Goal: Task Accomplishment & Management: Manage account settings

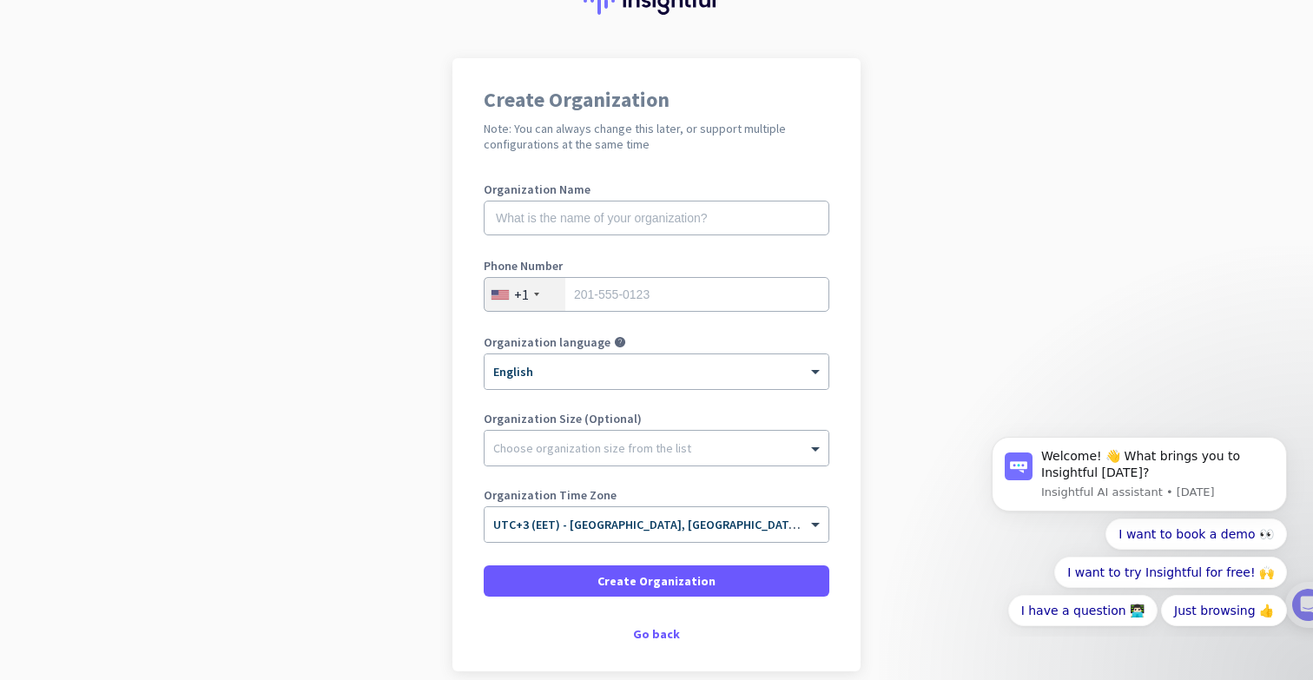
scroll to position [85, 0]
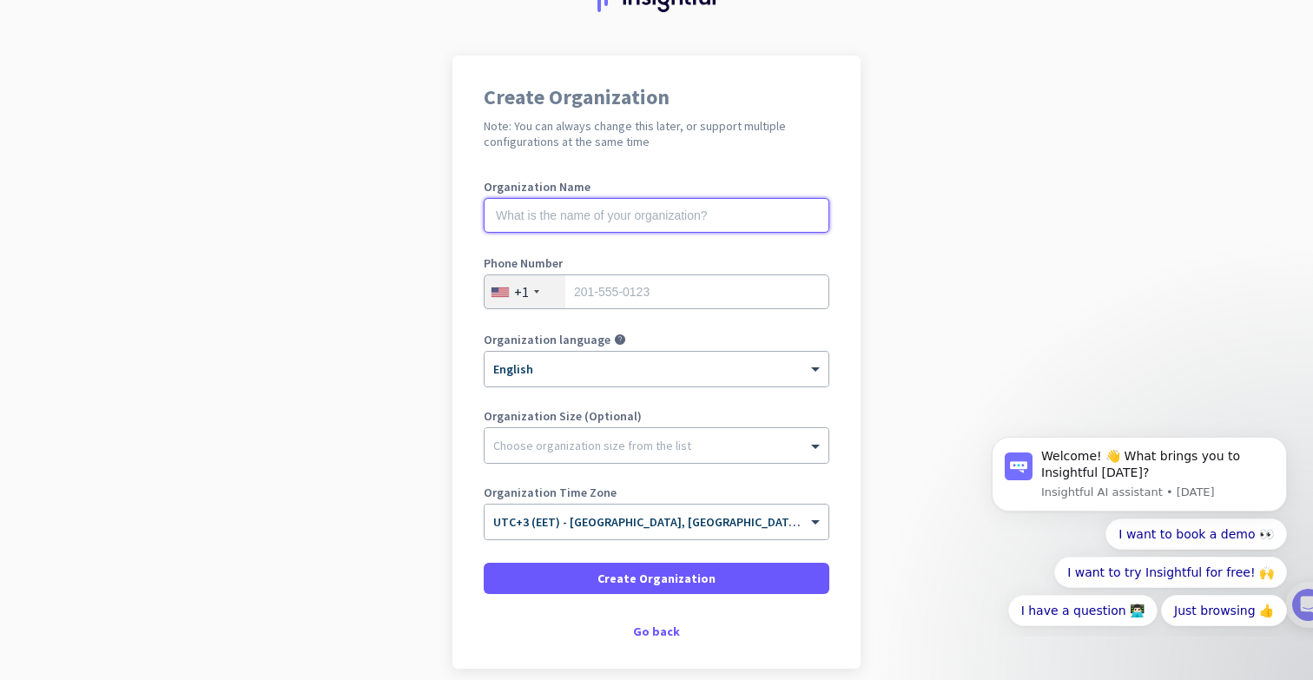
click at [528, 207] on input "text" at bounding box center [657, 215] width 346 height 35
type input "UAB PIGU"
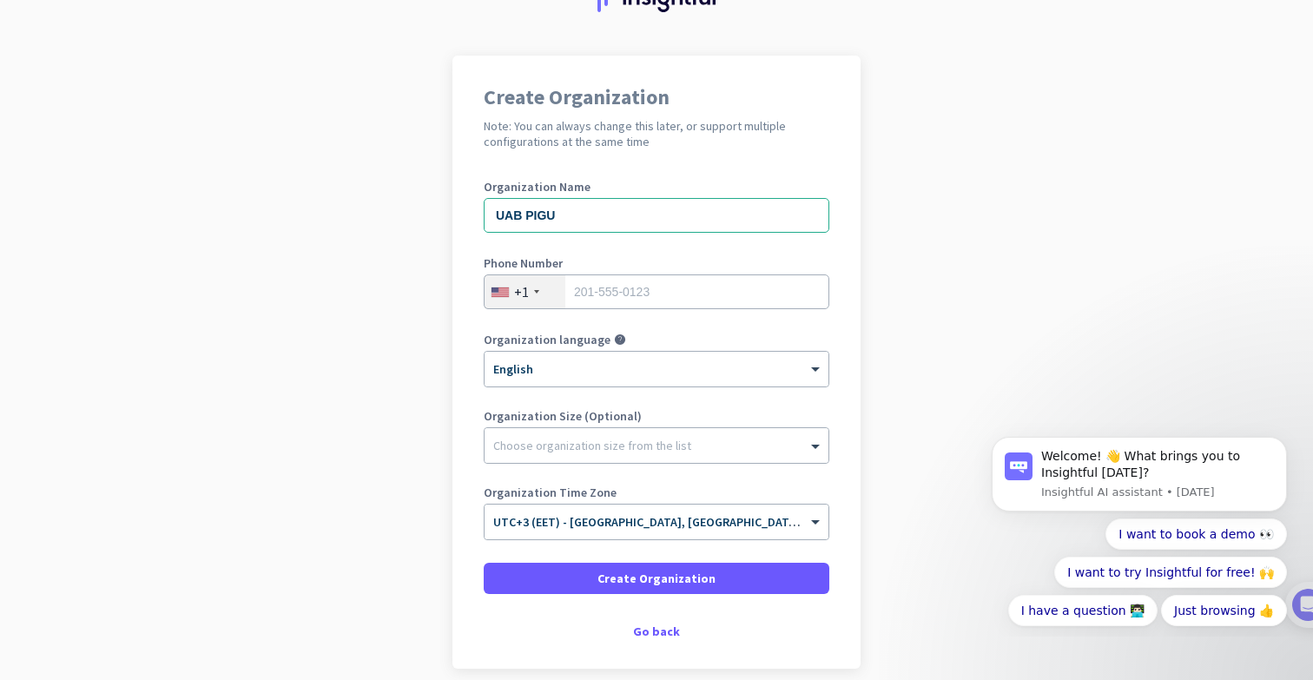
click at [538, 292] on div "+1" at bounding box center [525, 291] width 81 height 33
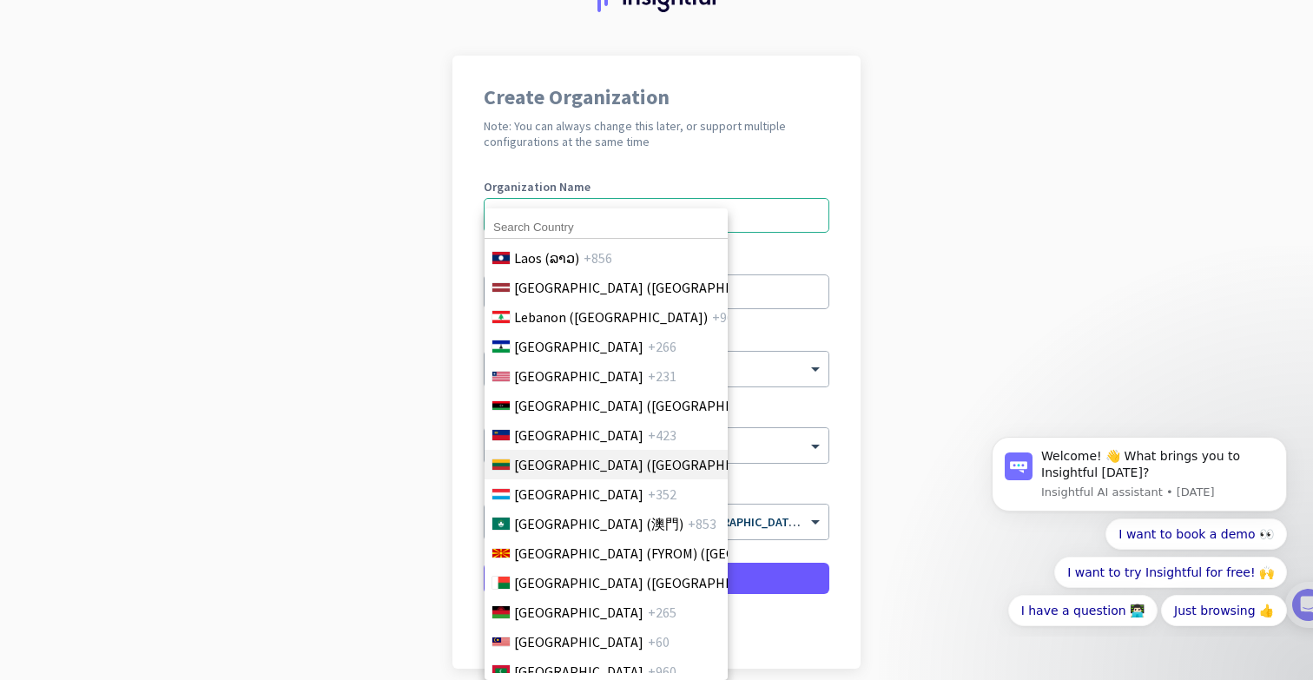
scroll to position [3600, 0]
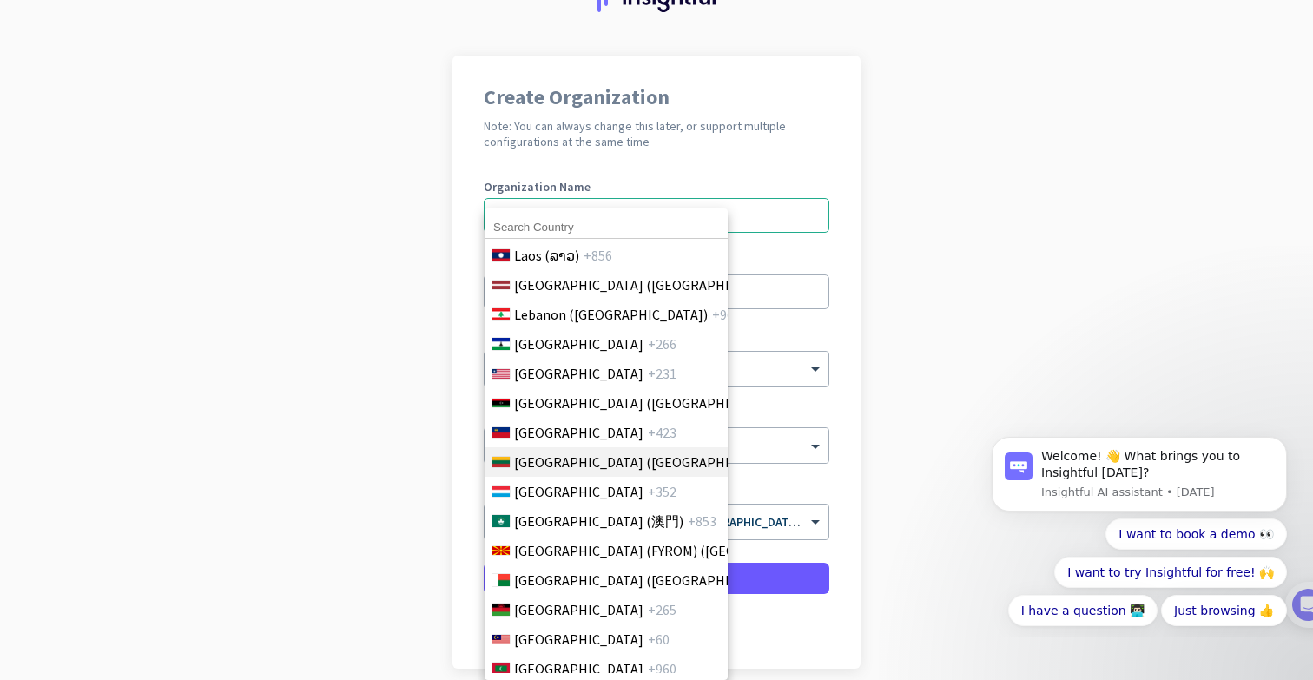
click at [557, 456] on span "[GEOGRAPHIC_DATA] ([GEOGRAPHIC_DATA])" at bounding box center [649, 462] width 271 height 21
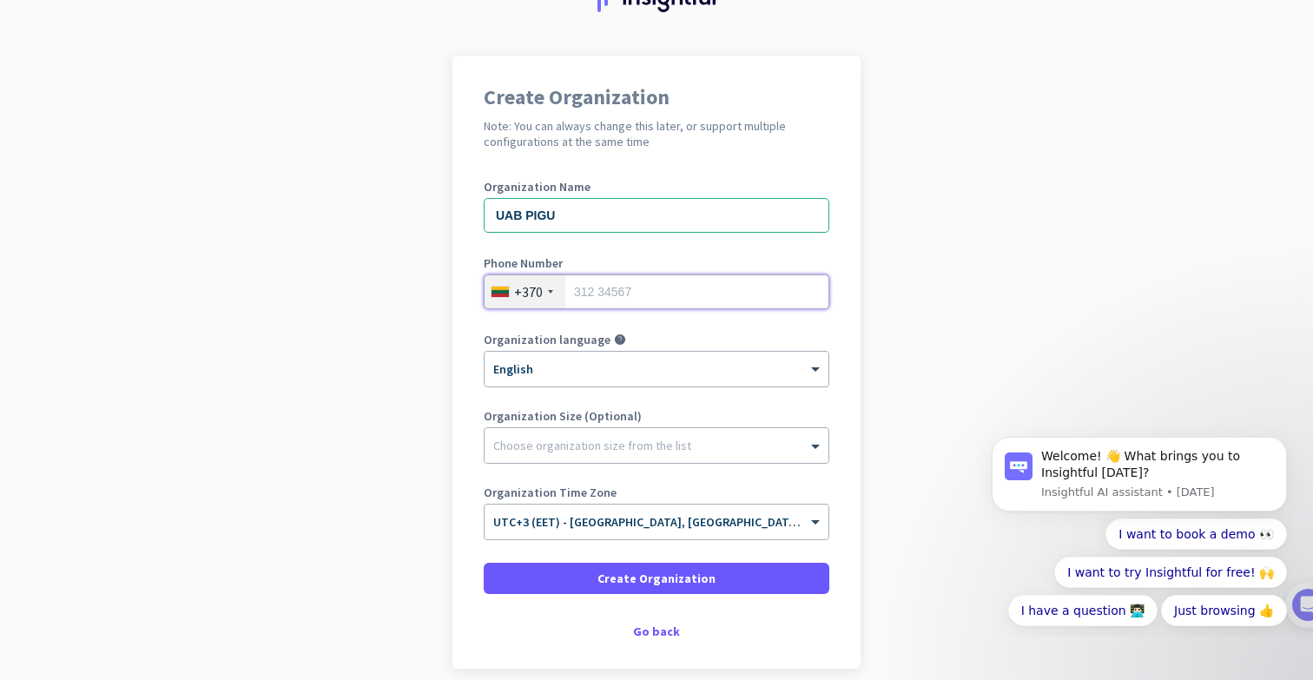
click at [625, 300] on input "tel" at bounding box center [657, 291] width 346 height 35
type input "65488888"
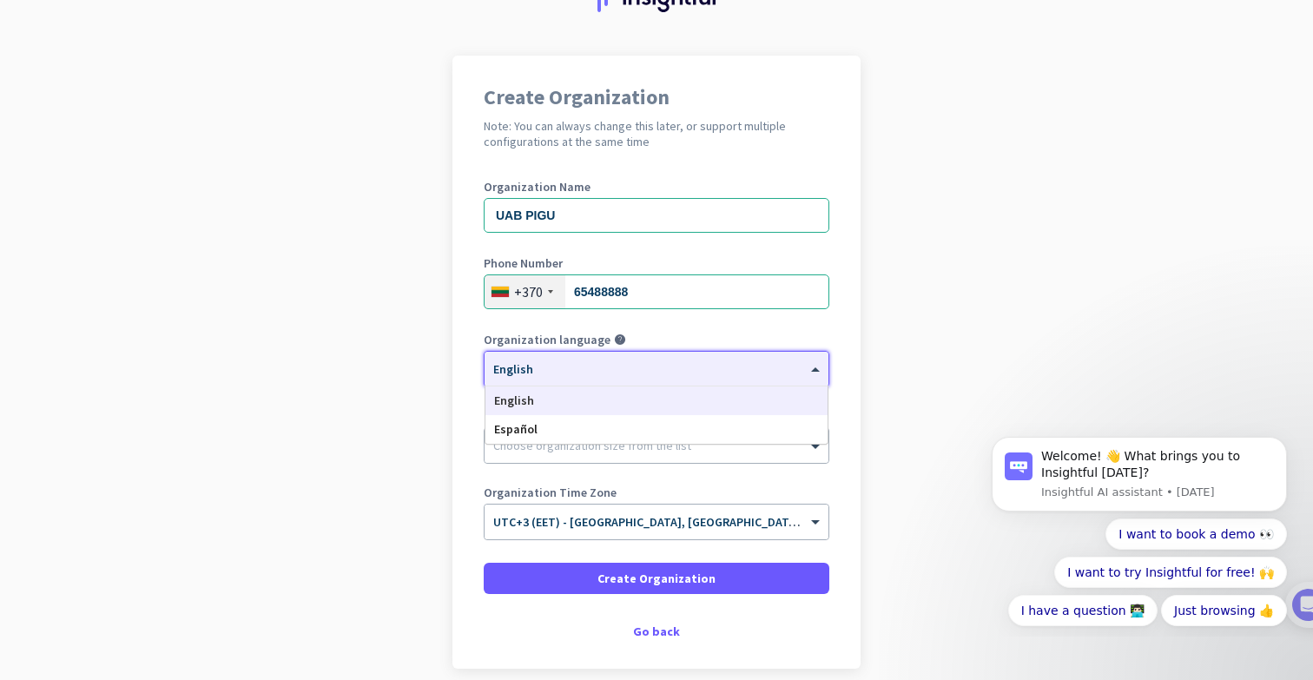
click at [551, 373] on div "× English" at bounding box center [646, 369] width 322 height 15
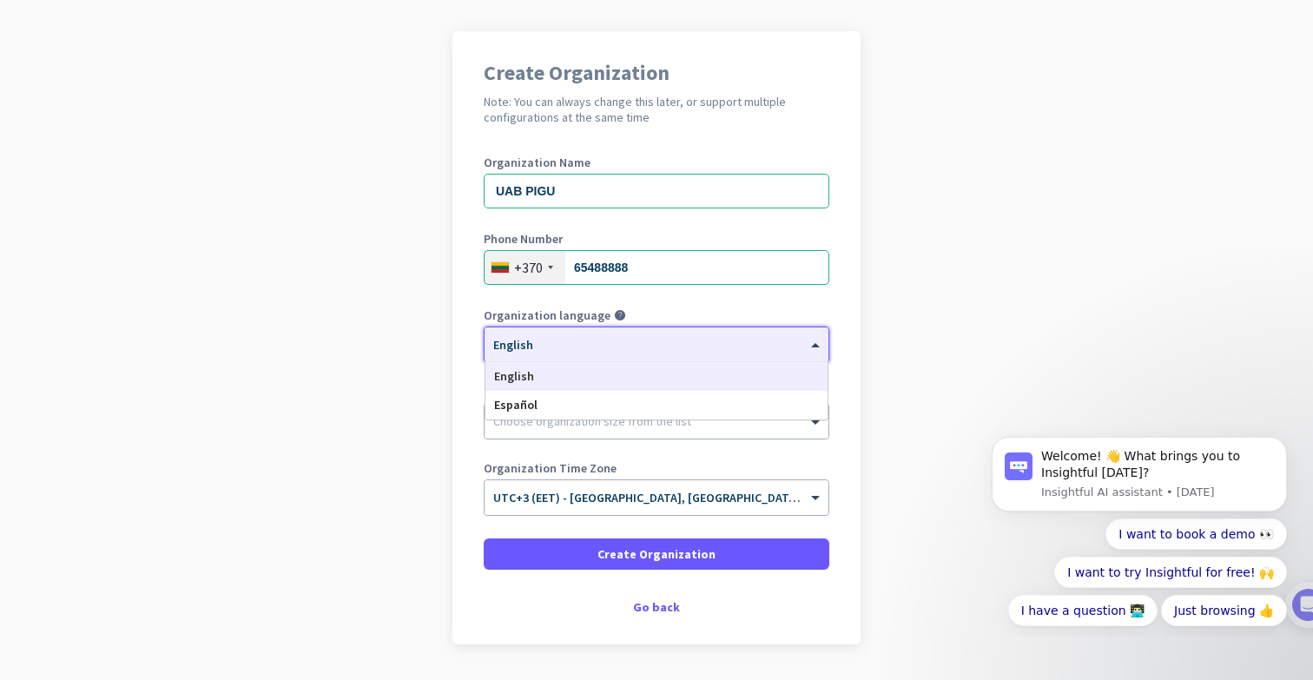
scroll to position [127, 0]
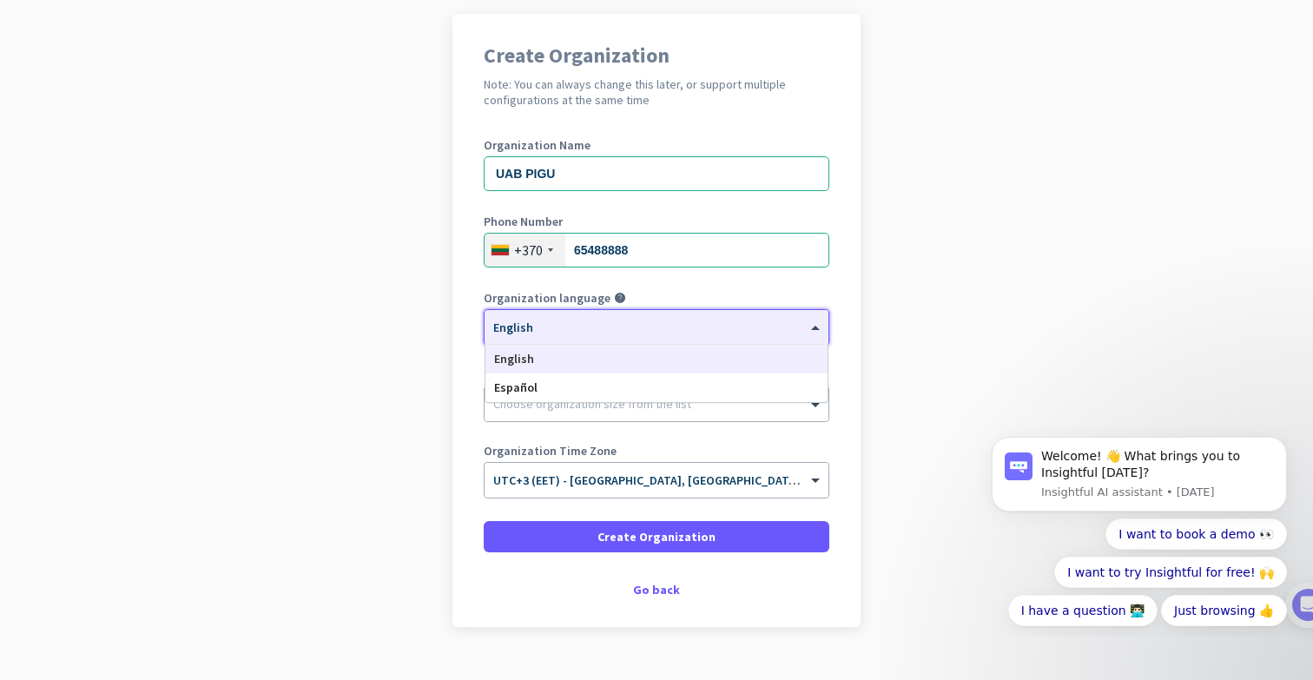
click at [543, 357] on div "English" at bounding box center [656, 359] width 342 height 29
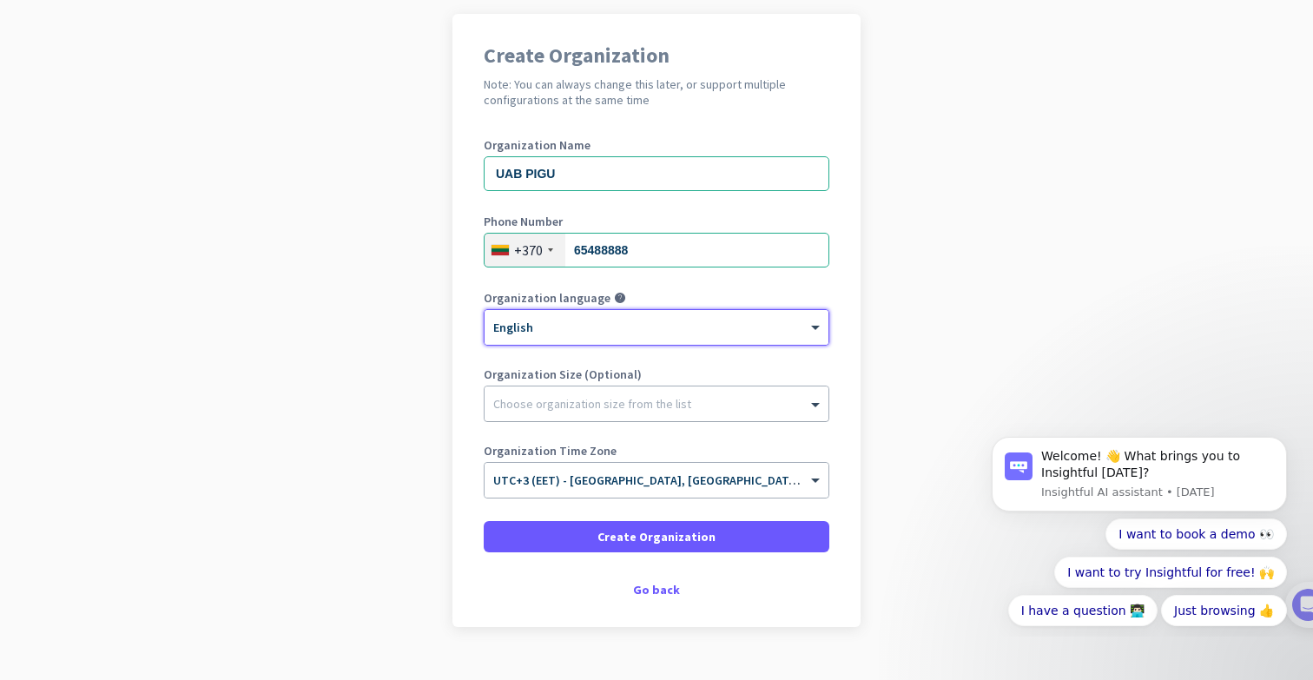
click at [556, 399] on div at bounding box center [657, 399] width 344 height 17
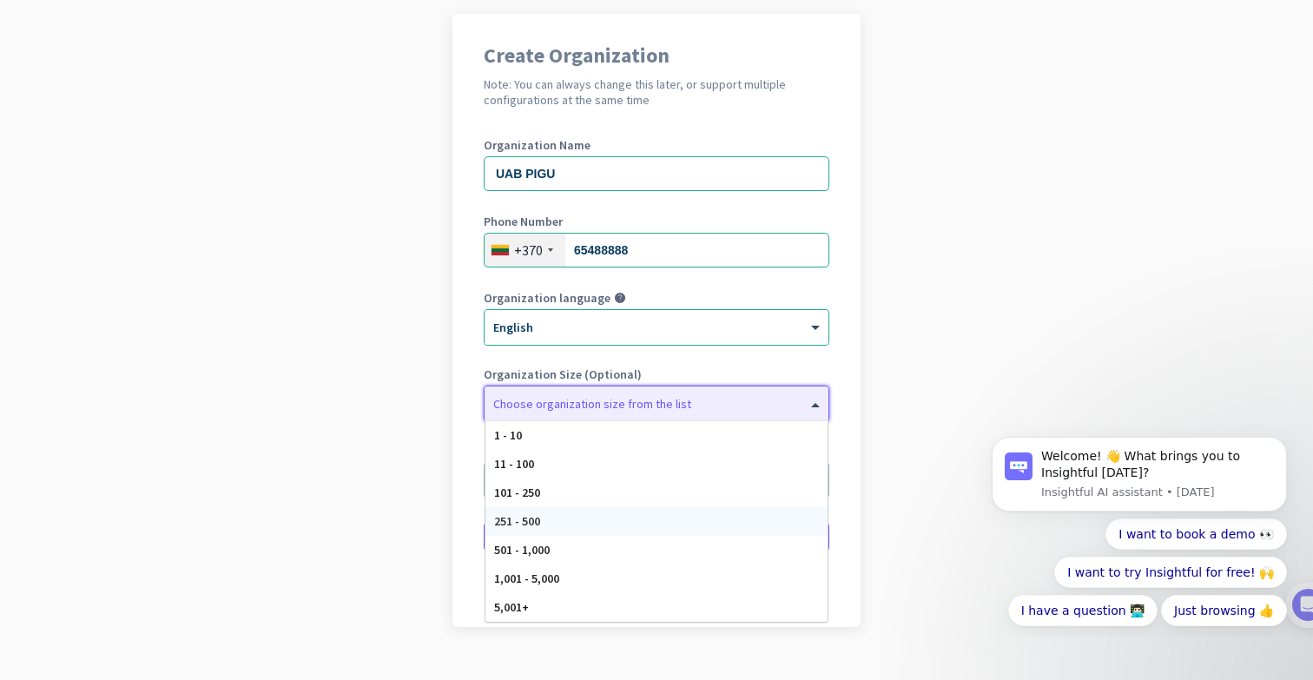
click at [546, 521] on div "251 - 500" at bounding box center [656, 521] width 342 height 29
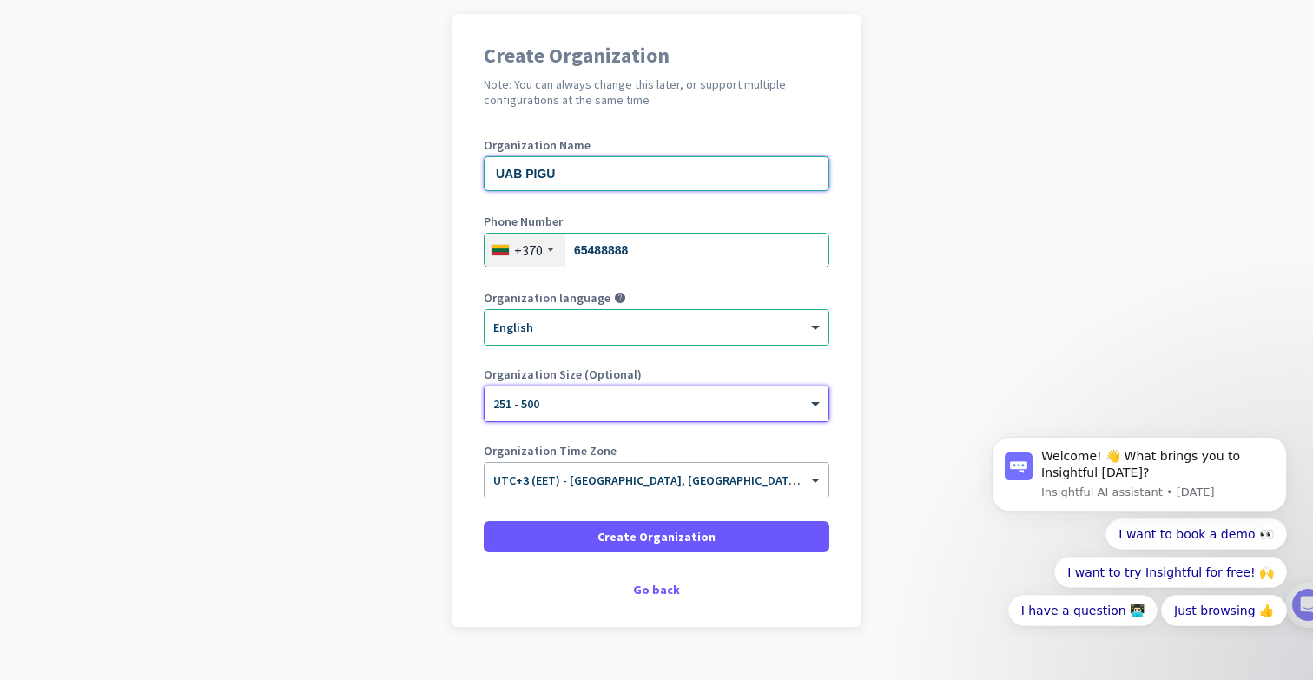
click at [559, 184] on input "UAB PIGU" at bounding box center [657, 173] width 346 height 35
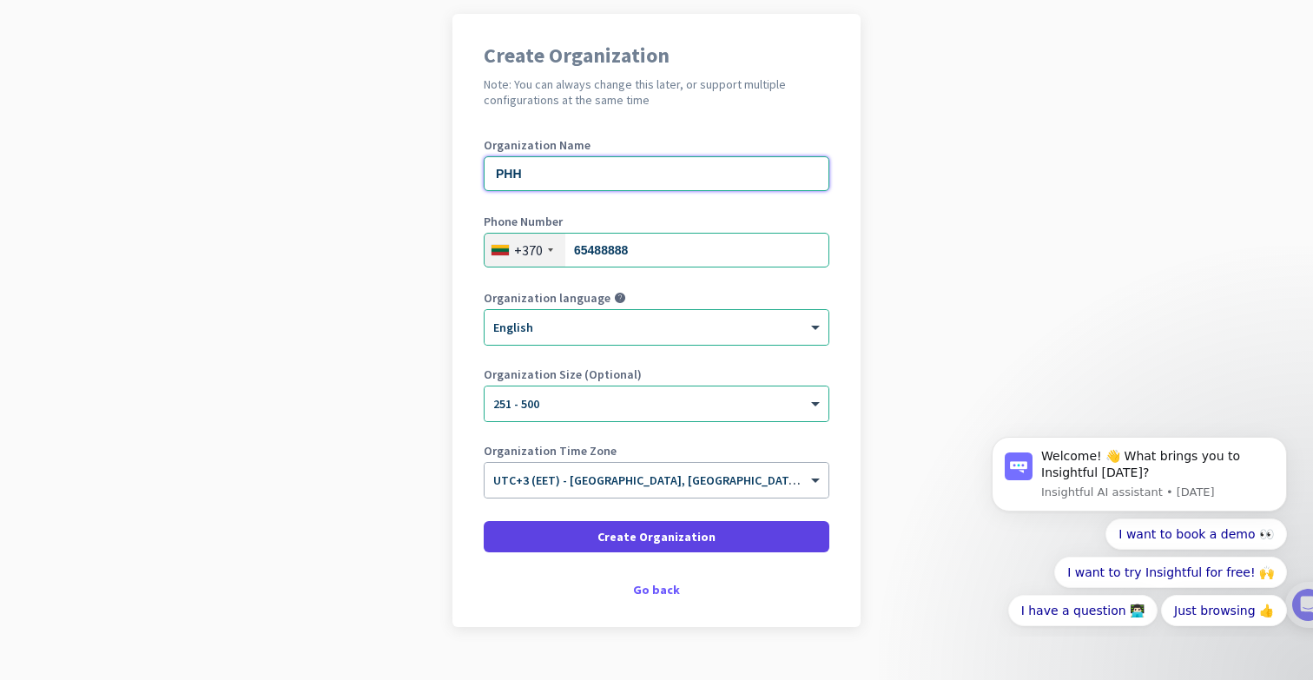
type input "PHH"
click at [652, 537] on span "Create Organization" at bounding box center [656, 536] width 118 height 17
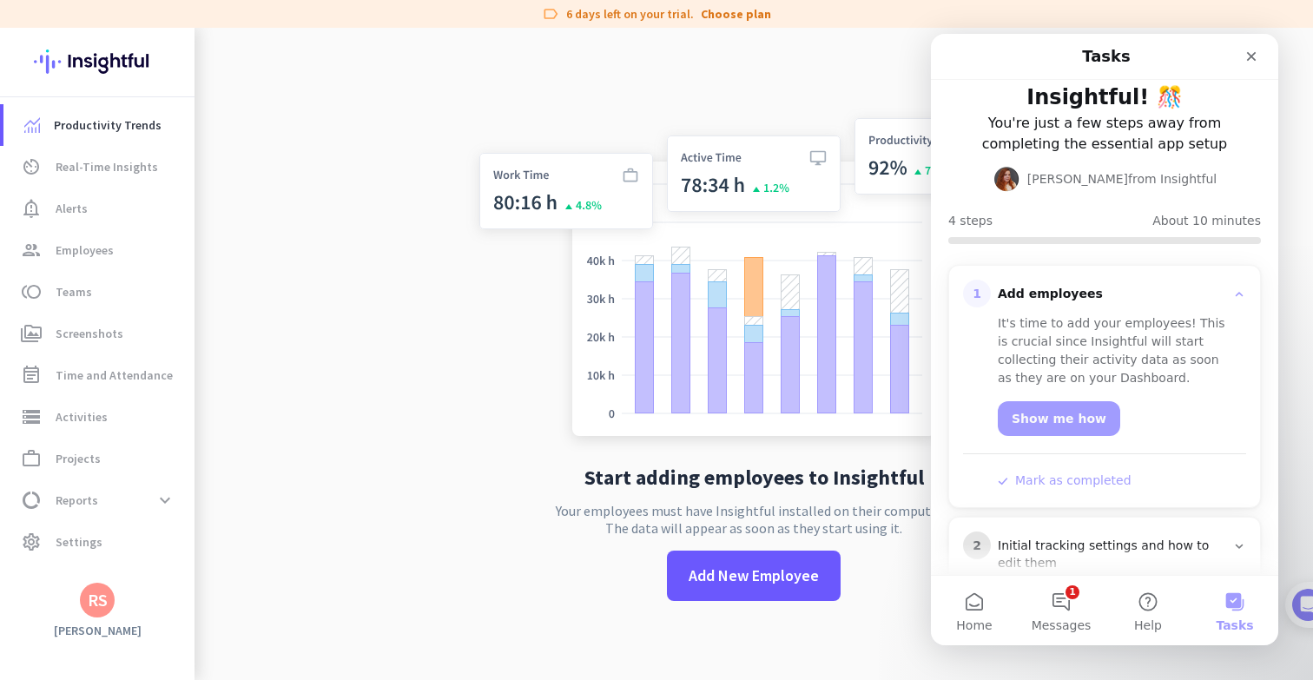
scroll to position [78, 0]
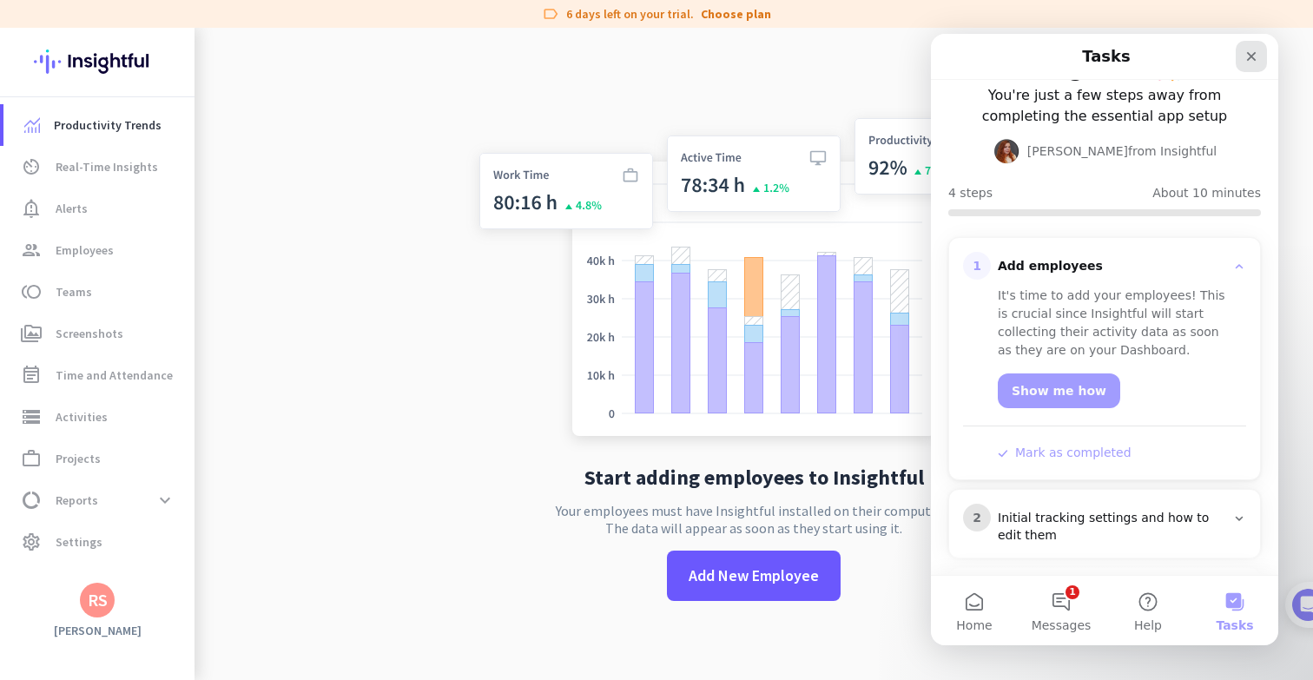
click at [1254, 59] on icon "Close" at bounding box center [1252, 57] width 10 height 10
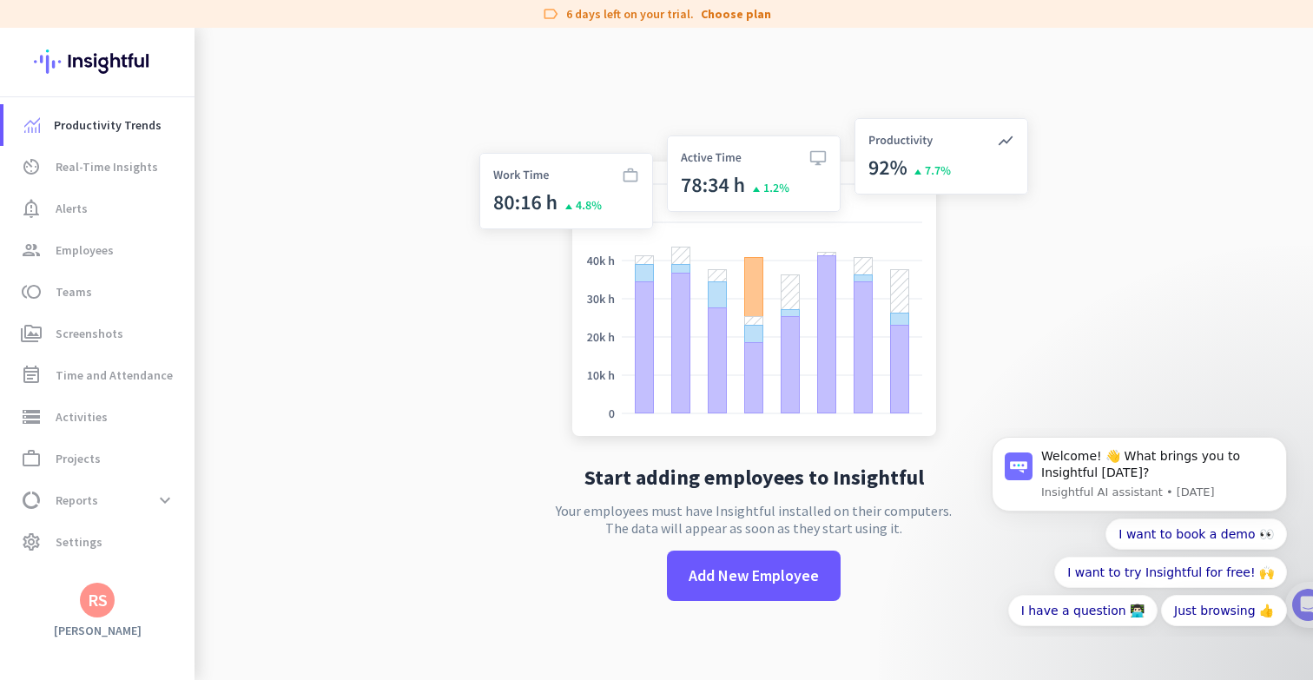
scroll to position [0, 0]
click at [72, 284] on span "Teams" at bounding box center [74, 291] width 36 height 21
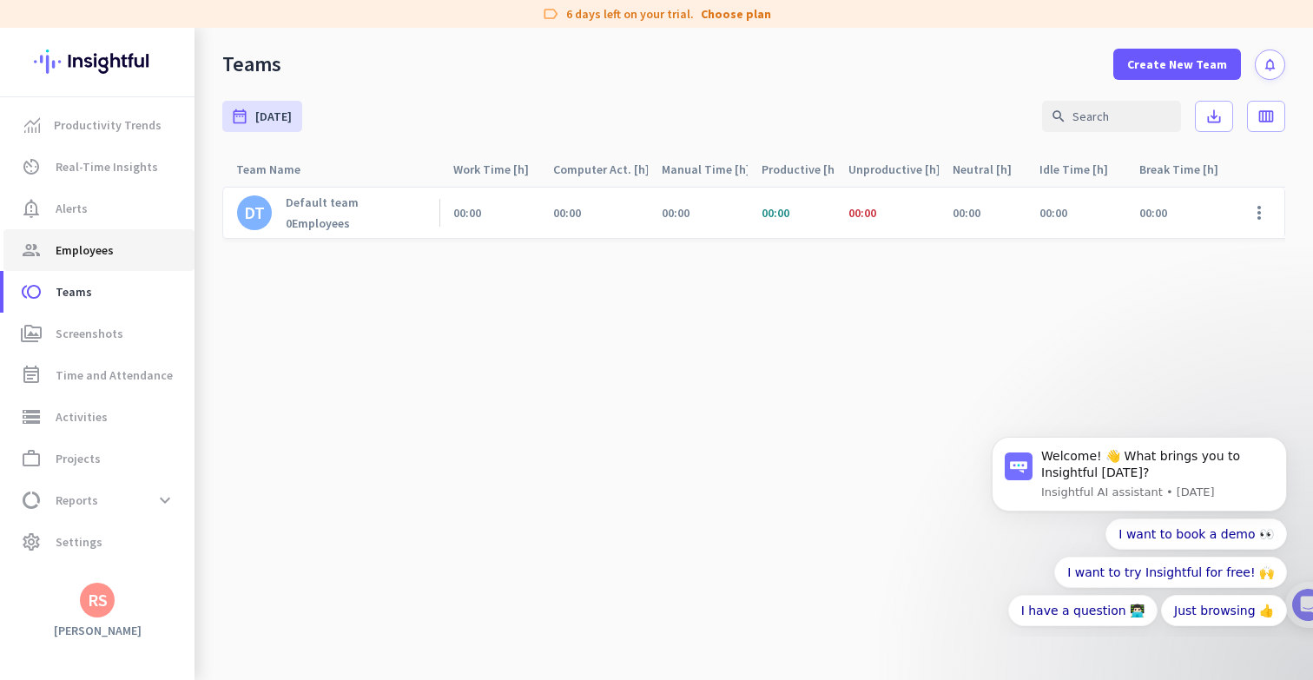
click at [129, 267] on link "group Employees" at bounding box center [98, 250] width 191 height 42
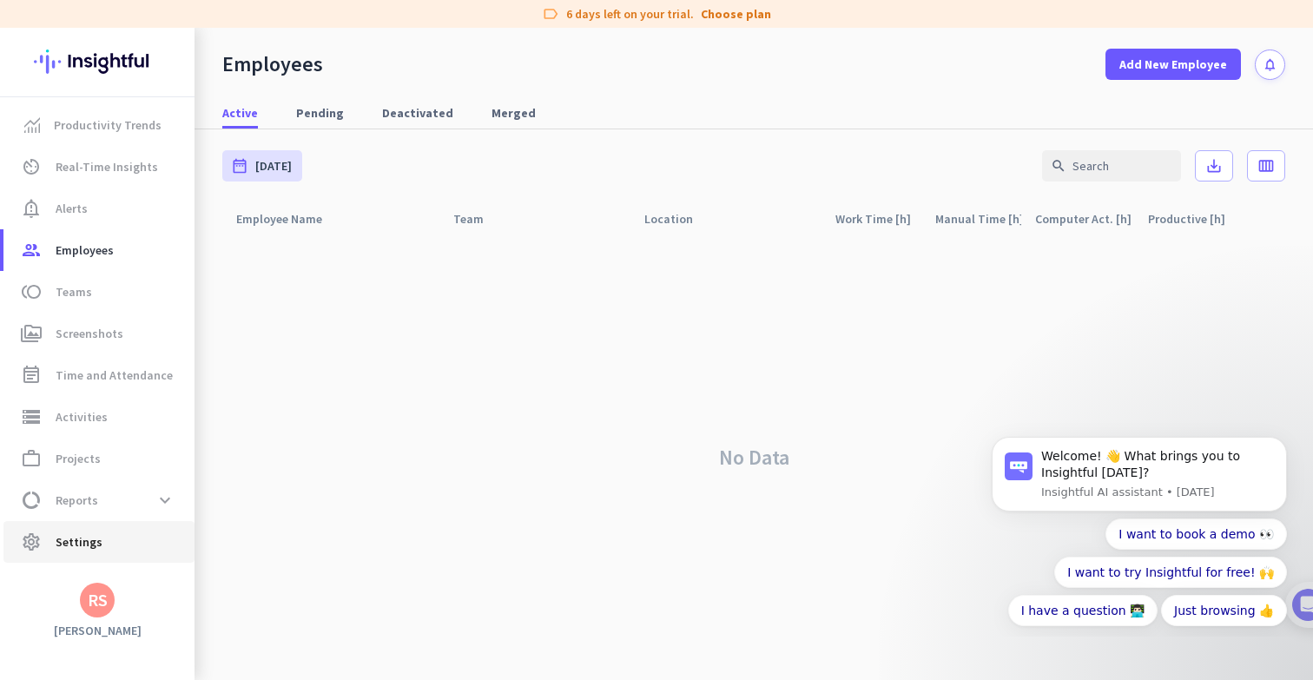
click at [91, 538] on span "Settings" at bounding box center [79, 541] width 47 height 21
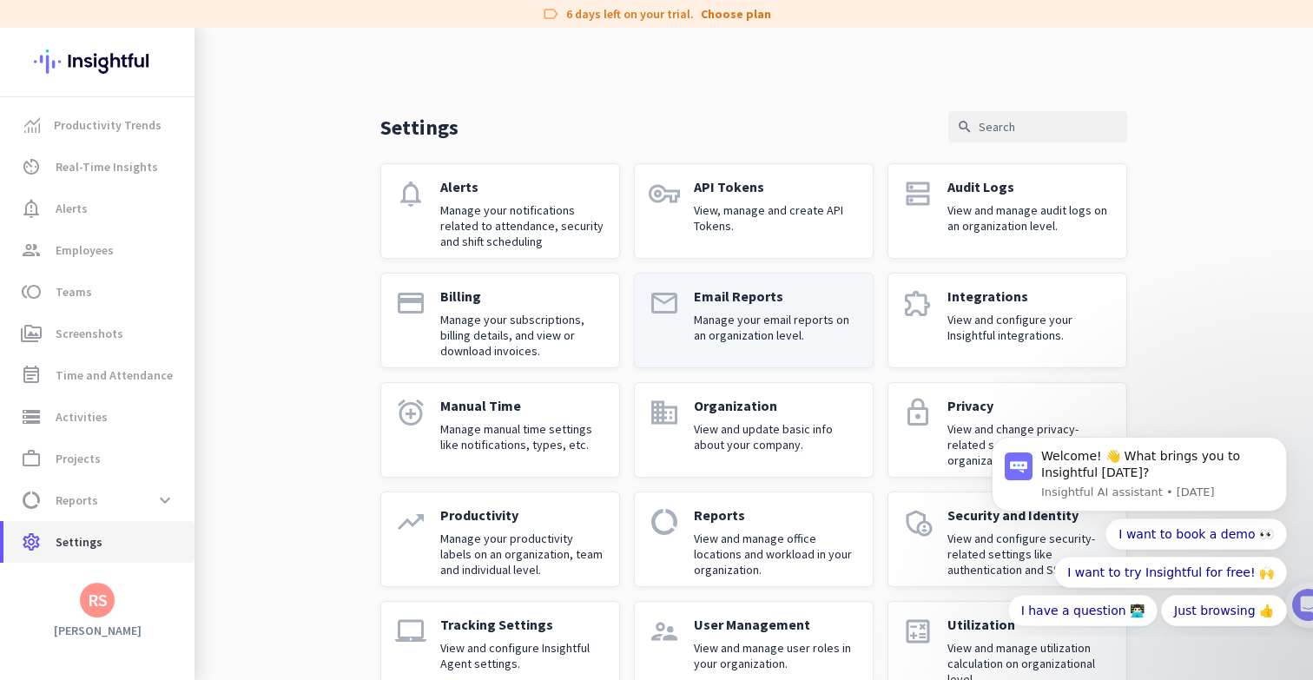
scroll to position [44, 0]
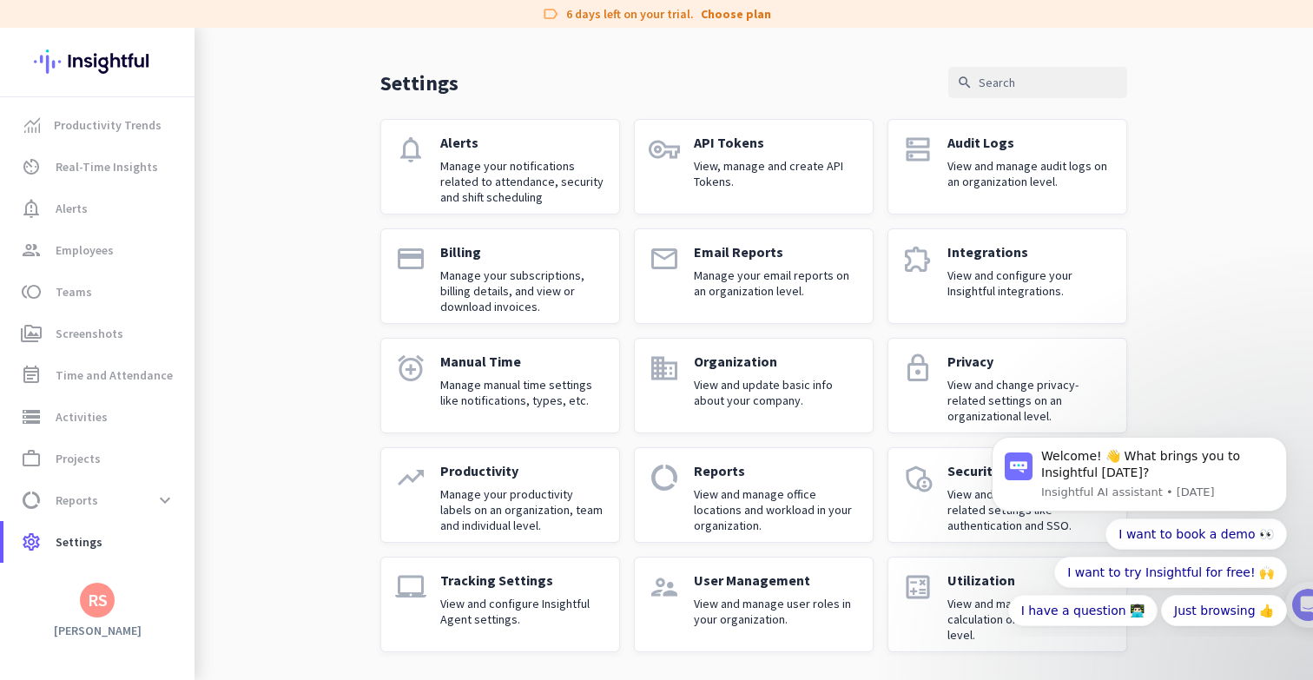
click at [775, 603] on p "View and manage user roles in your organization." at bounding box center [776, 611] width 165 height 31
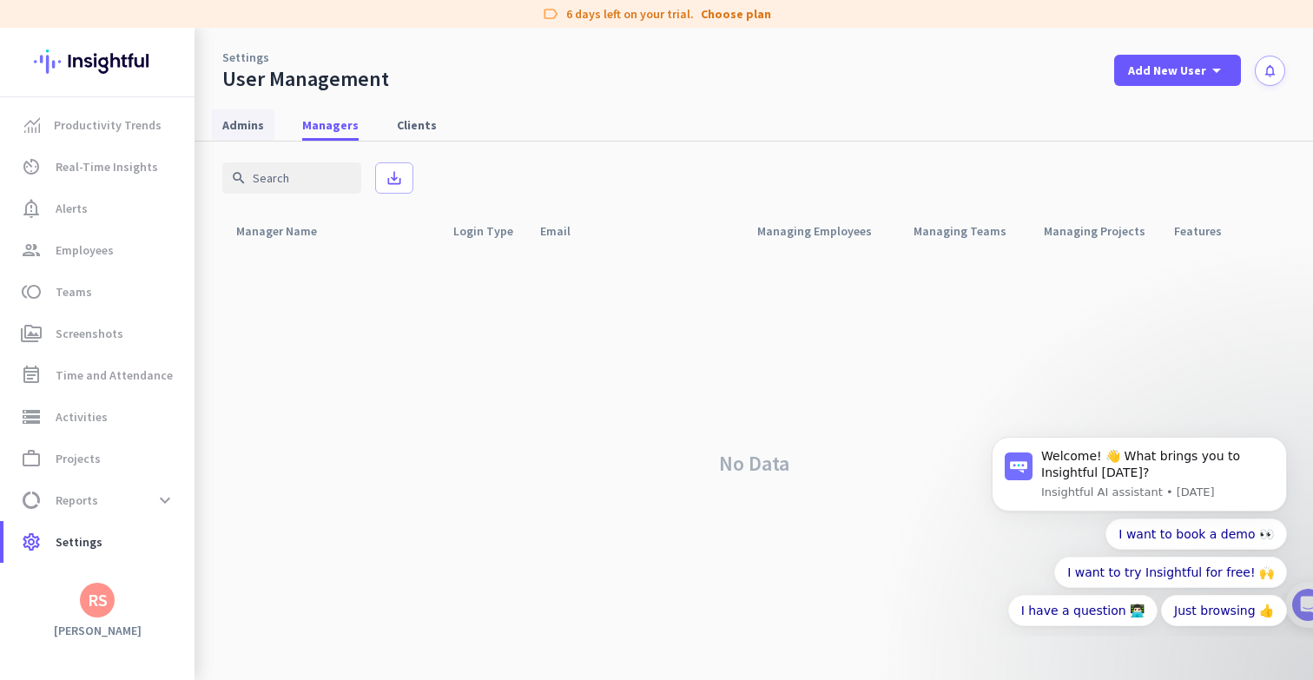
click at [255, 122] on span "Admins" at bounding box center [243, 124] width 42 height 17
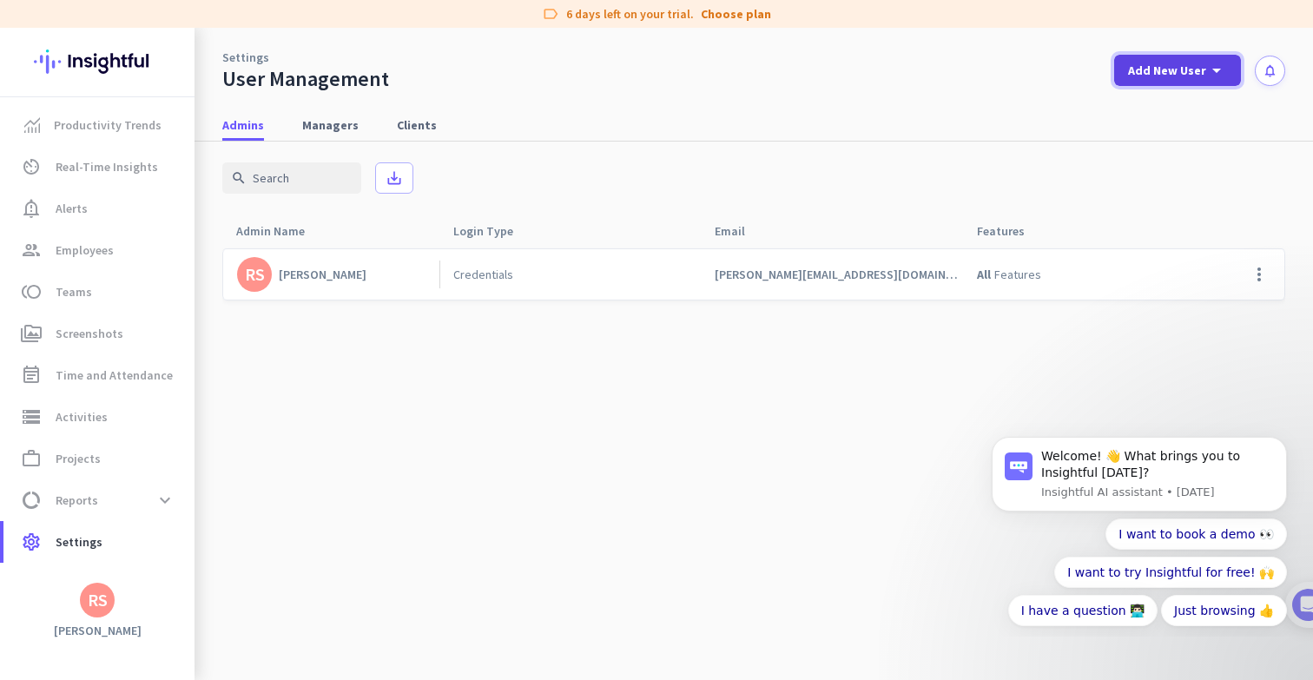
click at [1216, 74] on icon "arrow_drop_down" at bounding box center [1216, 70] width 21 height 21
click at [1191, 105] on div "Admin" at bounding box center [1176, 108] width 39 height 17
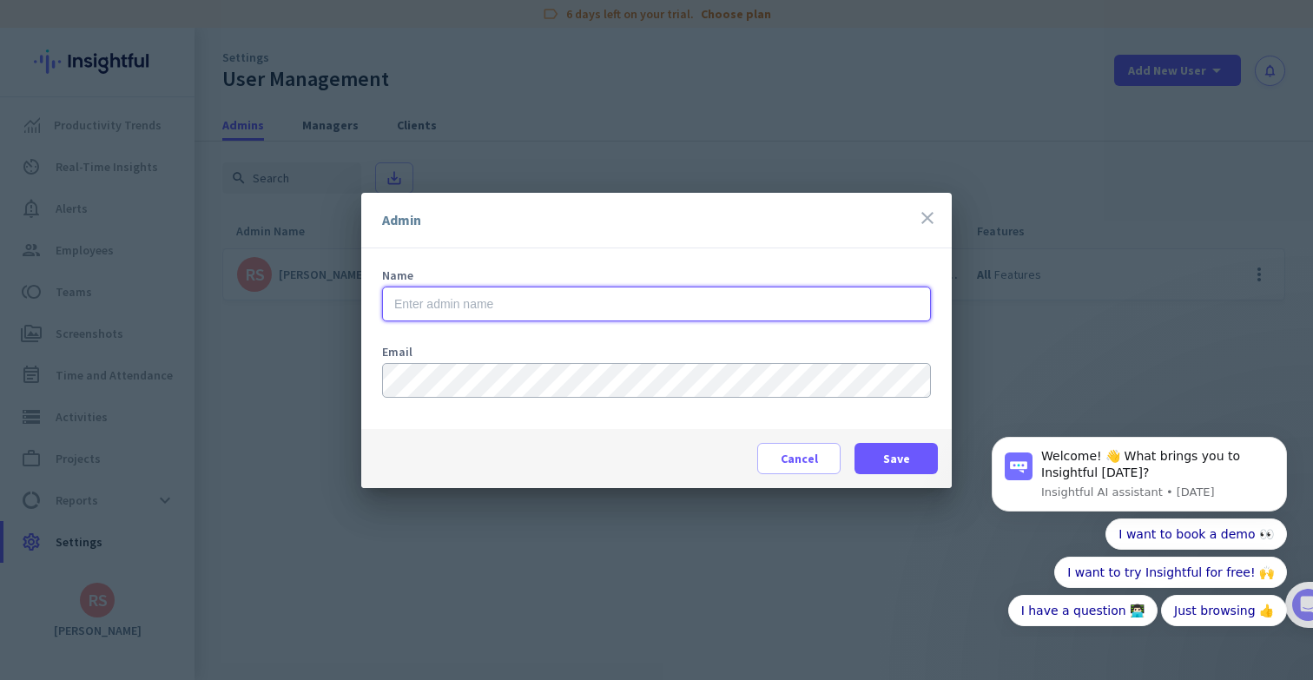
click at [550, 306] on input "text" at bounding box center [656, 304] width 549 height 35
type input "[PERSON_NAME]"
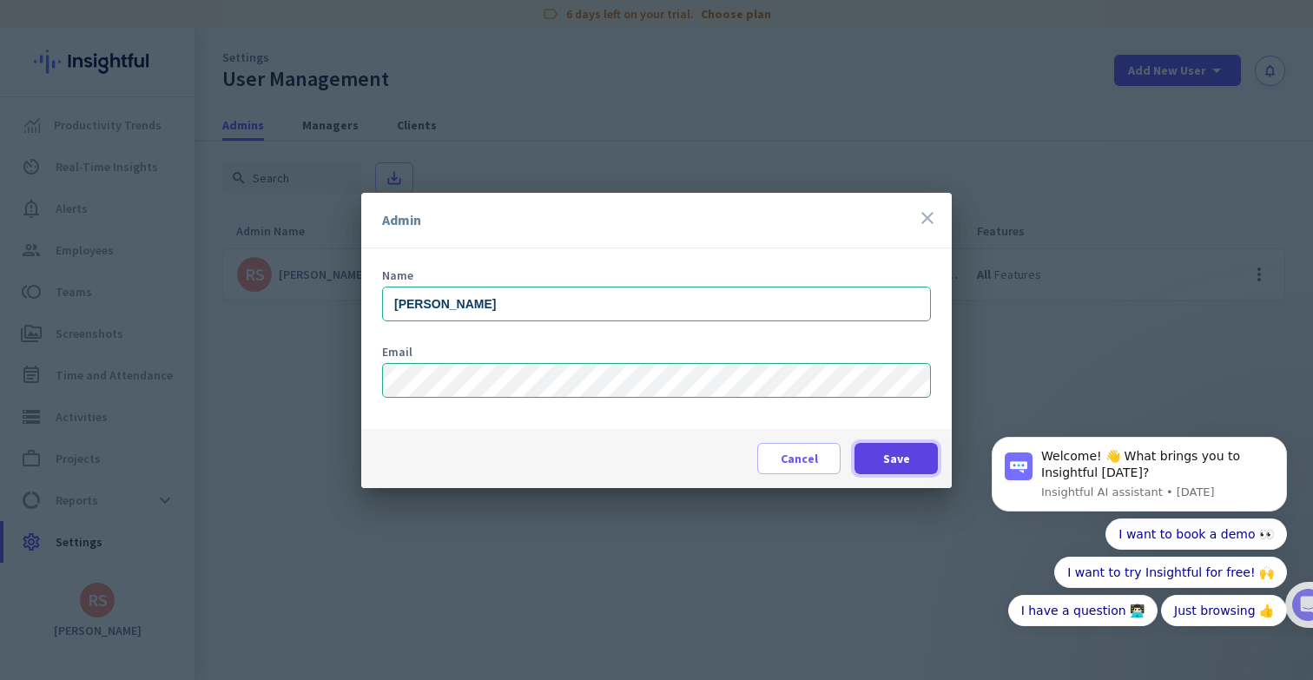
click at [885, 458] on span "Save" at bounding box center [896, 458] width 27 height 17
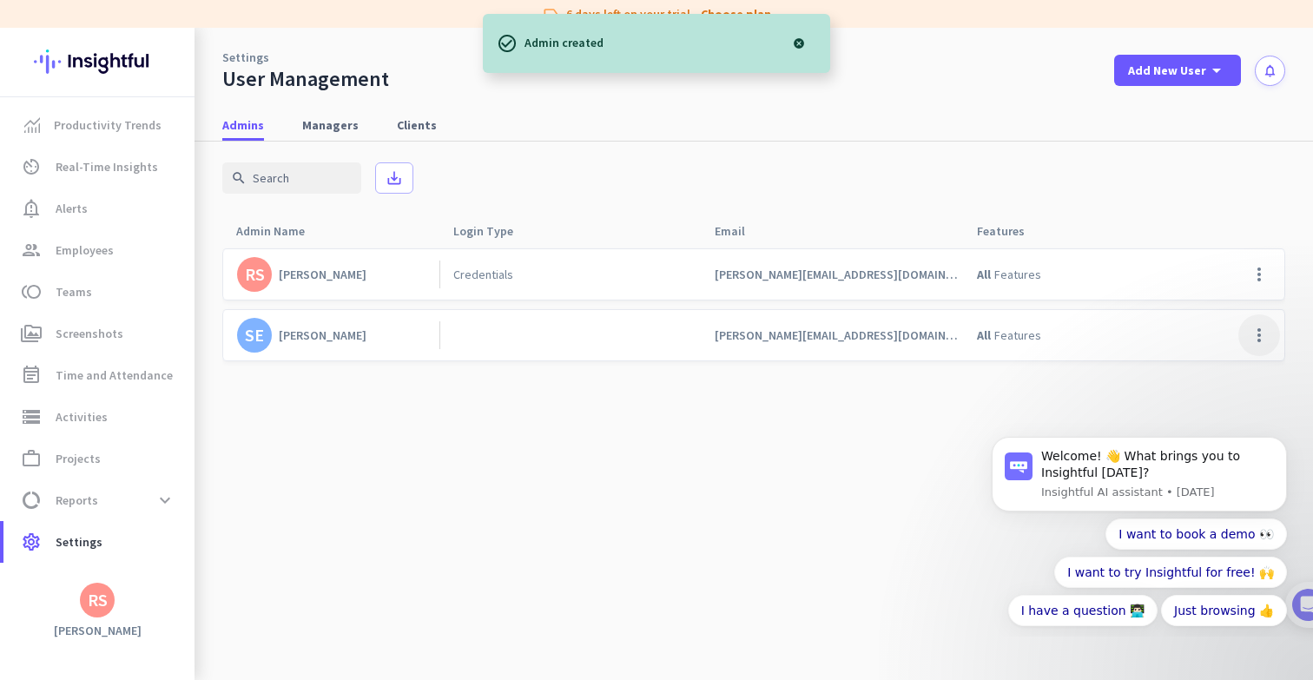
click at [1253, 336] on span at bounding box center [1259, 335] width 42 height 42
click at [783, 354] on div at bounding box center [656, 340] width 1313 height 680
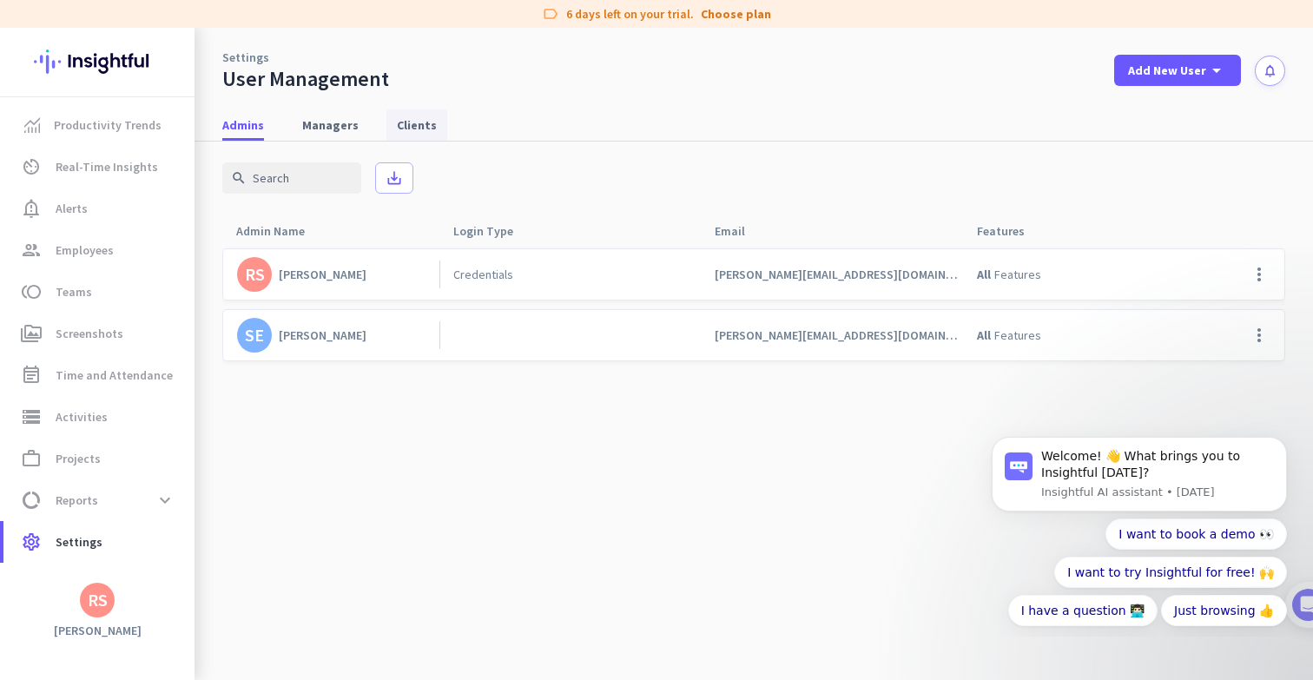
click at [409, 122] on span "Clients" at bounding box center [417, 124] width 40 height 17
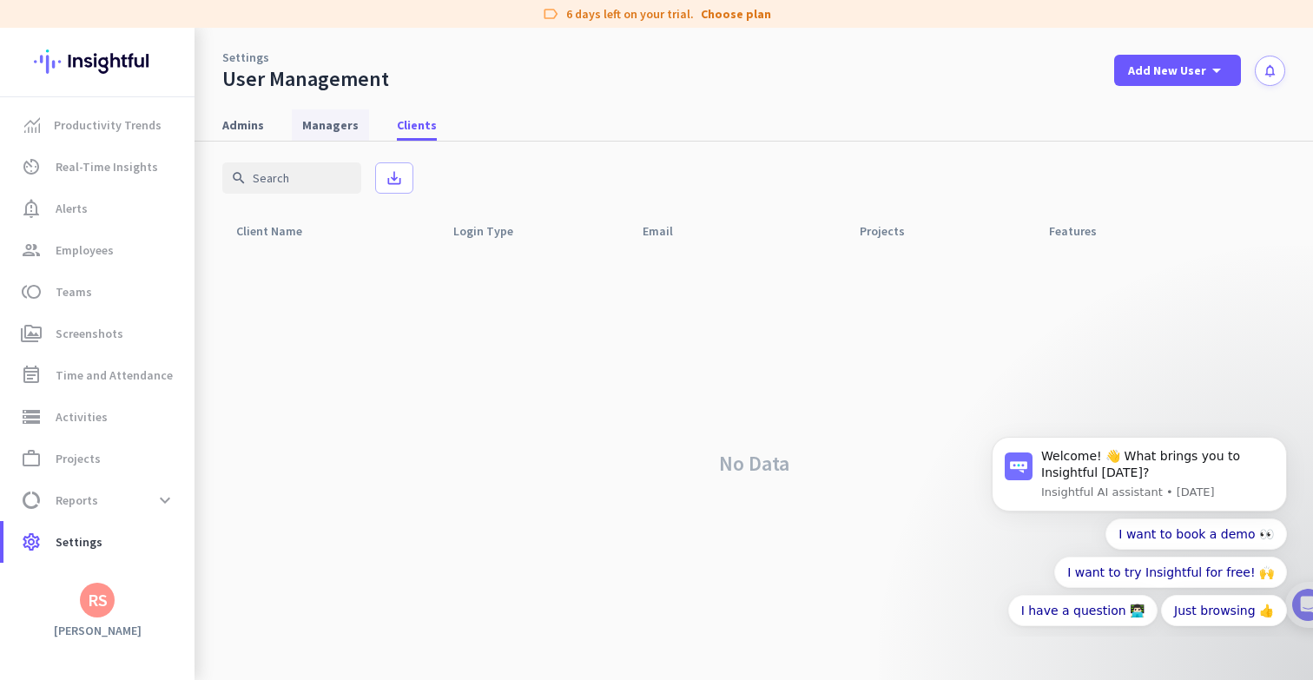
click at [344, 124] on span "Managers" at bounding box center [330, 124] width 56 height 17
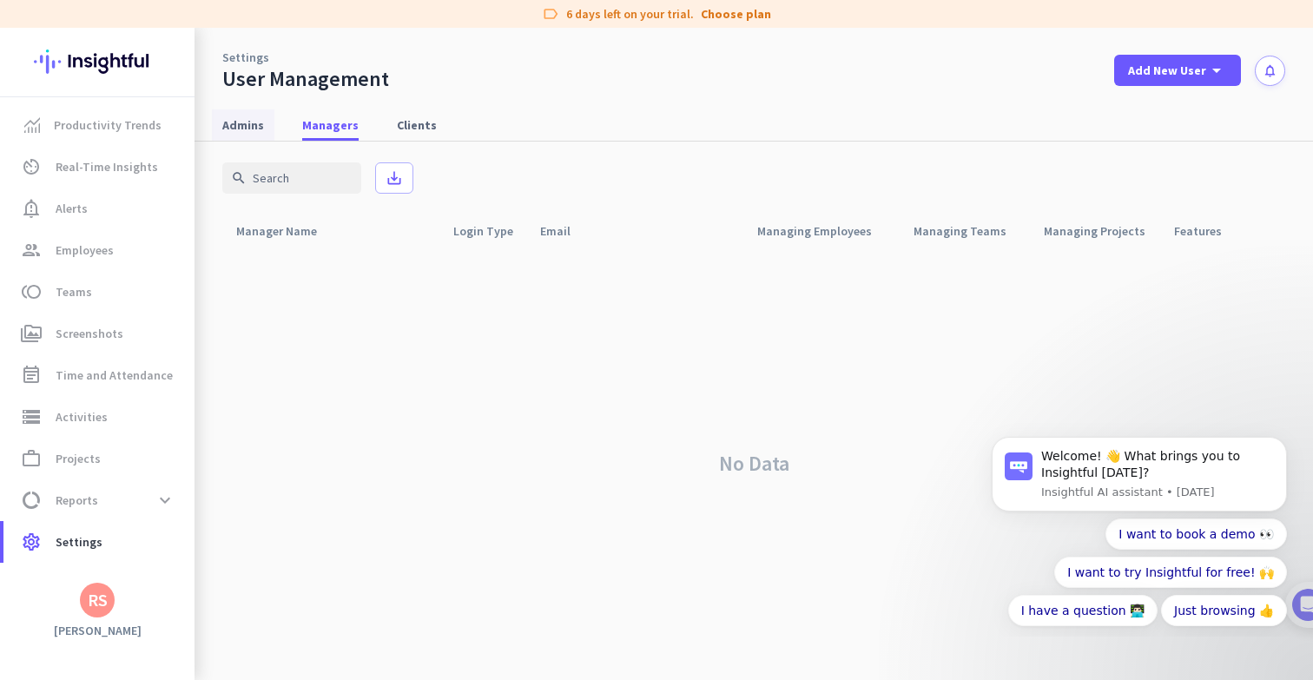
click at [257, 122] on span "Admins" at bounding box center [243, 124] width 42 height 17
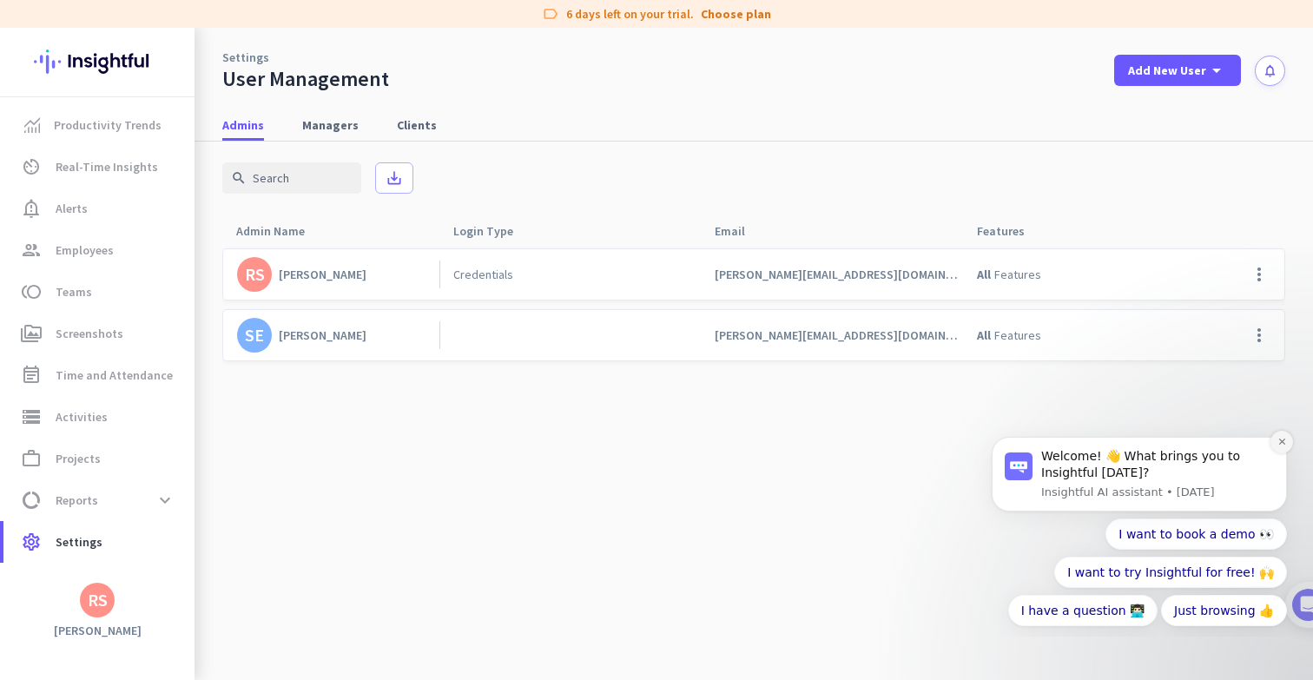
click at [1283, 445] on icon "Dismiss notification" at bounding box center [1282, 442] width 10 height 10
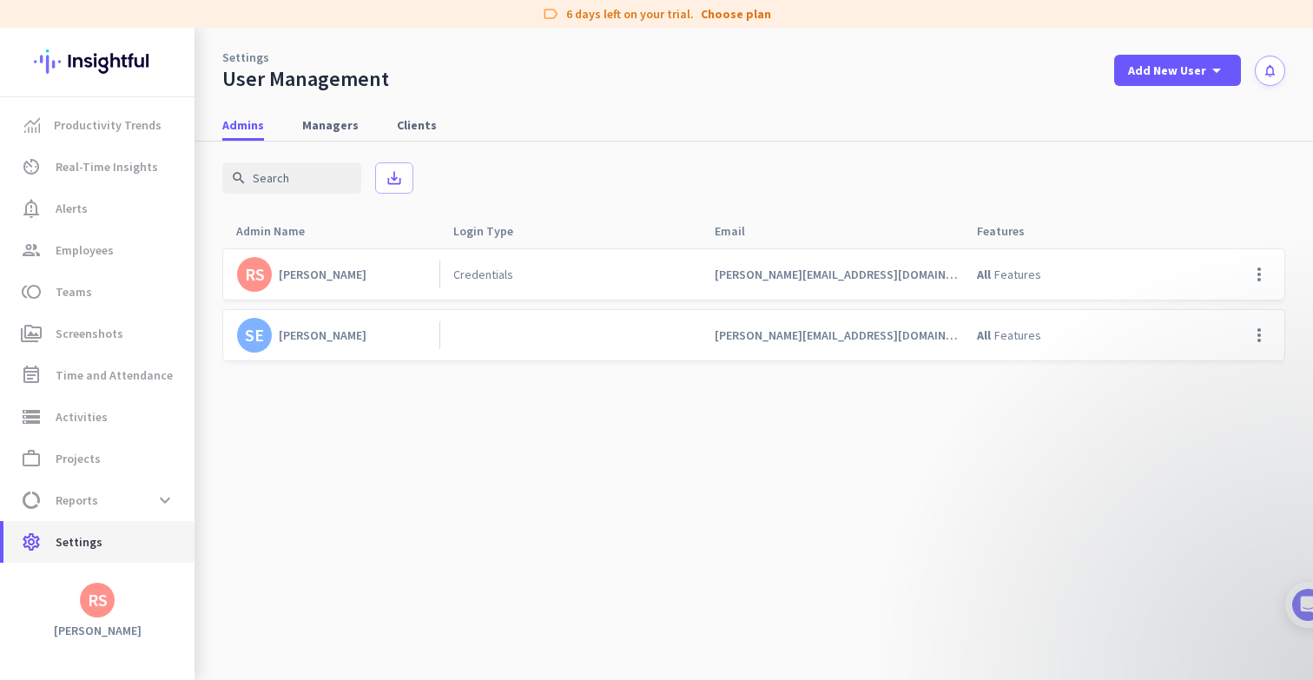
click at [84, 548] on span "Settings" at bounding box center [79, 541] width 47 height 21
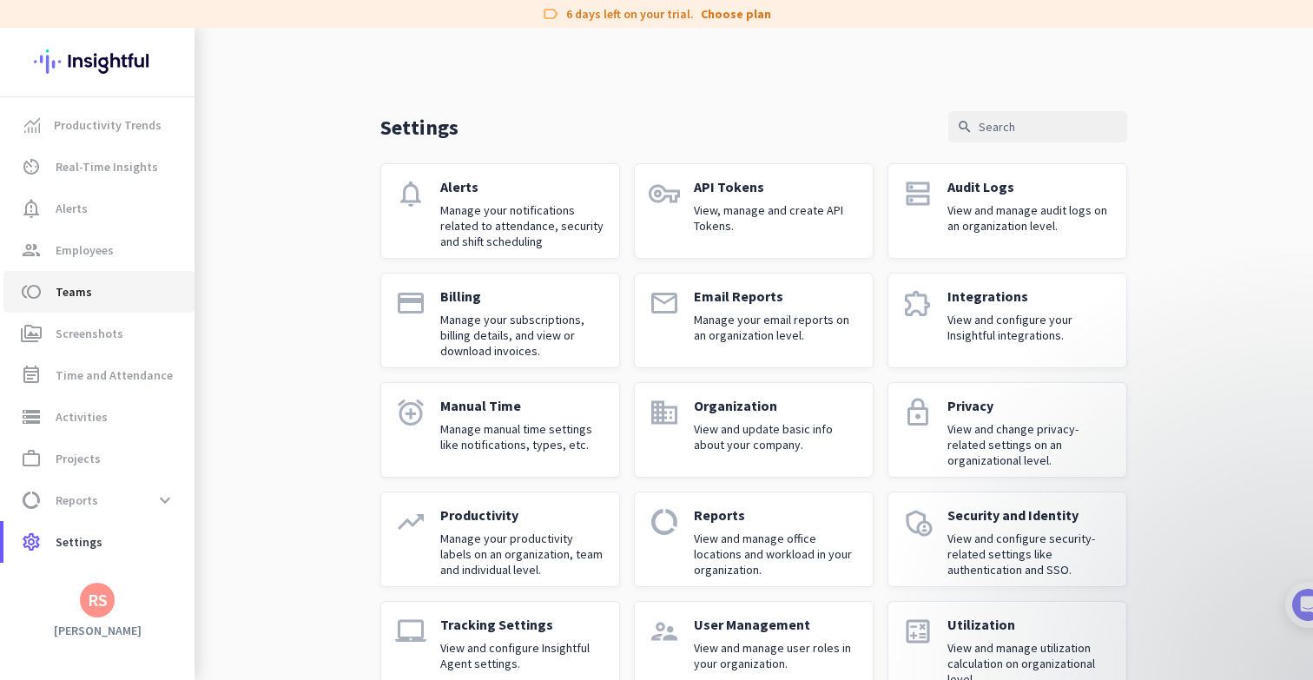
click at [115, 289] on span "toll Teams" at bounding box center [98, 291] width 163 height 21
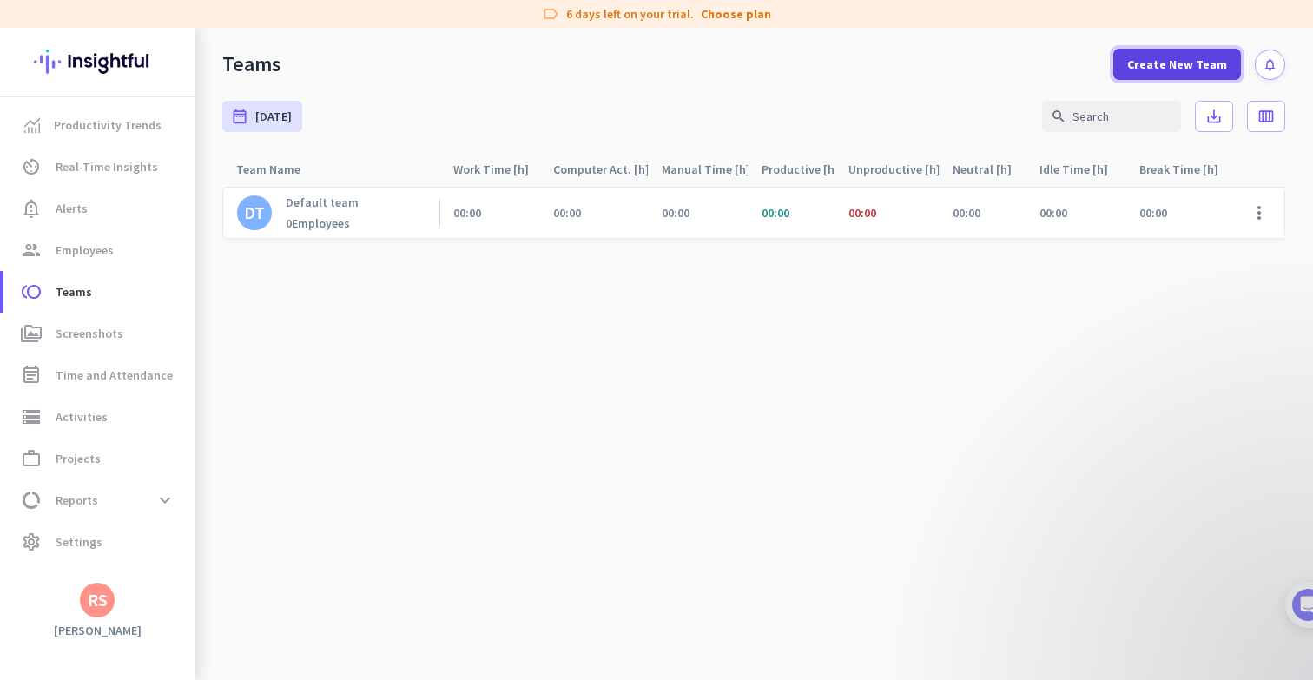
click at [1190, 67] on span "Create New Team" at bounding box center [1177, 64] width 100 height 17
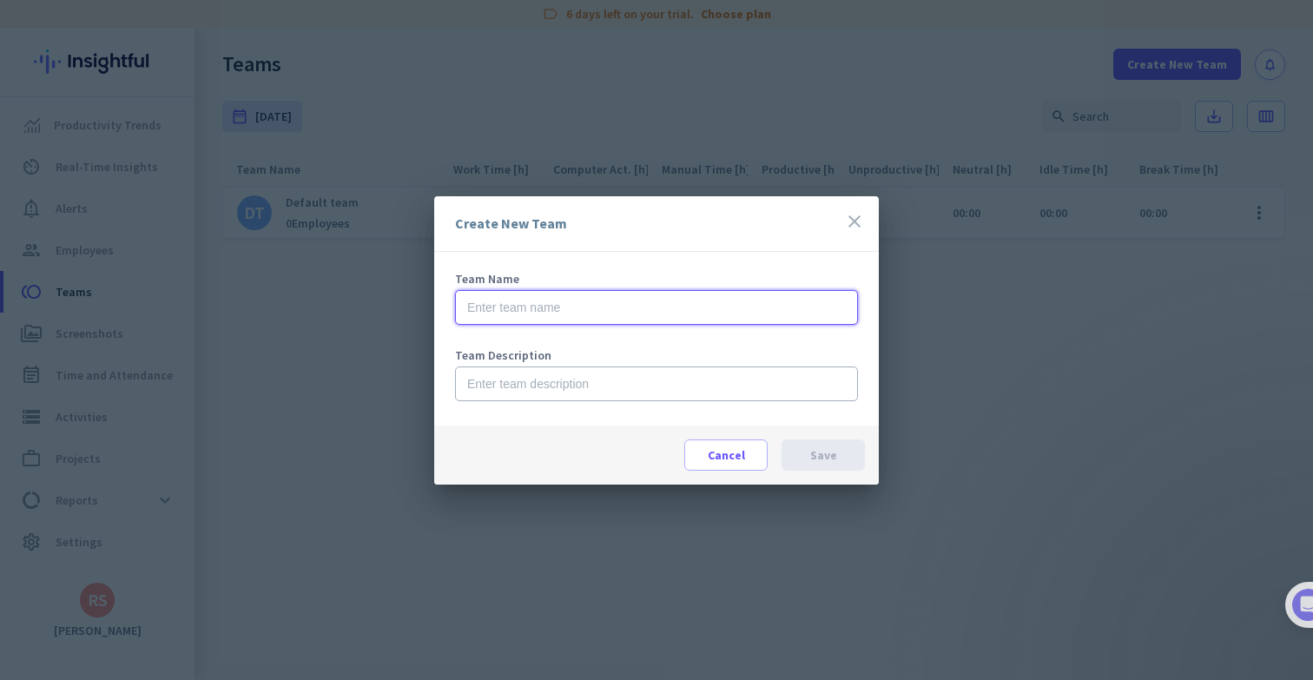
click at [631, 306] on input "text" at bounding box center [656, 307] width 403 height 35
type input "M"
click at [714, 461] on span "Cancel" at bounding box center [726, 454] width 37 height 17
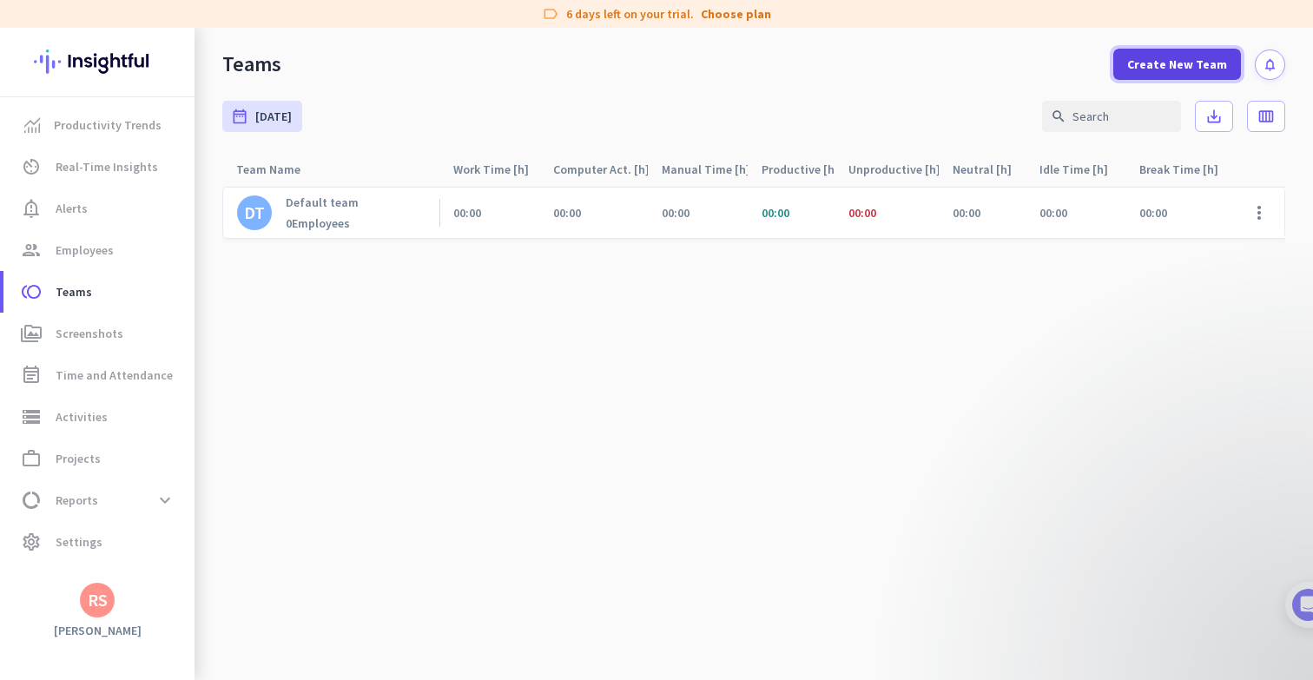
click at [1204, 62] on span "Create New Team" at bounding box center [1177, 64] width 100 height 17
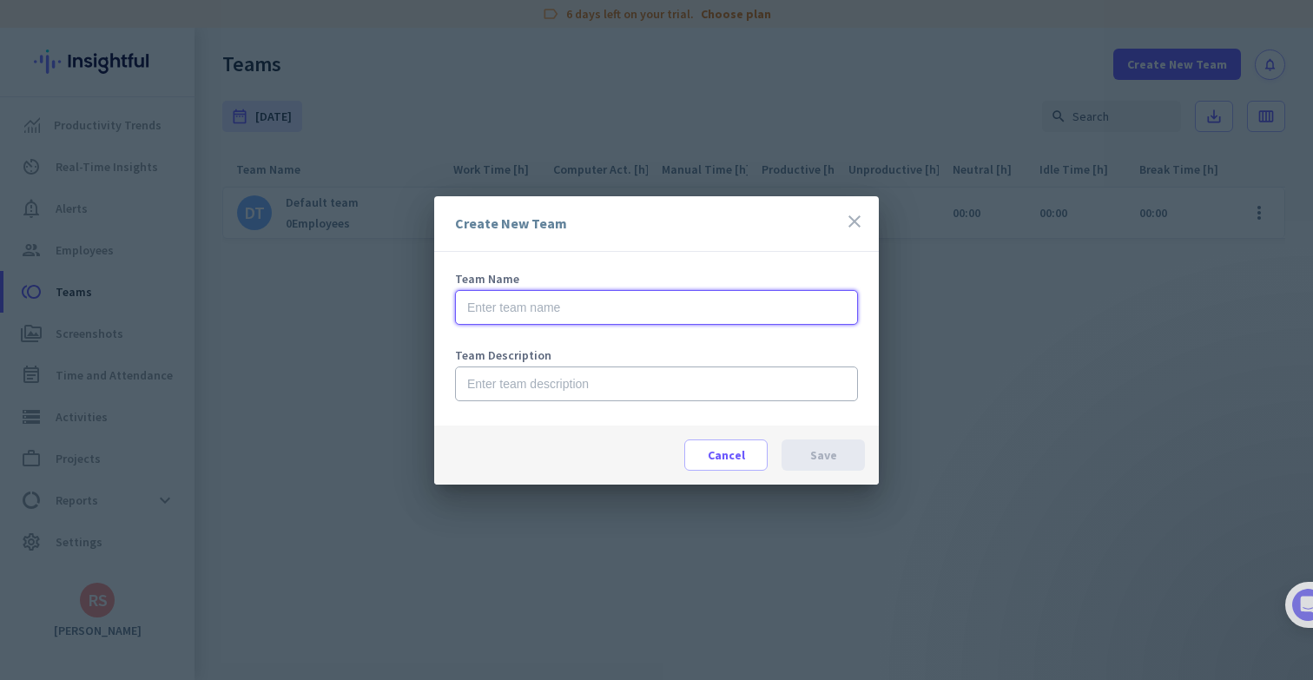
click at [709, 300] on input "text" at bounding box center [656, 307] width 403 height 35
type input "Marketing"
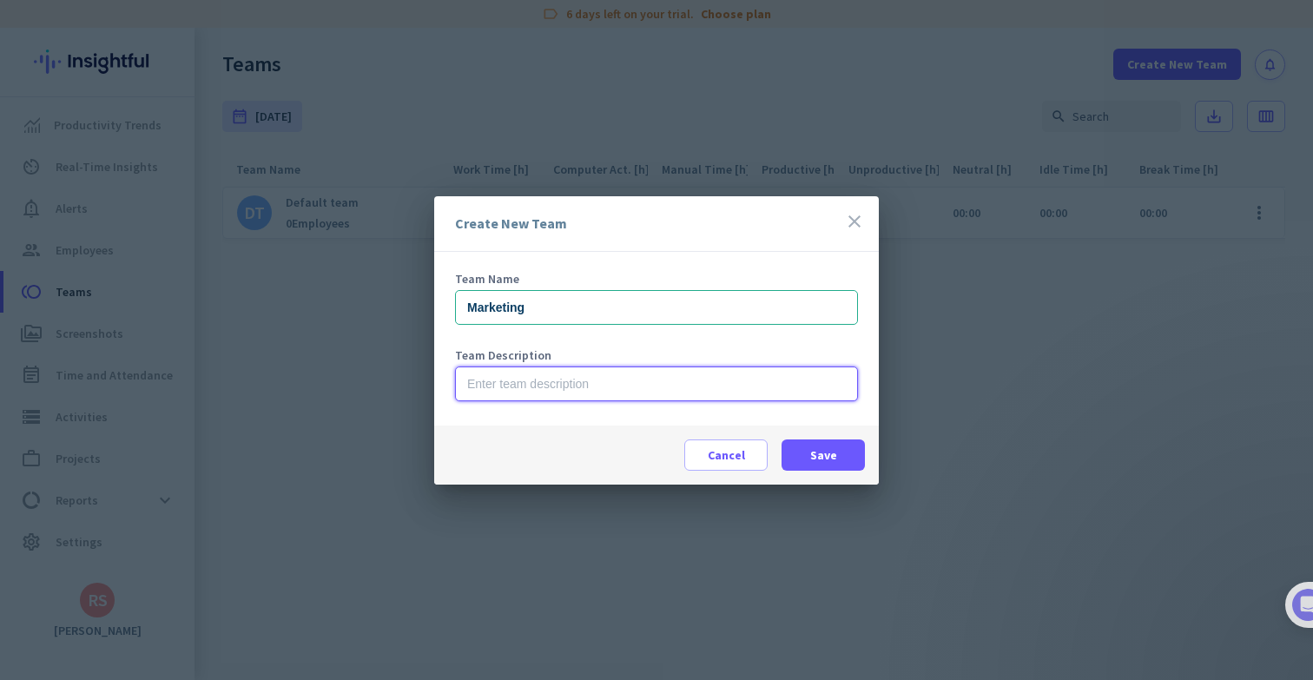
click at [688, 375] on input "text" at bounding box center [656, 383] width 403 height 35
drag, startPoint x: 531, startPoint y: 381, endPoint x: 593, endPoint y: 386, distance: 61.8
click at [593, 386] on input "Marketing LT, LV, [GEOGRAPHIC_DATA]" at bounding box center [656, 383] width 403 height 35
type input "Marketing"
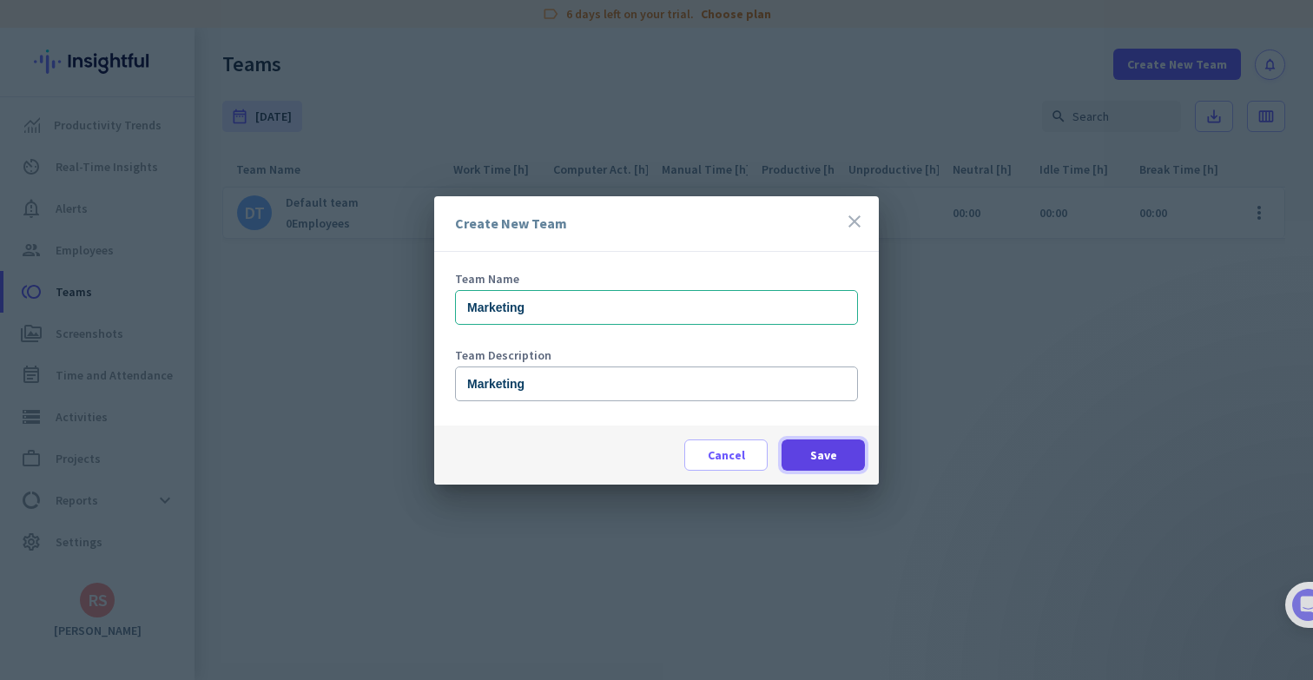
click at [794, 453] on span at bounding box center [822, 455] width 83 height 42
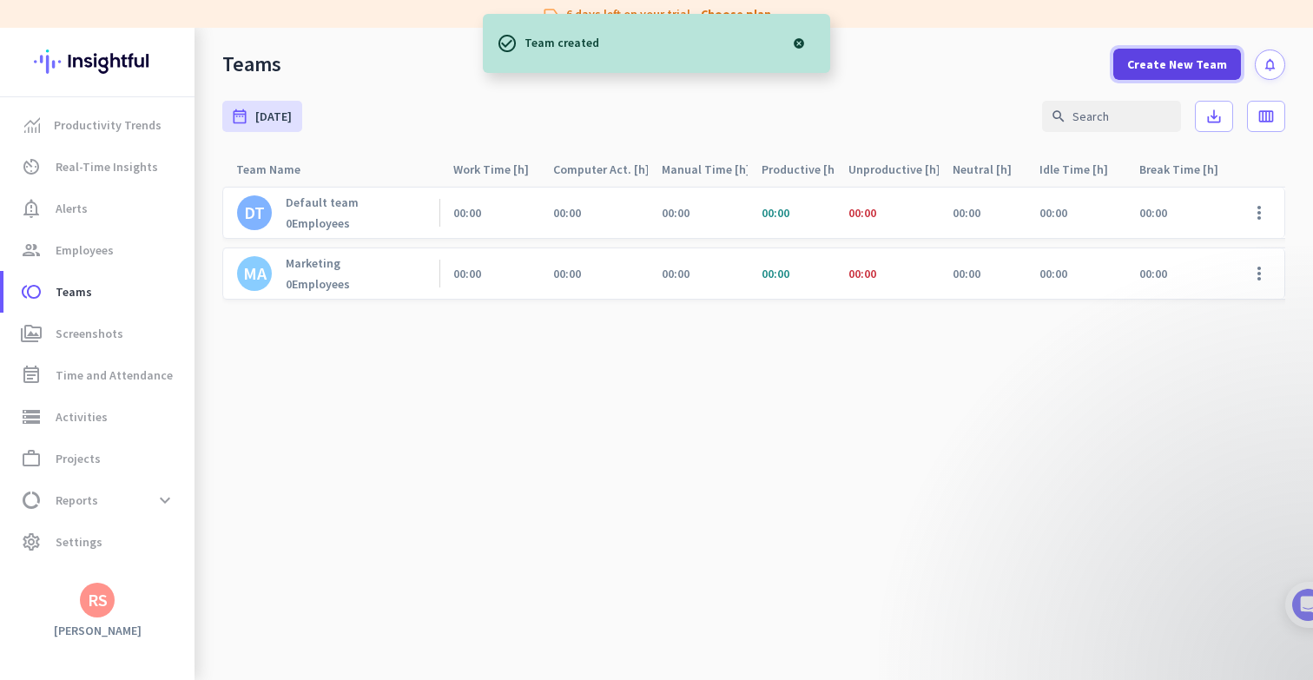
click at [1175, 62] on span "Create New Team" at bounding box center [1177, 64] width 100 height 17
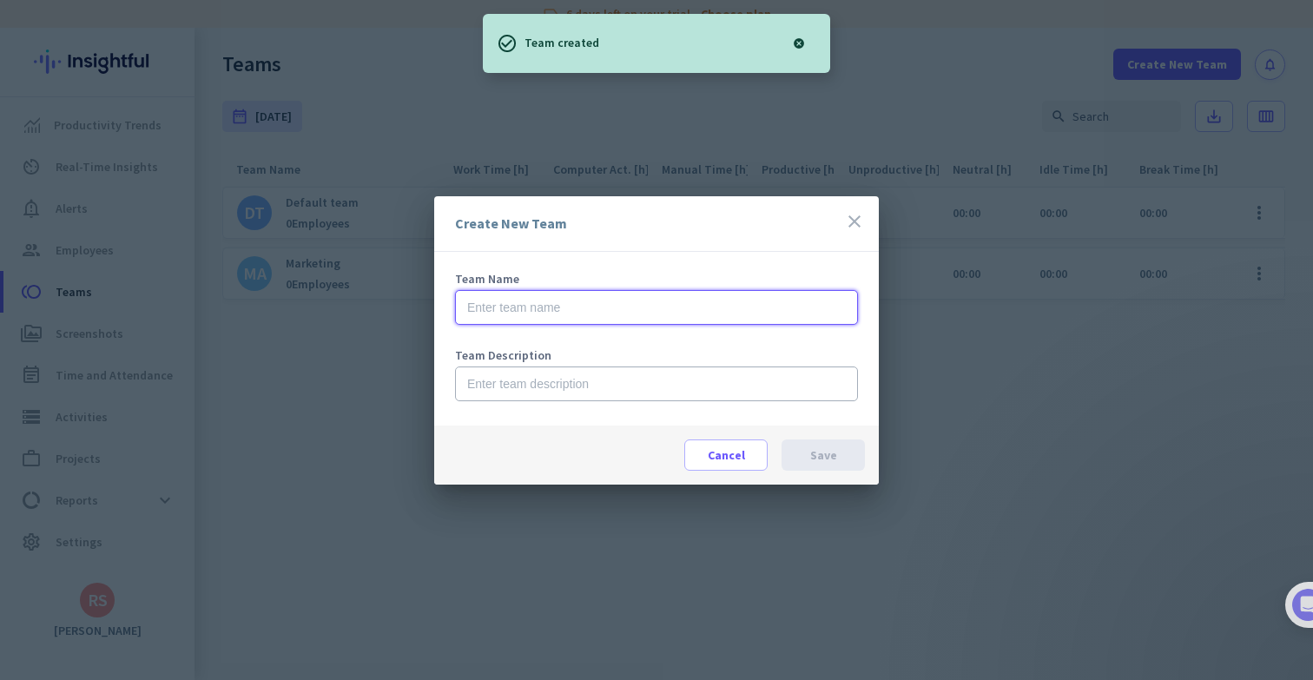
click at [657, 306] on input "text" at bounding box center [656, 307] width 403 height 35
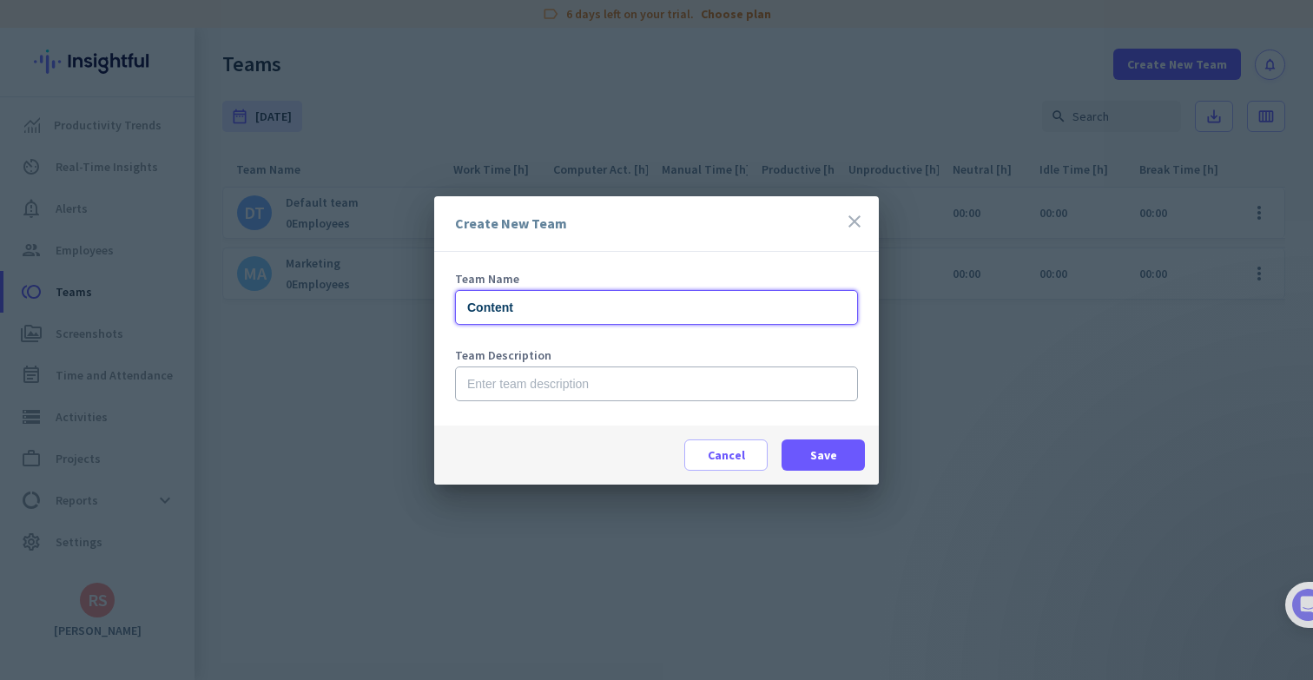
type input "Content"
click at [620, 386] on input "text" at bounding box center [656, 383] width 403 height 35
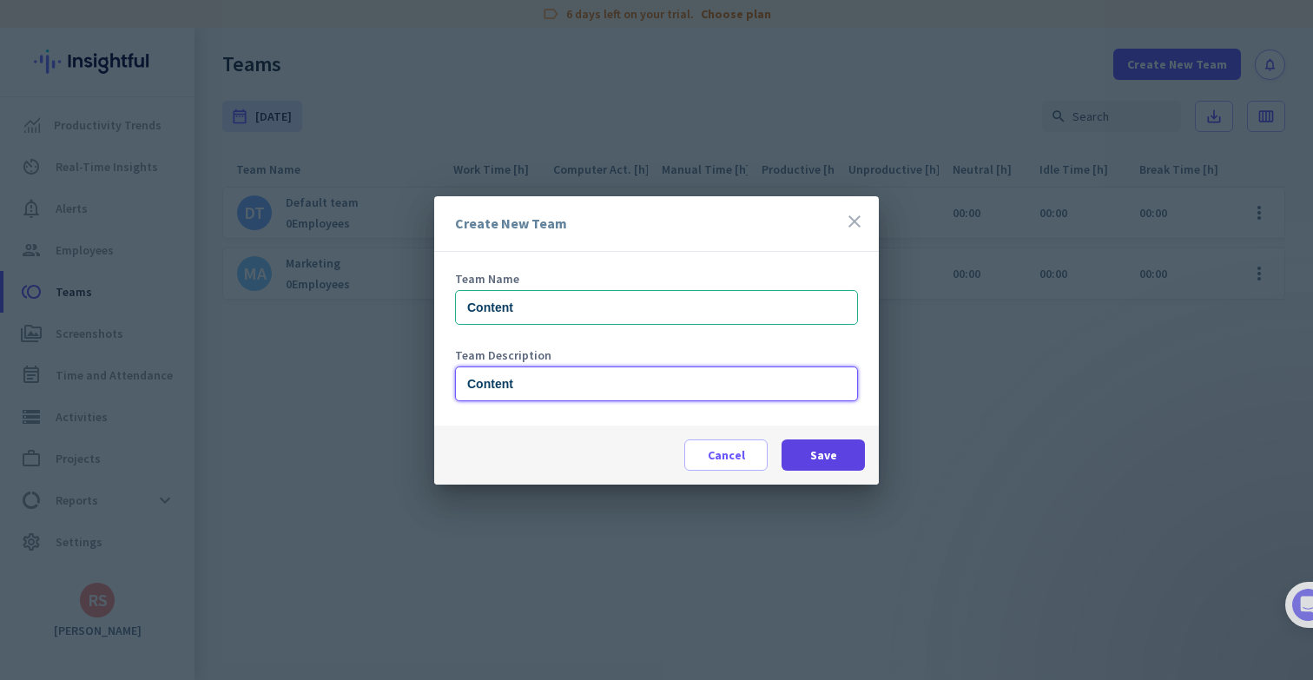
type input "Content"
click at [830, 458] on span "Save" at bounding box center [823, 454] width 27 height 17
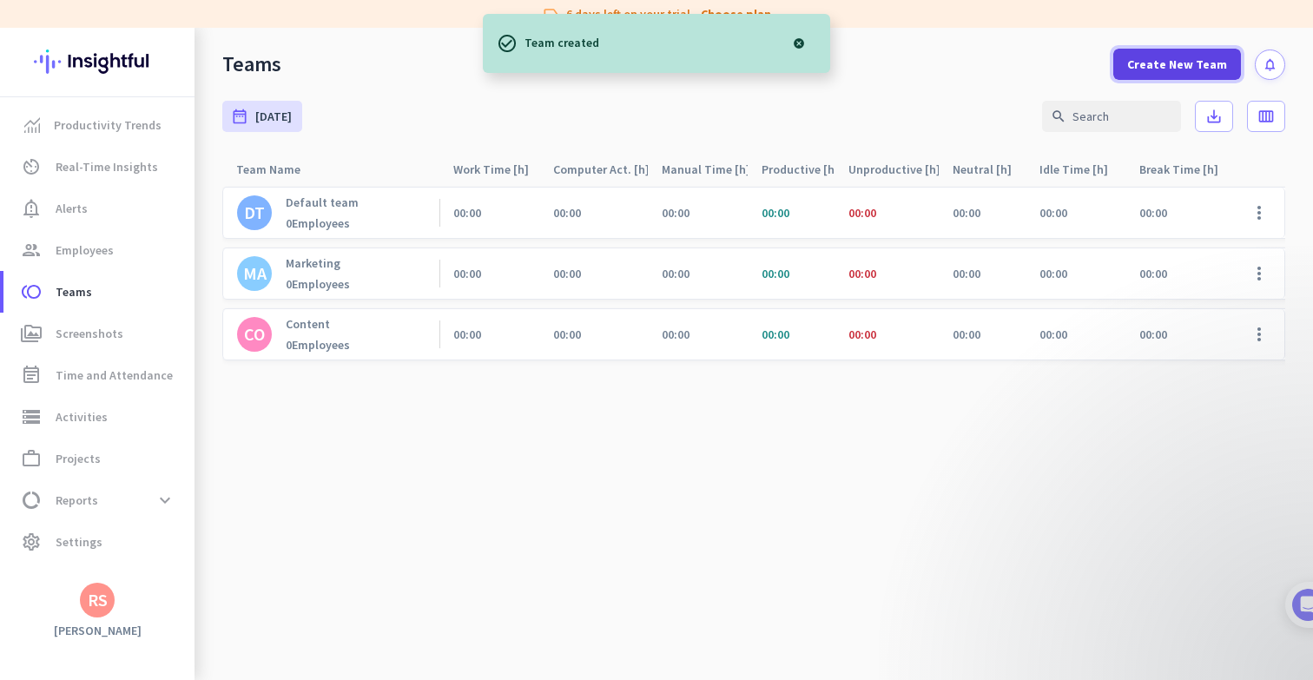
click at [1164, 65] on span "Create New Team" at bounding box center [1177, 64] width 100 height 17
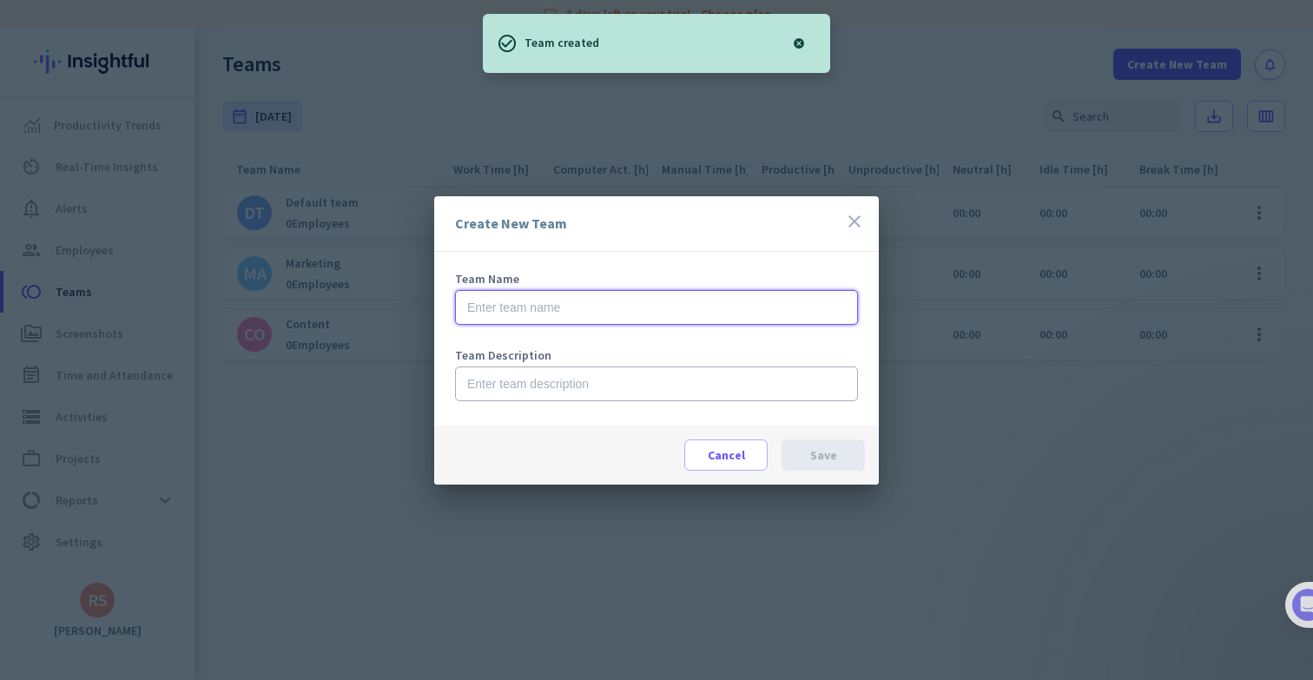
click at [603, 311] on input "text" at bounding box center [656, 307] width 403 height 35
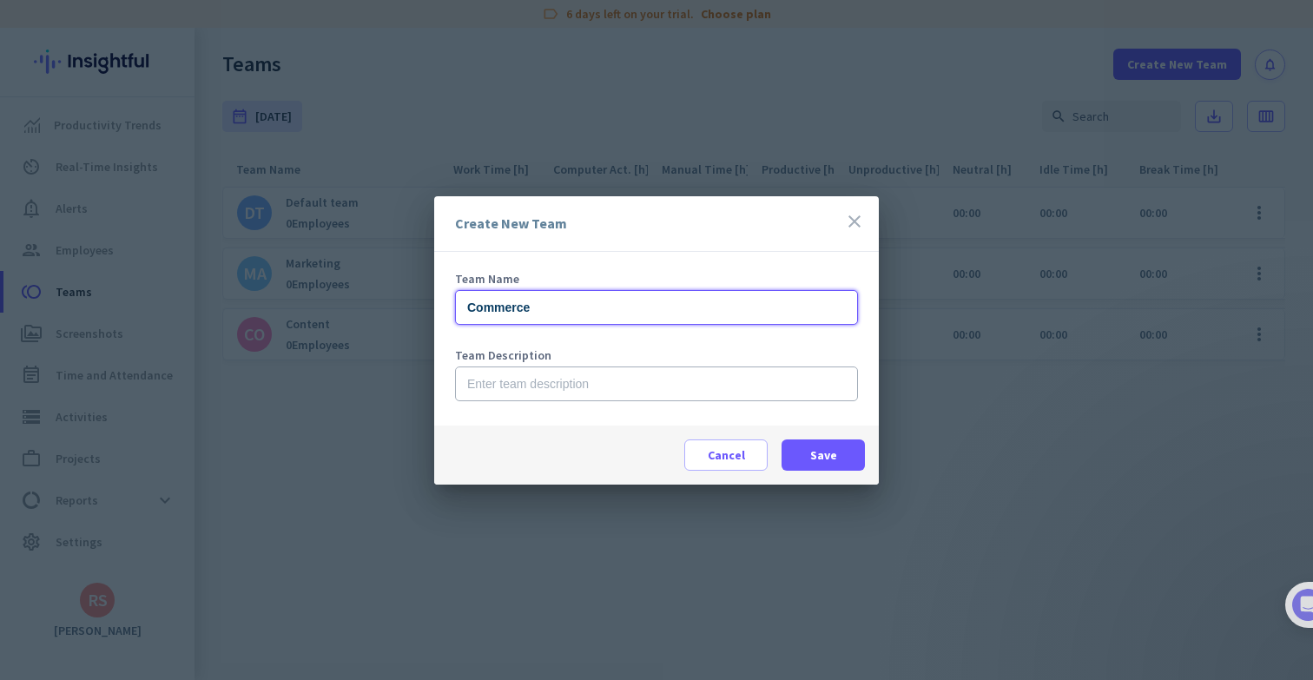
type input "Commerce"
click at [530, 381] on input "text" at bounding box center [656, 383] width 403 height 35
click at [511, 315] on input "Commerce" at bounding box center [656, 307] width 403 height 35
click at [511, 316] on input "Commerce" at bounding box center [656, 307] width 403 height 35
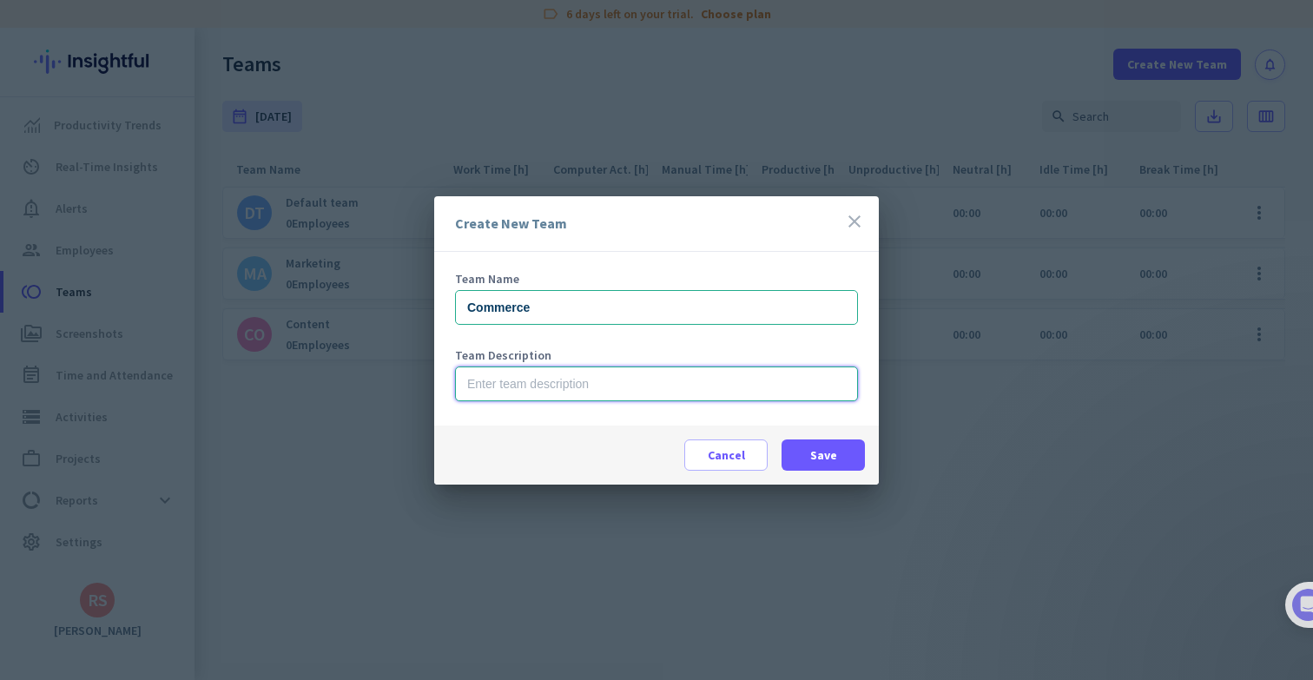
click at [515, 391] on input "text" at bounding box center [656, 383] width 403 height 35
paste input "Commerce"
type input "Commerce"
click at [797, 452] on span at bounding box center [822, 455] width 83 height 42
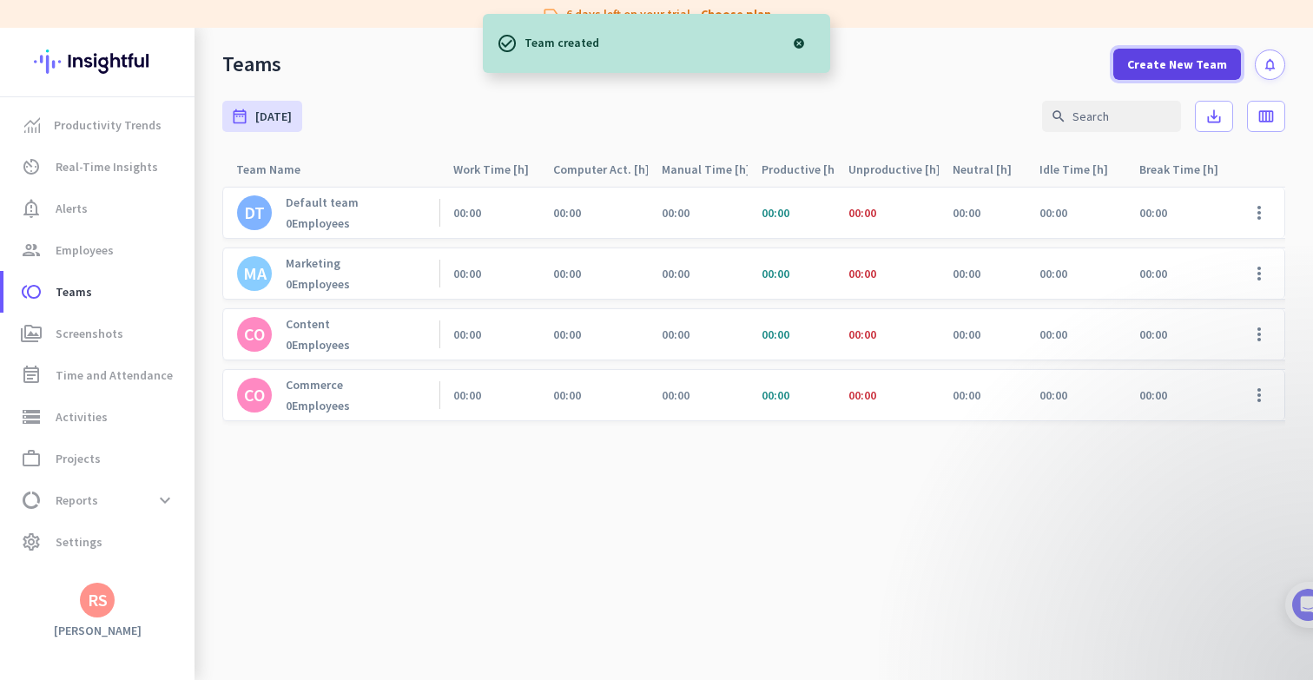
click at [1157, 72] on span "Create New Team" at bounding box center [1177, 64] width 100 height 17
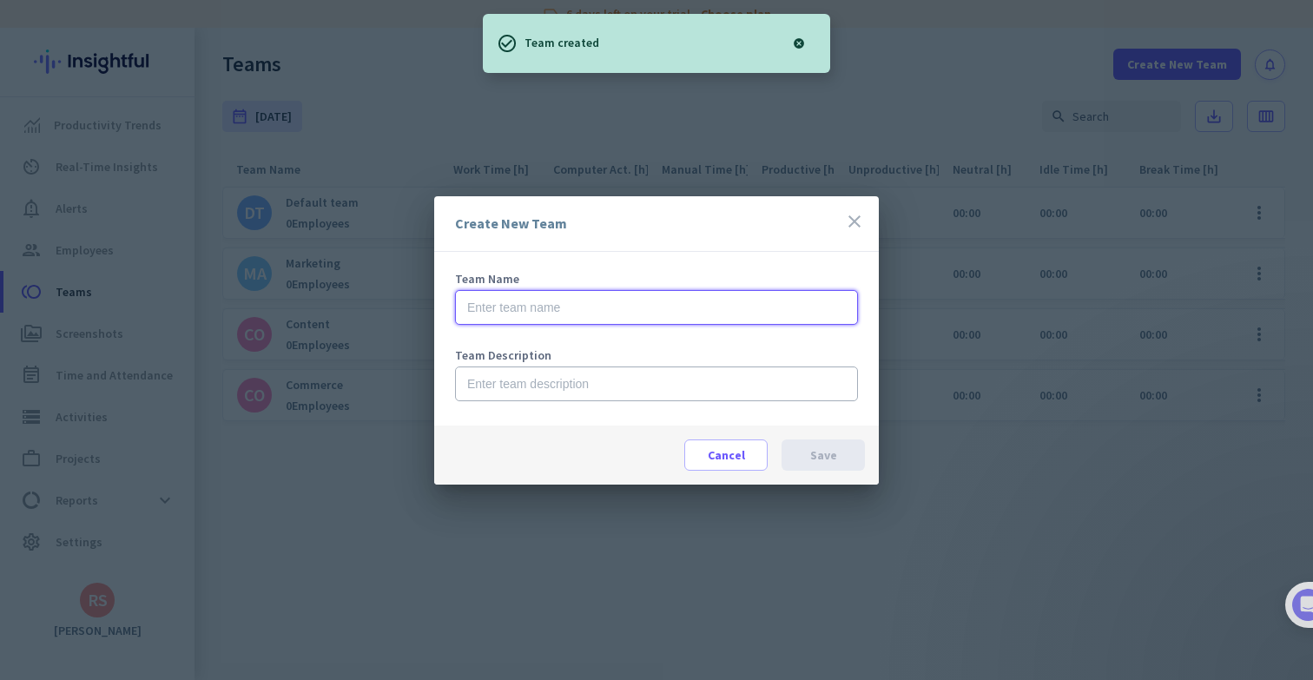
click at [552, 294] on input "text" at bounding box center [656, 307] width 403 height 35
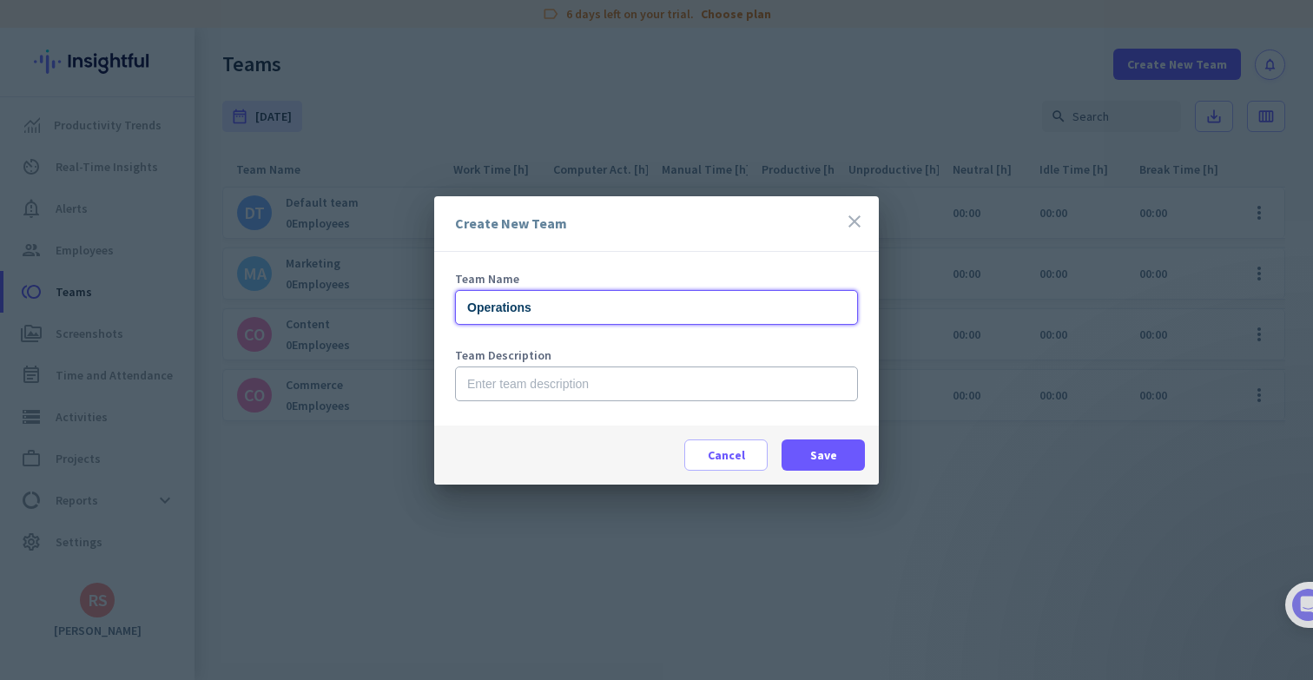
click at [525, 309] on input "Operations" at bounding box center [656, 307] width 403 height 35
type input "Operations"
click at [513, 391] on input "text" at bounding box center [656, 383] width 403 height 35
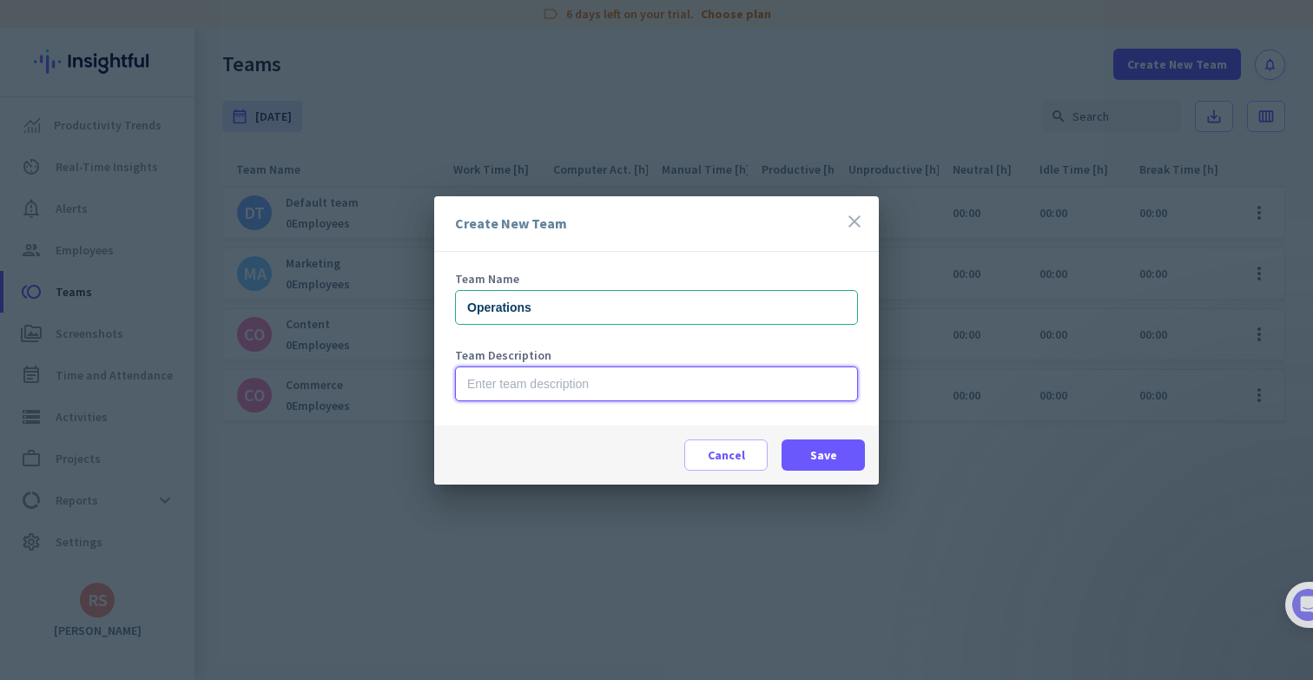
paste input "Operations"
type input "Operations"
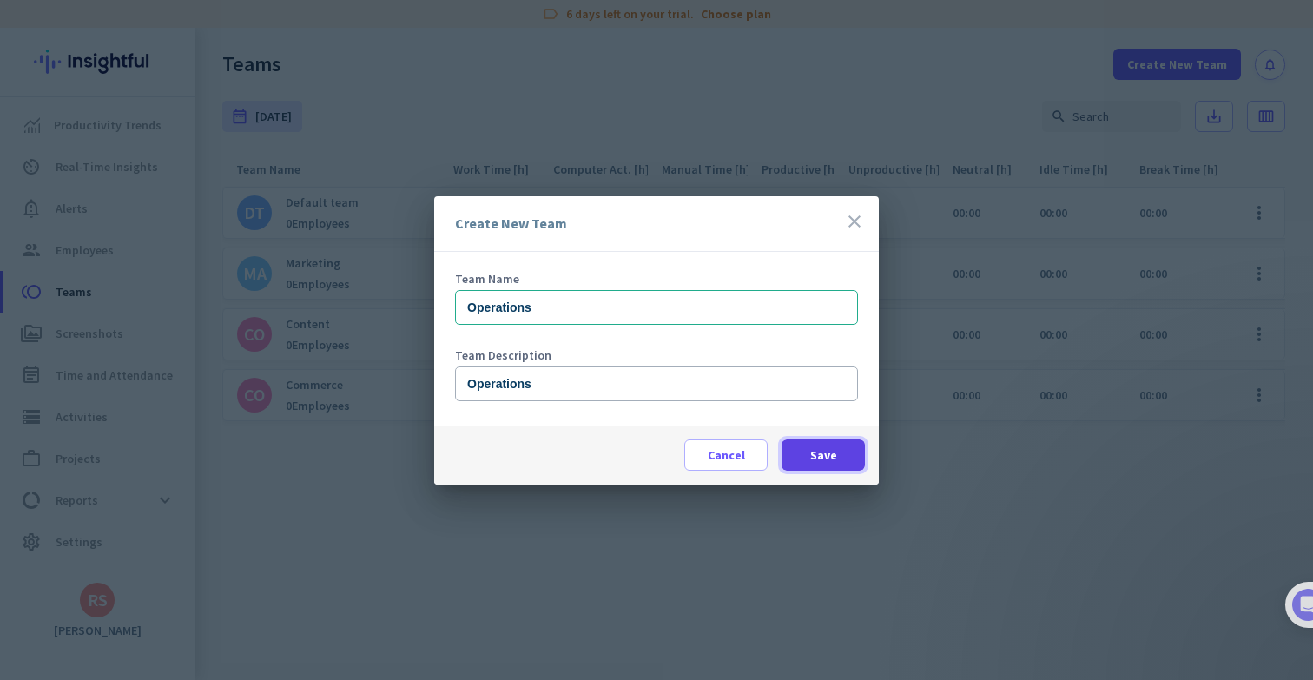
click at [834, 459] on span "Save" at bounding box center [823, 454] width 27 height 17
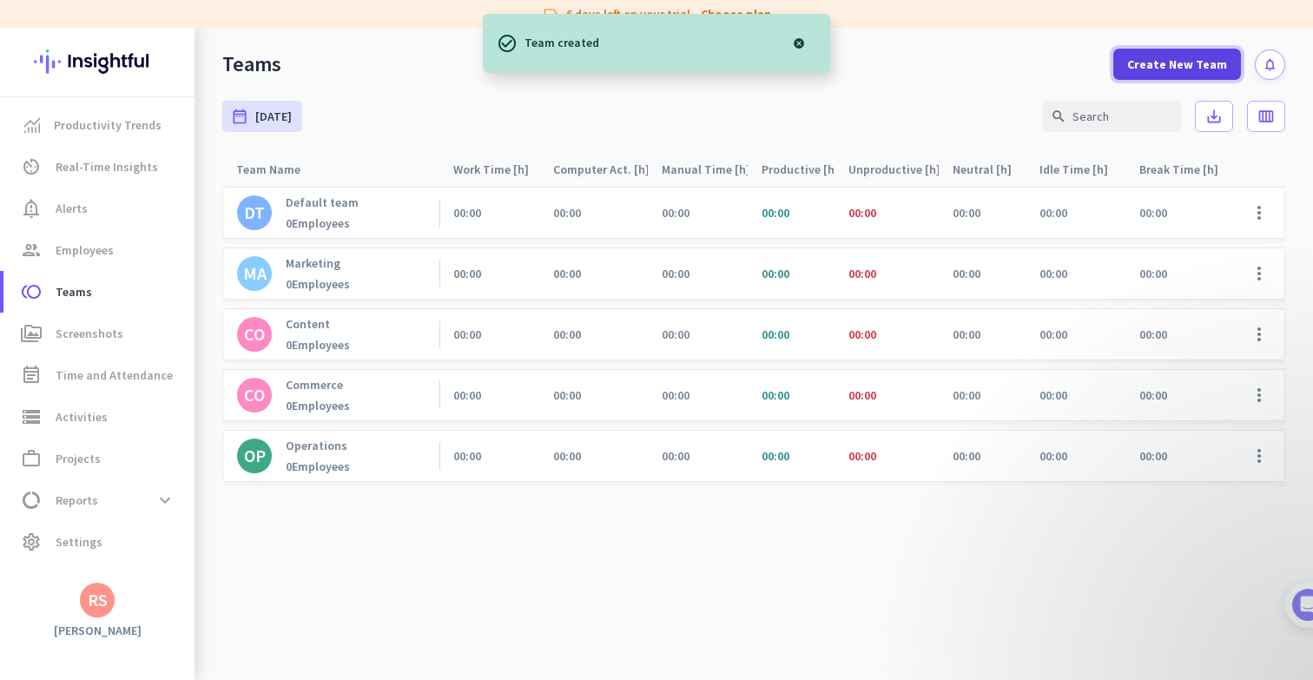
click at [1181, 64] on span "Create New Team" at bounding box center [1177, 64] width 100 height 17
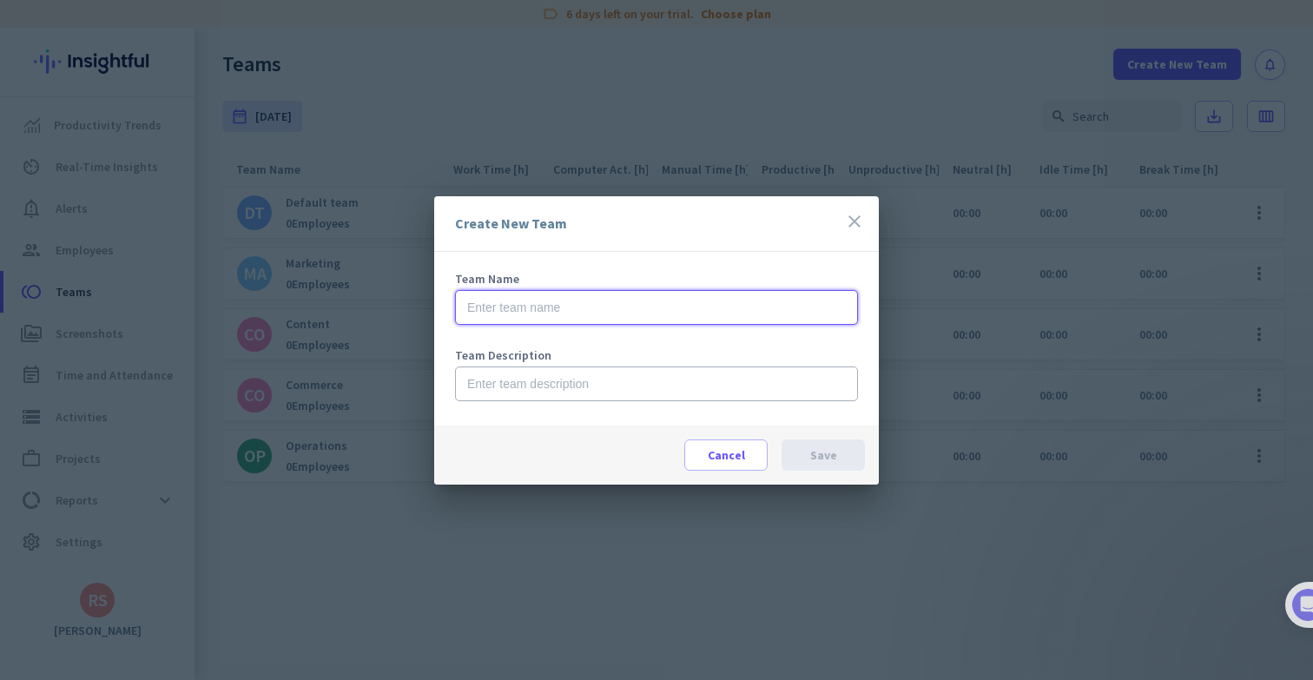
click at [695, 296] on input "text" at bounding box center [656, 307] width 403 height 35
click at [537, 309] on input "Marketplace" at bounding box center [656, 307] width 403 height 35
click at [537, 310] on input "Marketplace" at bounding box center [656, 307] width 403 height 35
type input "Marketplace"
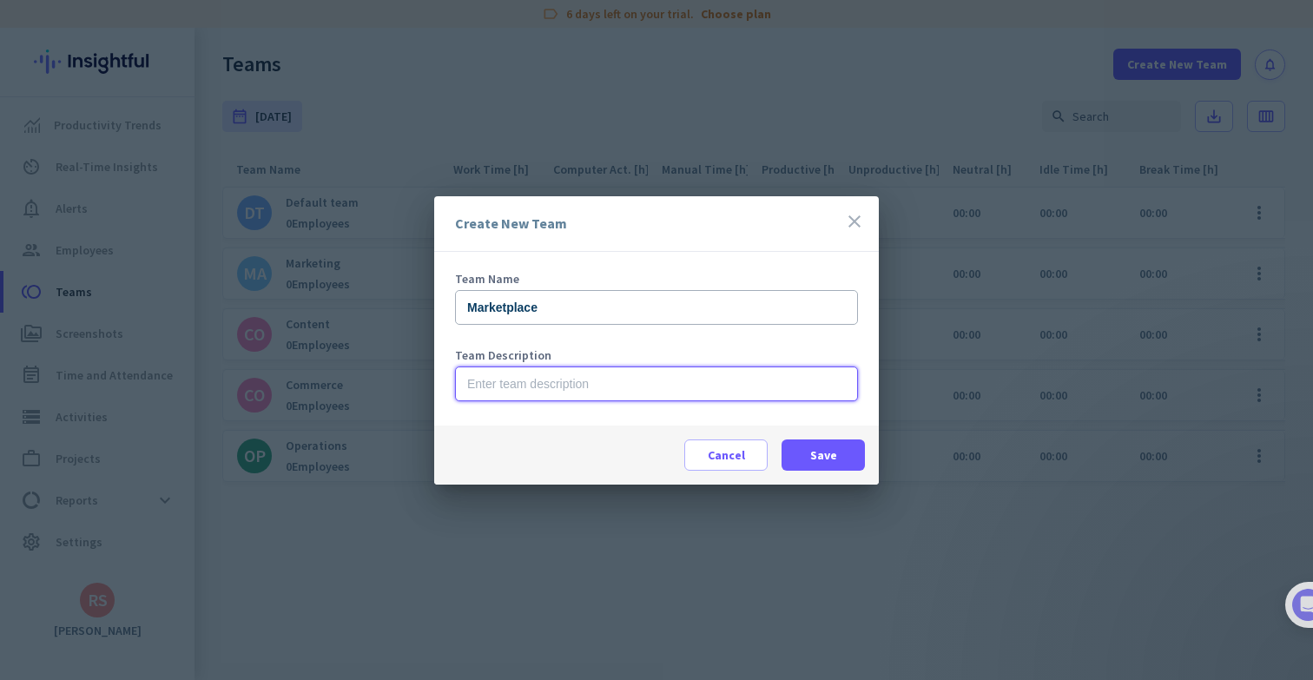
click at [506, 380] on input "text" at bounding box center [656, 383] width 403 height 35
paste input "Marketplace"
type input "Marketplace"
click at [834, 457] on span "Save" at bounding box center [823, 454] width 27 height 17
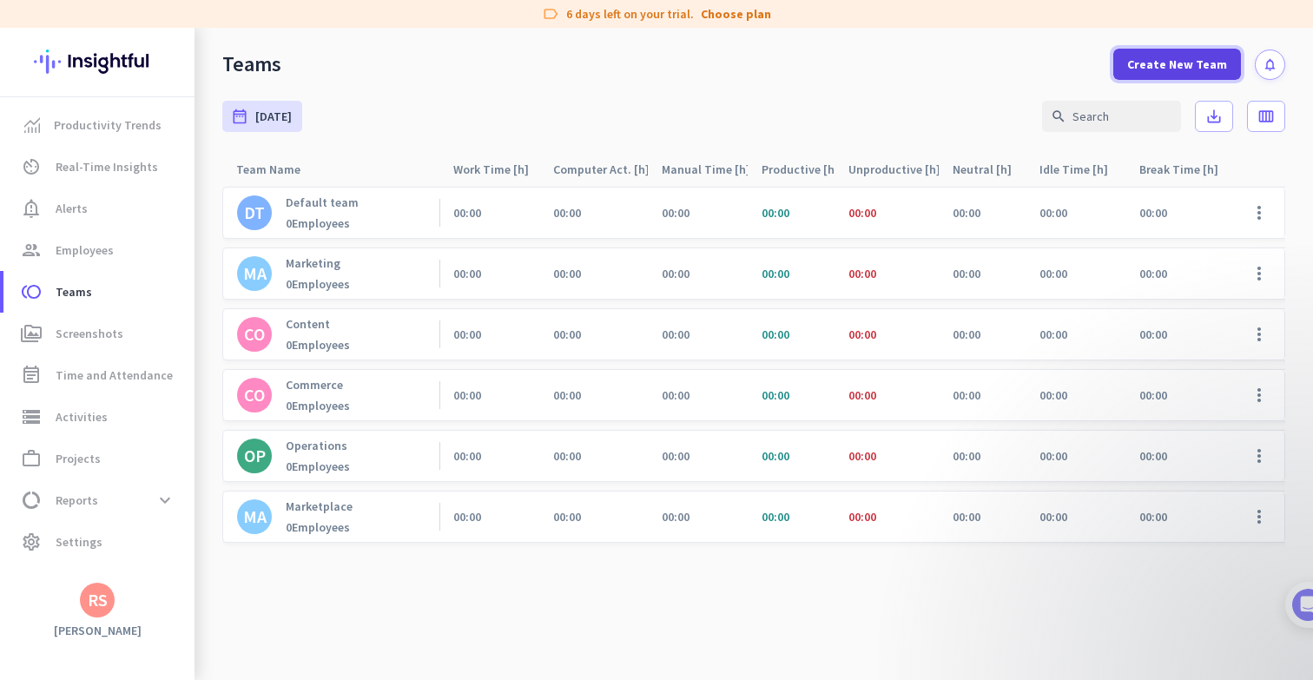
click at [1193, 66] on span "Create New Team" at bounding box center [1177, 64] width 100 height 17
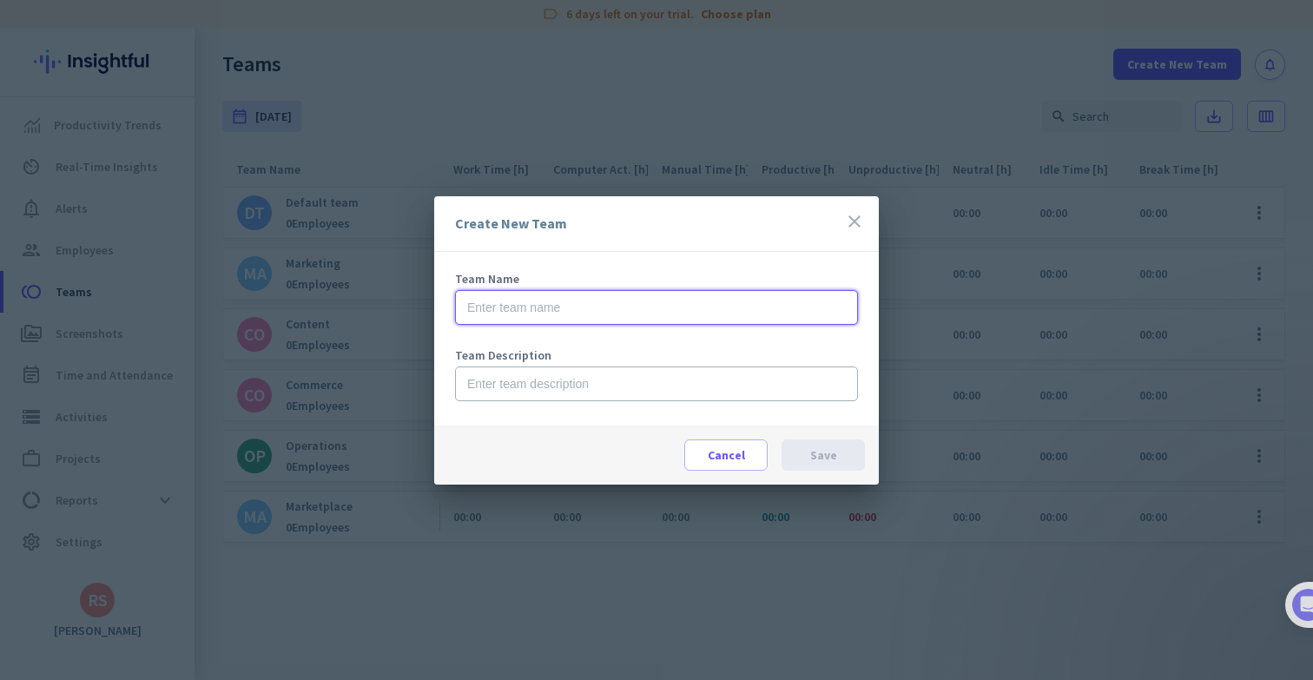
click at [644, 297] on input "text" at bounding box center [656, 307] width 403 height 35
type input "IT"
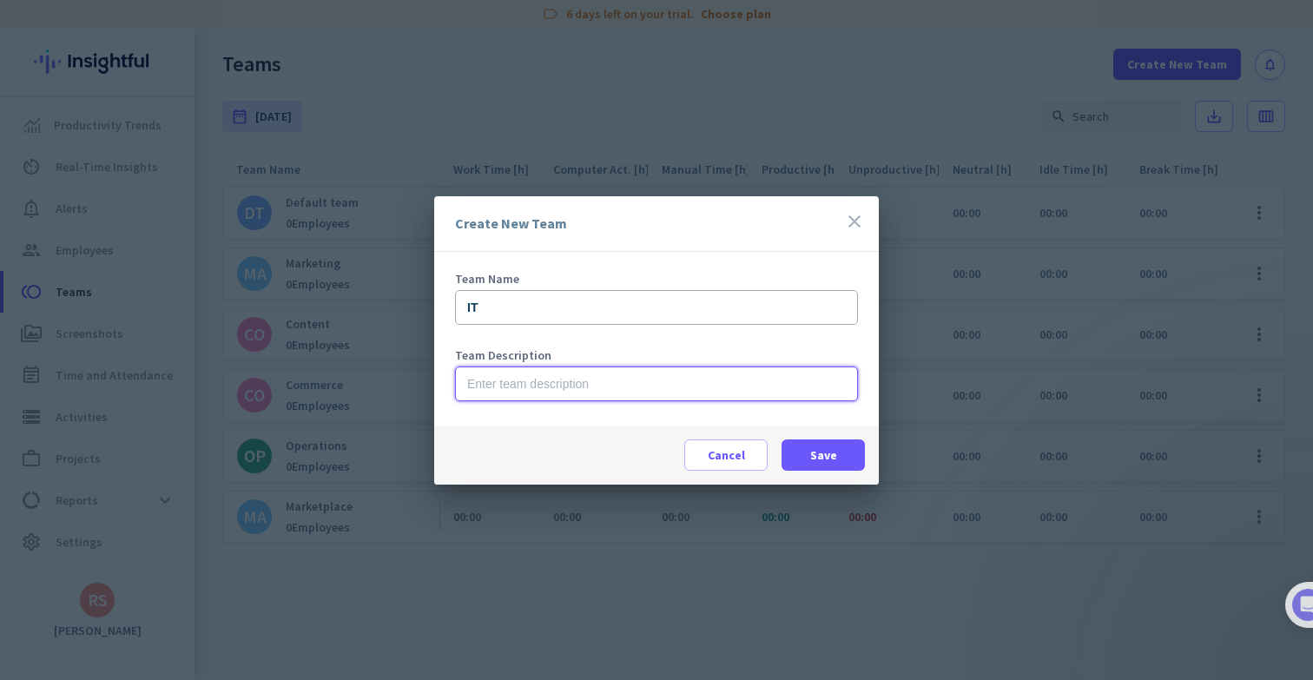
click at [660, 381] on input "text" at bounding box center [656, 383] width 403 height 35
type input "IT"
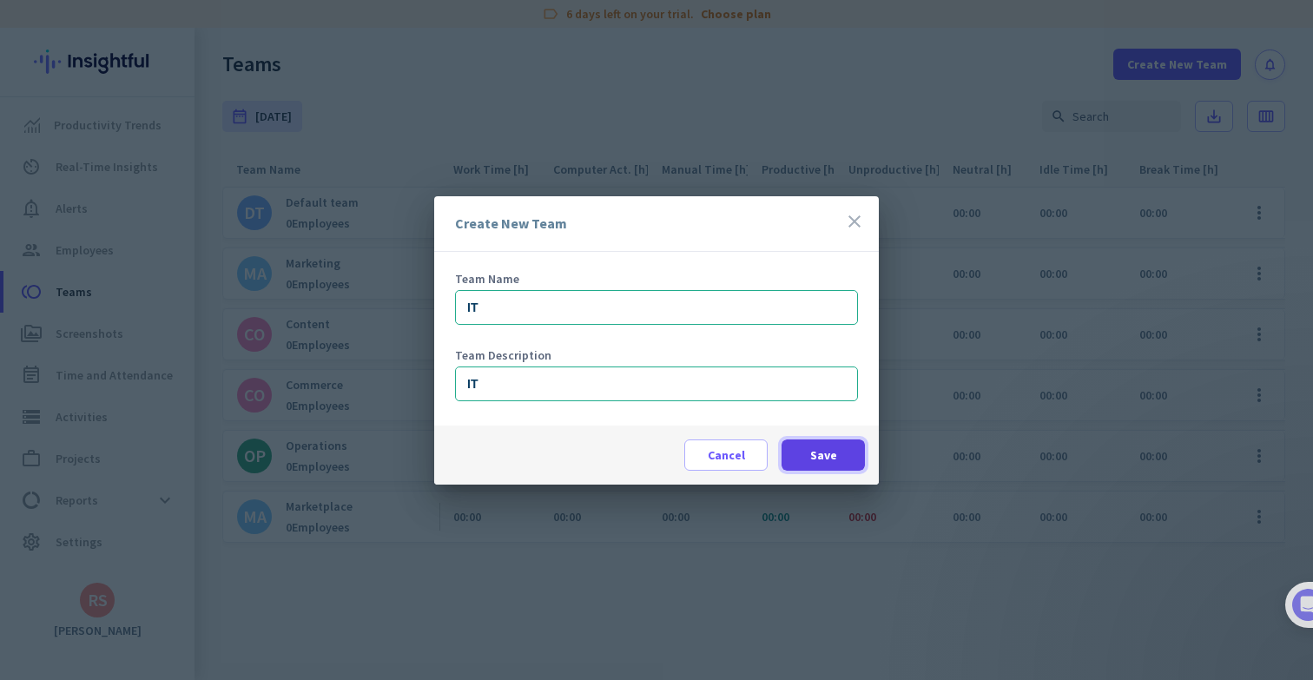
click at [807, 448] on span at bounding box center [822, 455] width 83 height 42
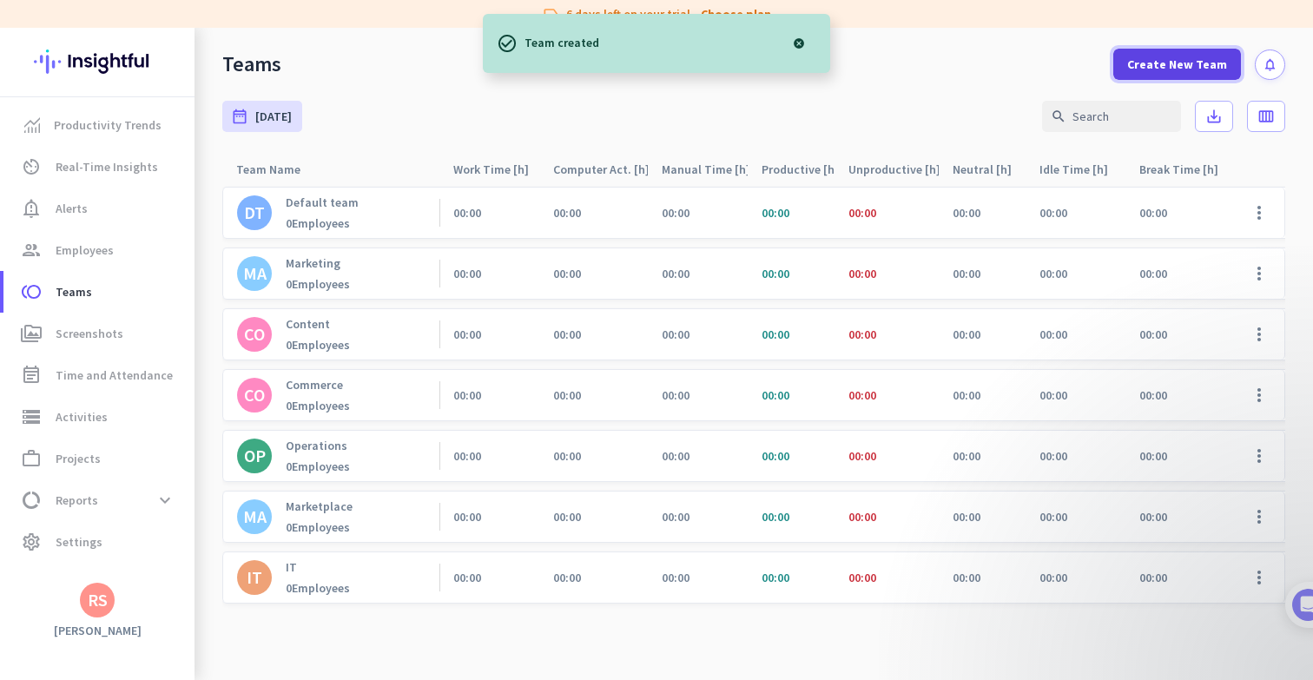
click at [1190, 69] on span "Create New Team" at bounding box center [1177, 64] width 100 height 17
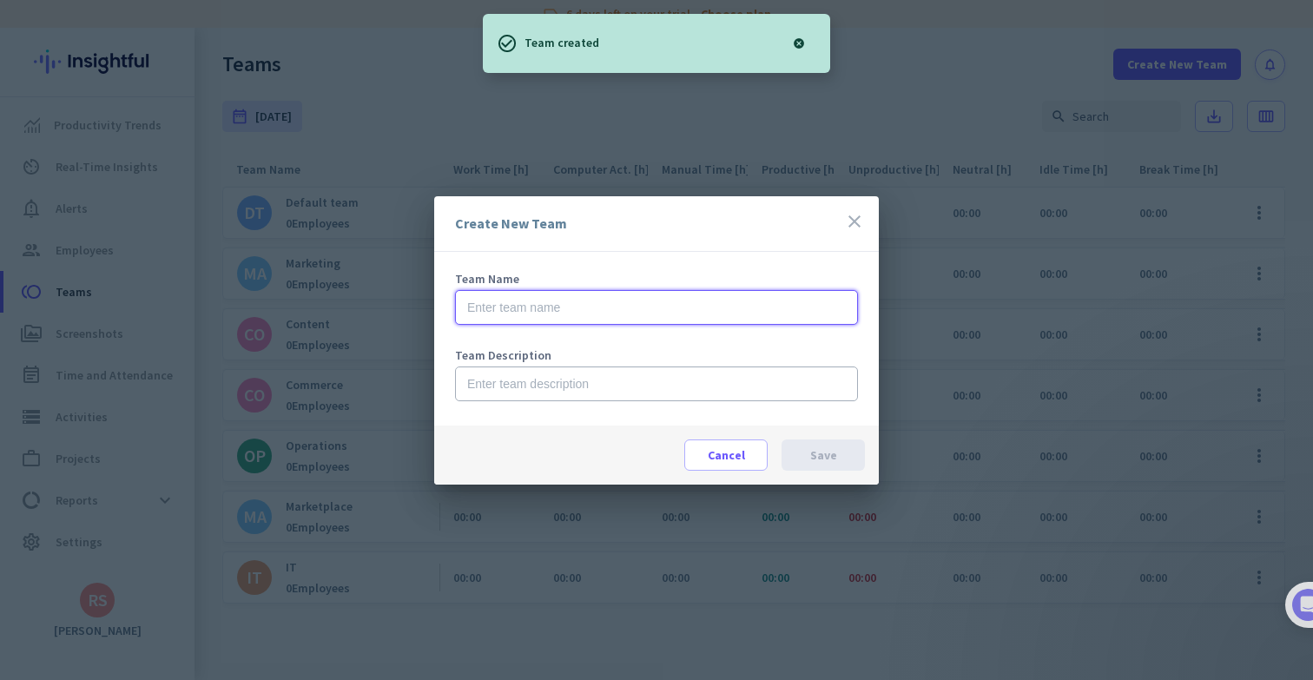
click at [763, 315] on input "text" at bounding box center [656, 307] width 403 height 35
type input "BI"
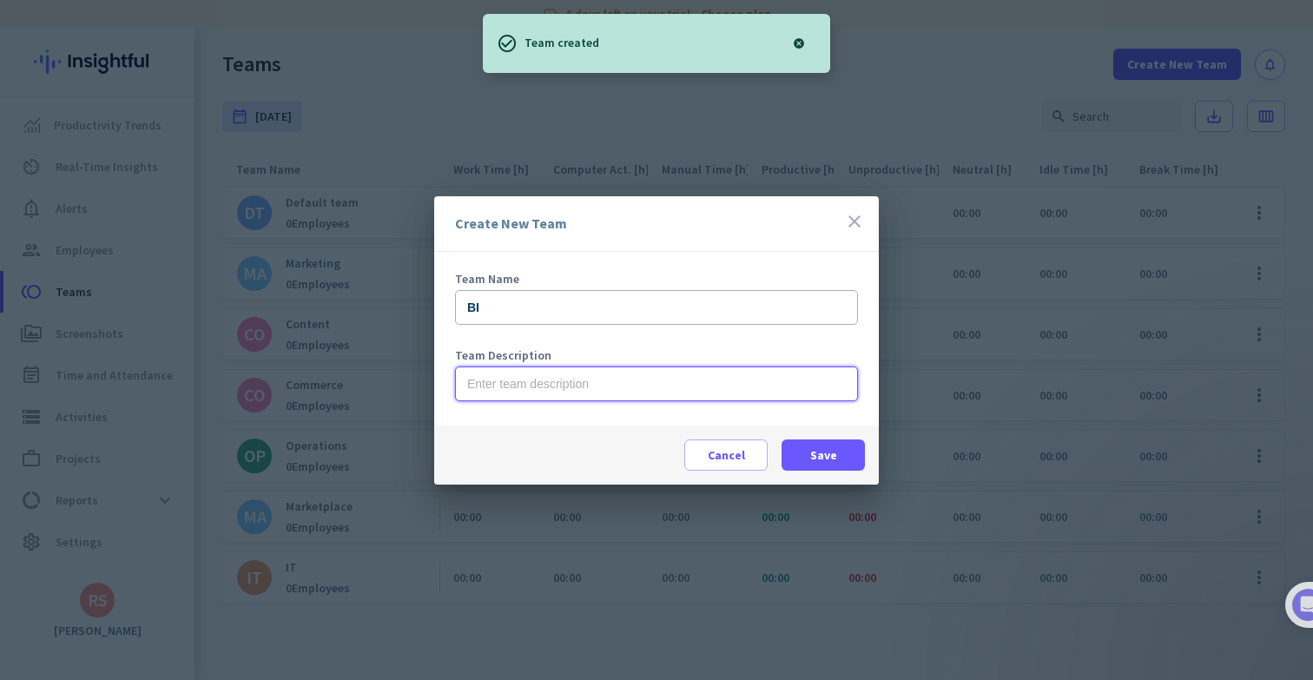
click at [551, 380] on input "text" at bounding box center [656, 383] width 403 height 35
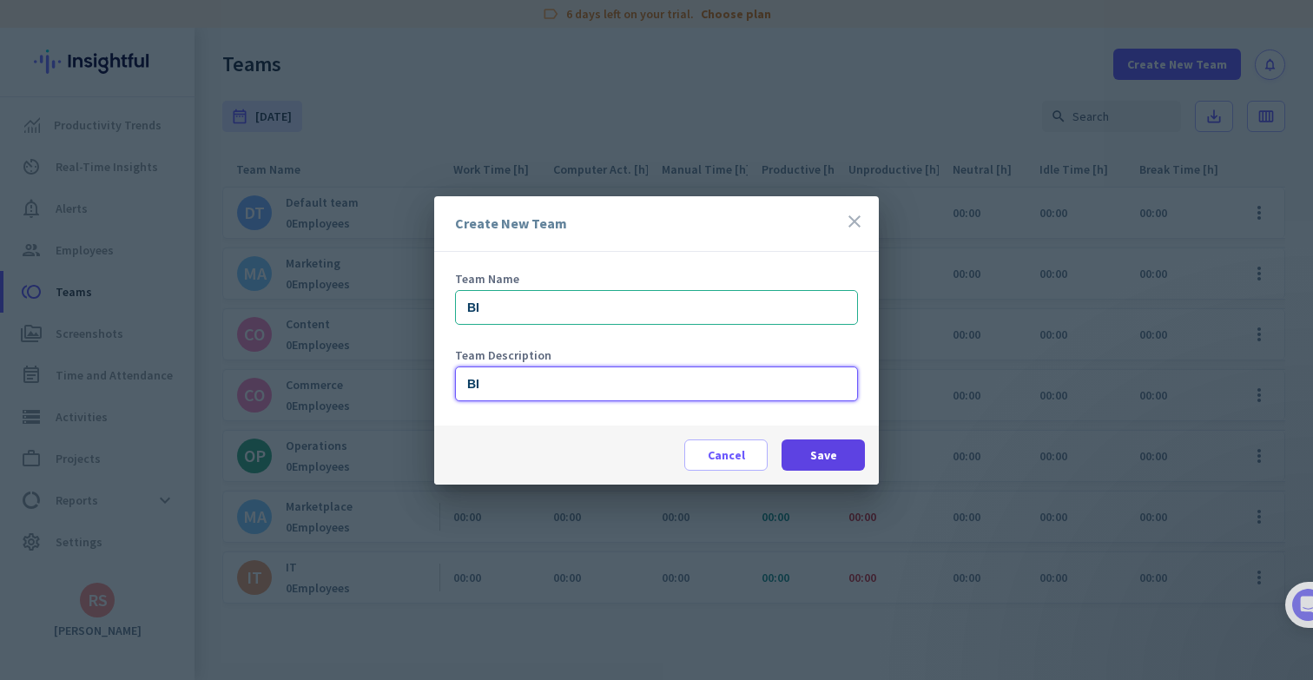
type input "BI"
click at [827, 458] on span "Save" at bounding box center [823, 454] width 27 height 17
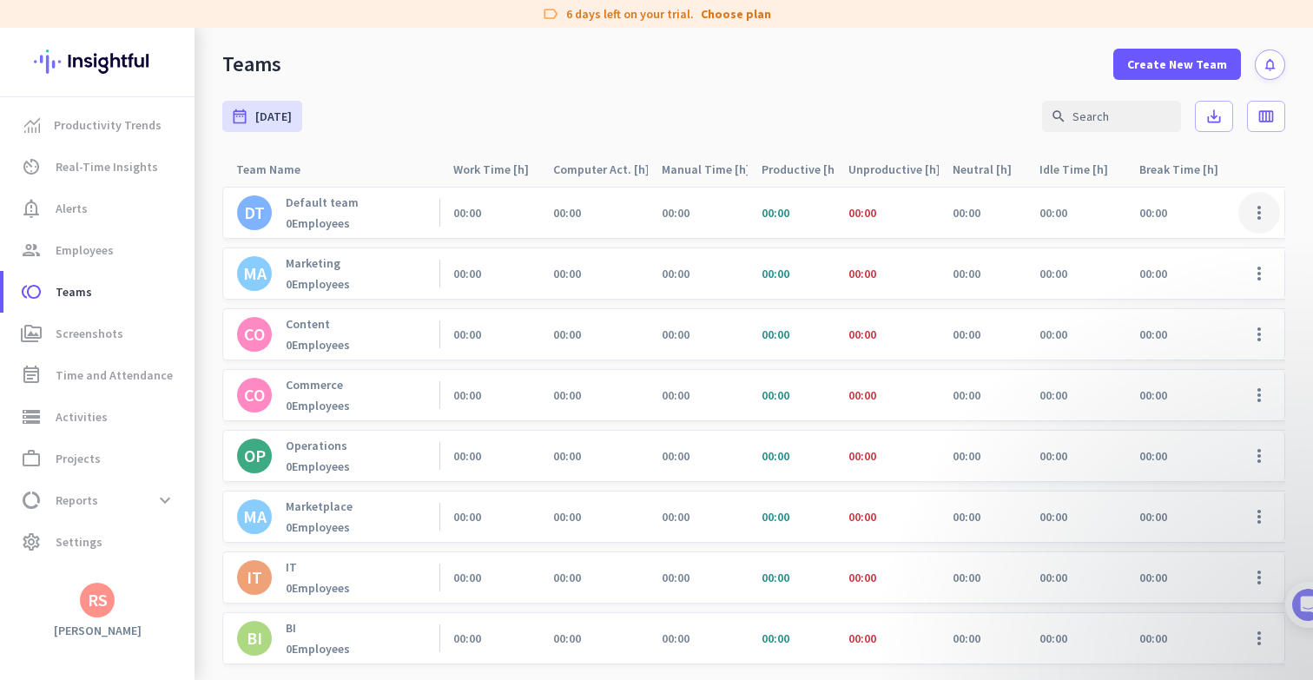
click at [1266, 209] on span at bounding box center [1259, 213] width 42 height 42
click at [1230, 250] on span "Edit" at bounding box center [1212, 249] width 108 height 17
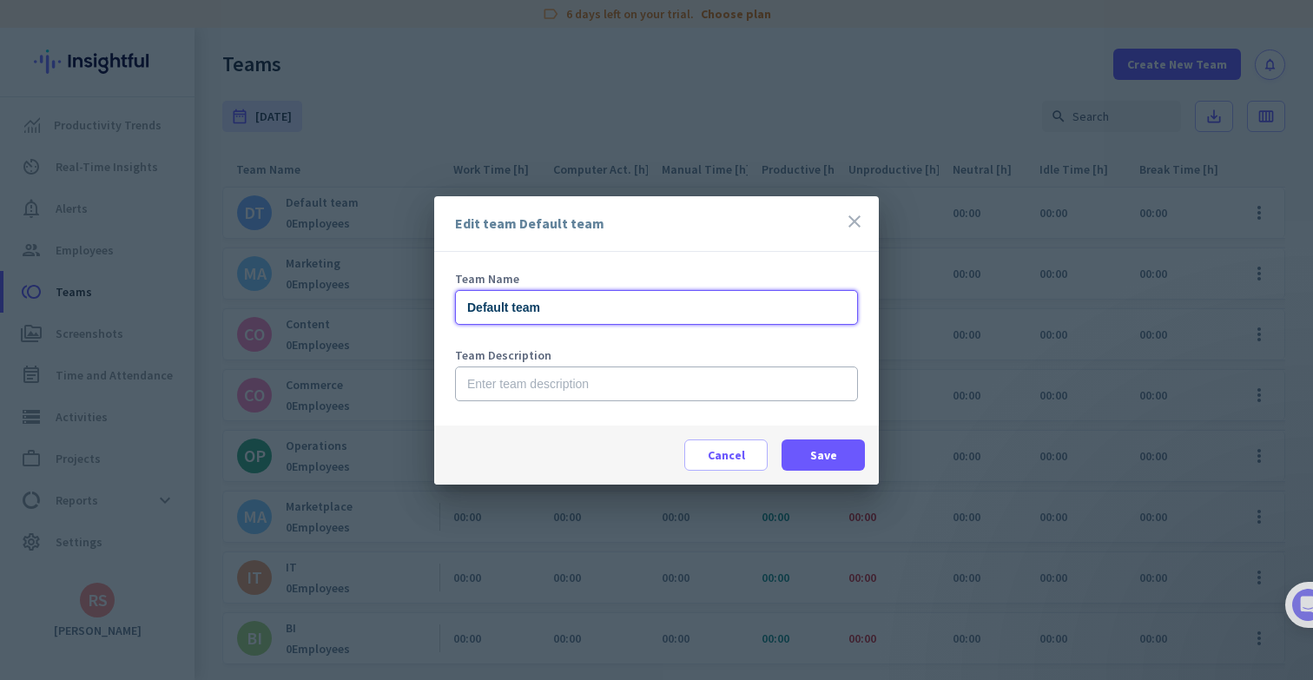
click at [543, 305] on input "Default team" at bounding box center [656, 307] width 403 height 35
click at [544, 305] on input "Default team" at bounding box center [656, 307] width 403 height 35
click at [543, 305] on input "Default team" at bounding box center [656, 307] width 403 height 35
type input "Other"
click at [808, 453] on span at bounding box center [822, 455] width 83 height 42
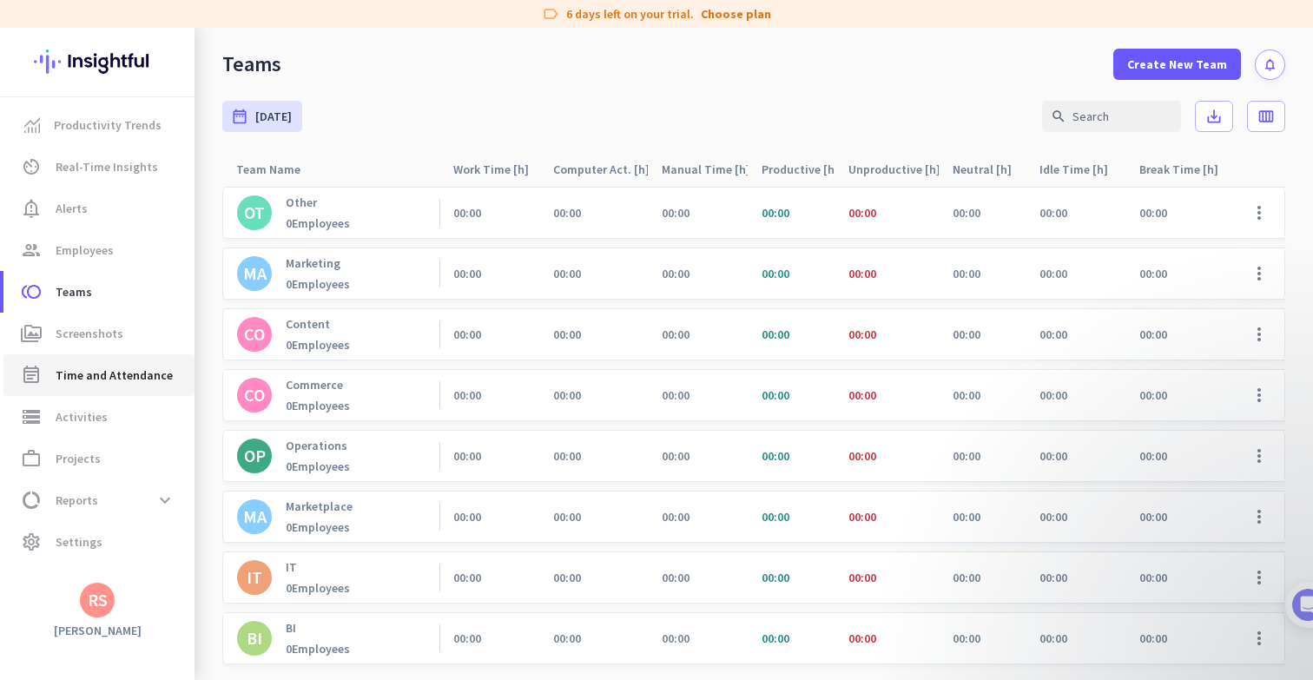
click at [127, 371] on span "Time and Attendance" at bounding box center [114, 375] width 117 height 21
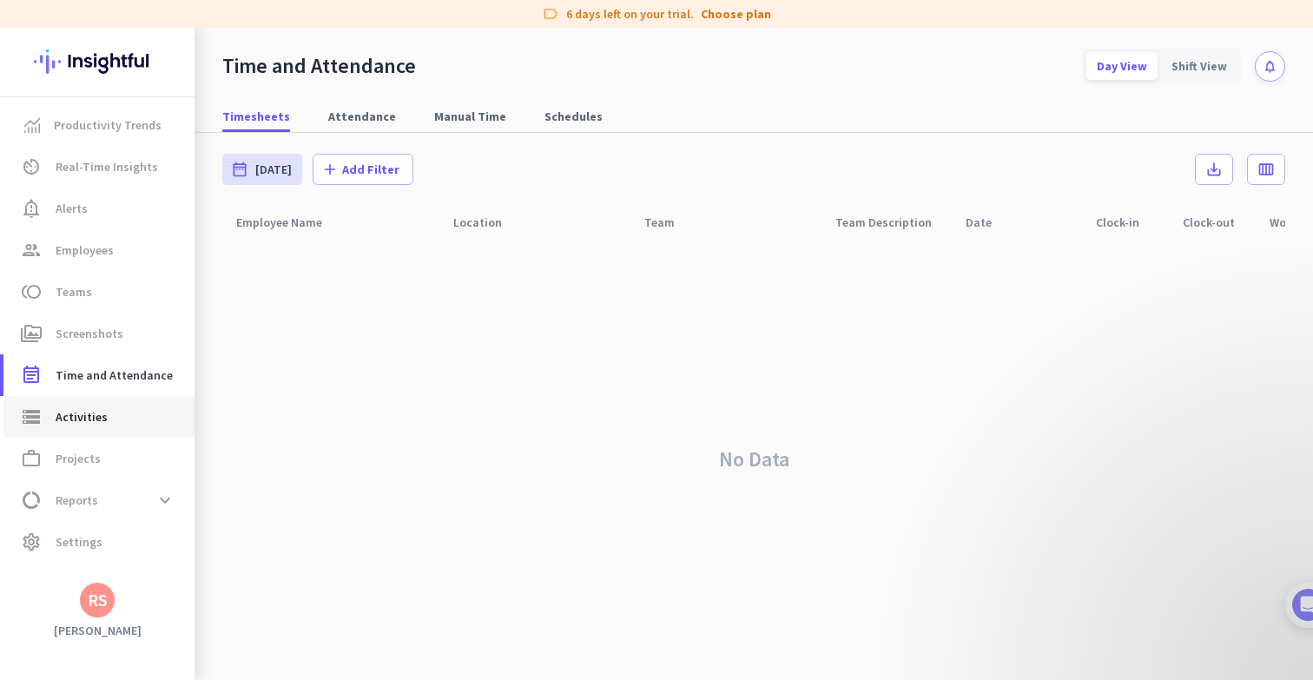
click at [98, 414] on span "Activities" at bounding box center [82, 416] width 52 height 21
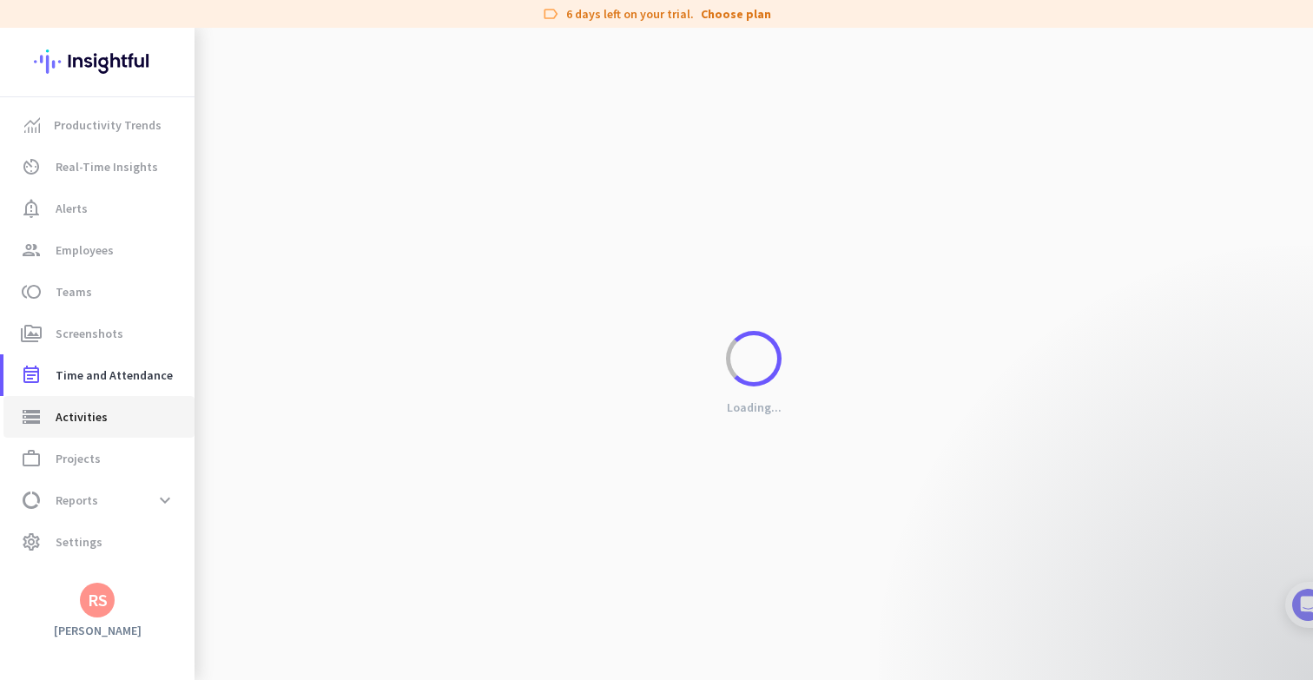
type input "[DATE]"
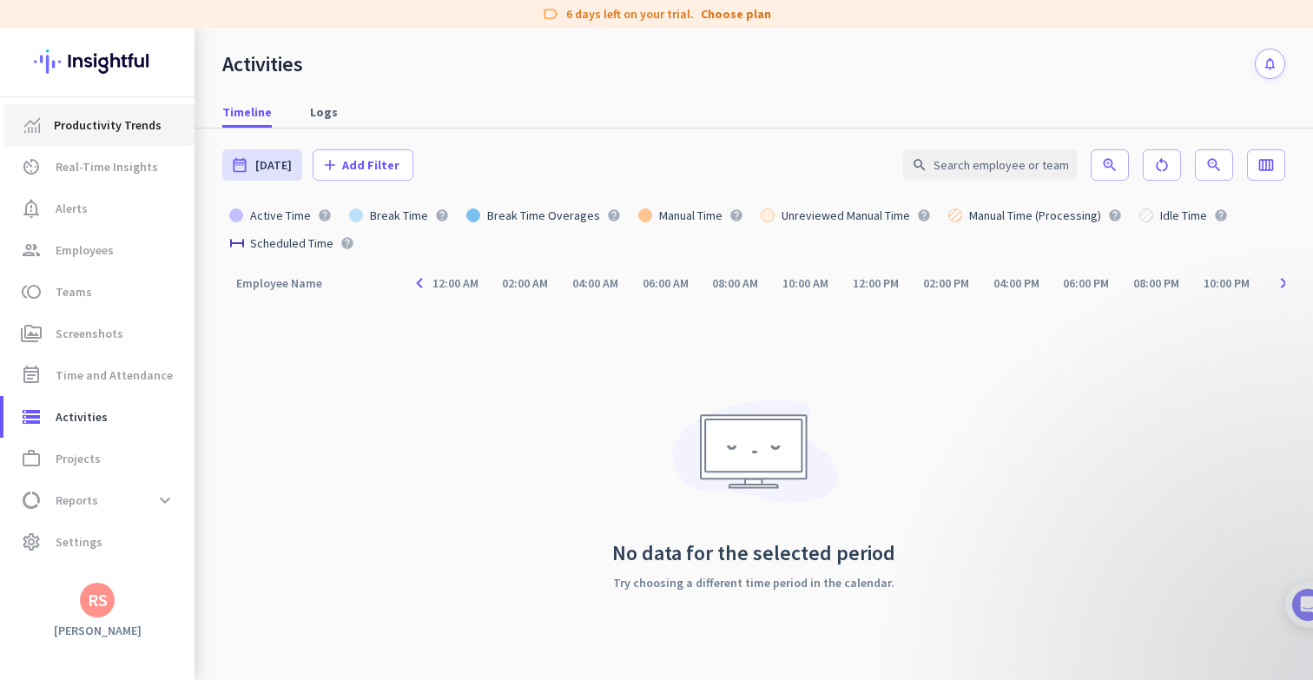
click at [153, 135] on span "Productivity Trends" at bounding box center [108, 125] width 108 height 21
type input "[DATE] - [DATE]"
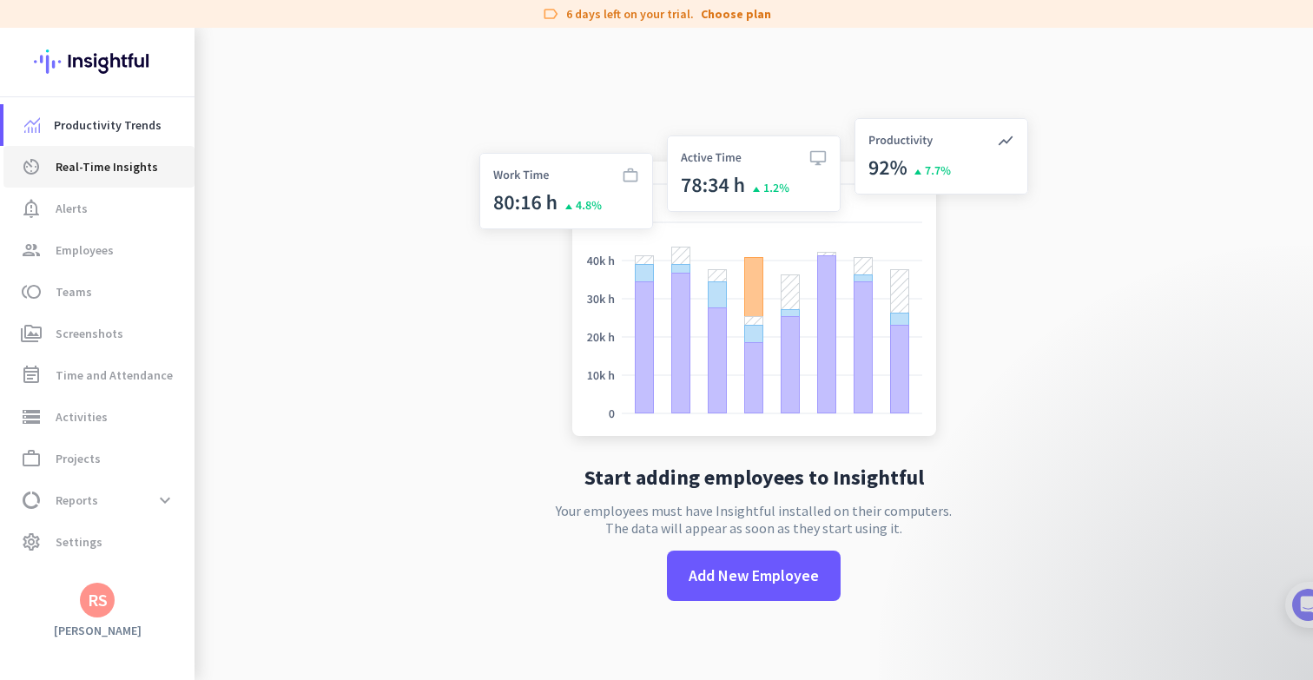
click at [115, 169] on span "Real-Time Insights" at bounding box center [107, 166] width 102 height 21
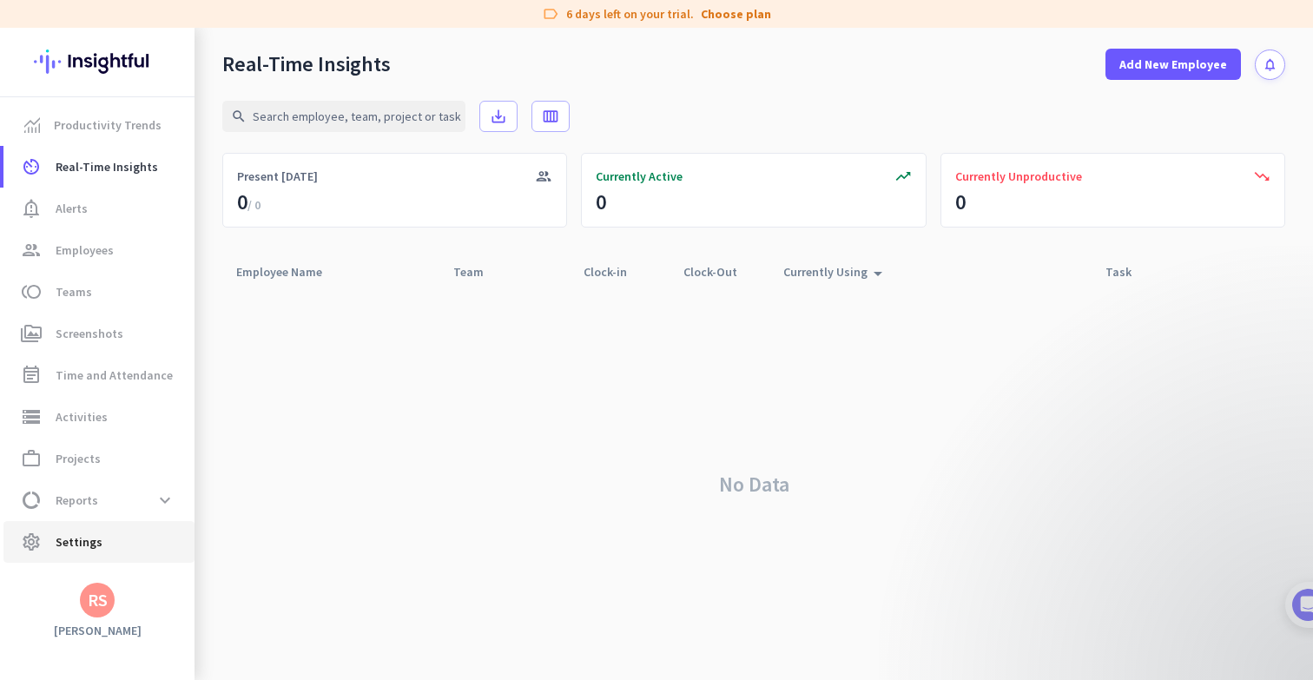
click at [104, 543] on span "settings Settings" at bounding box center [98, 541] width 163 height 21
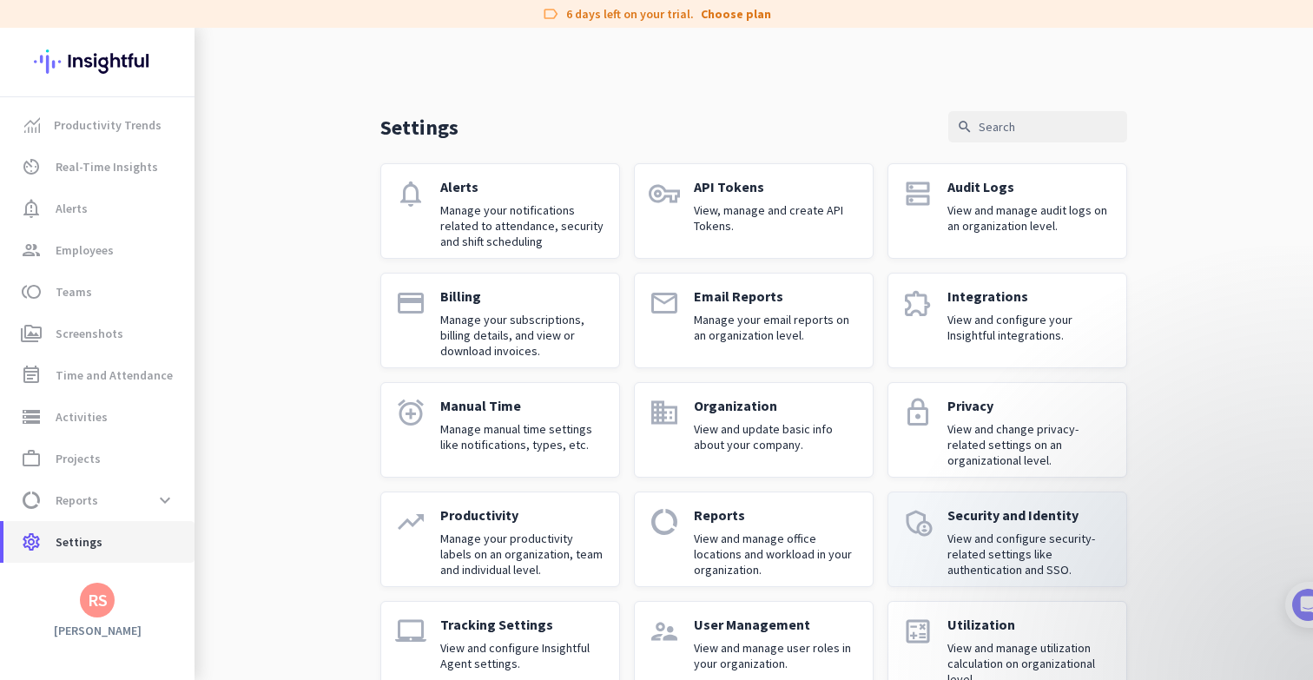
scroll to position [44, 0]
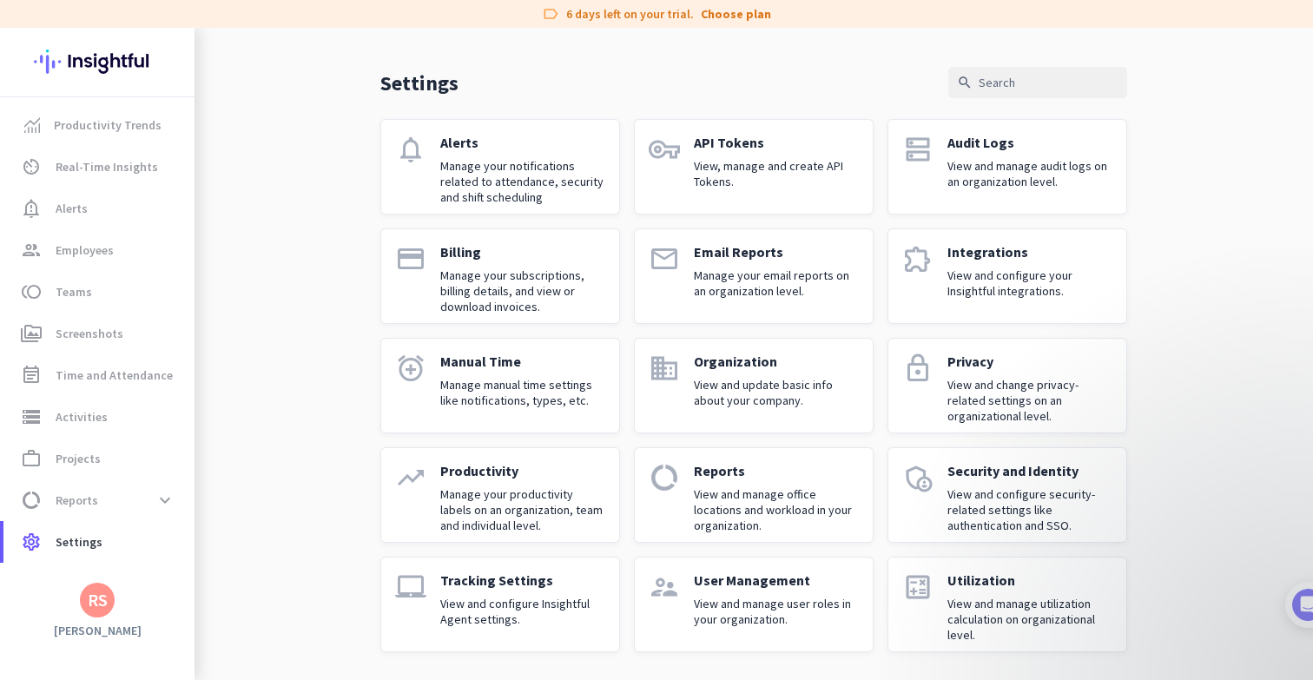
click at [999, 491] on p "View and configure security-related settings like authentication and SSO." at bounding box center [1029, 509] width 165 height 47
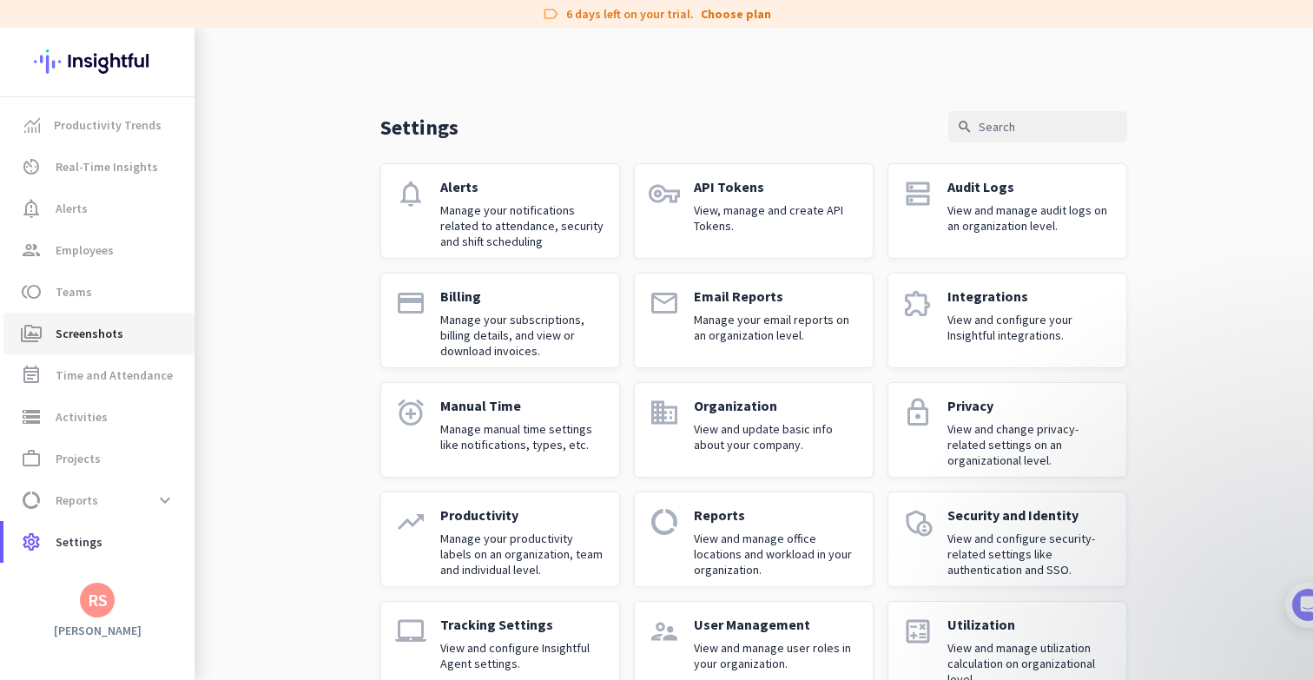
click at [148, 340] on span "perm_media Screenshots" at bounding box center [98, 333] width 163 height 21
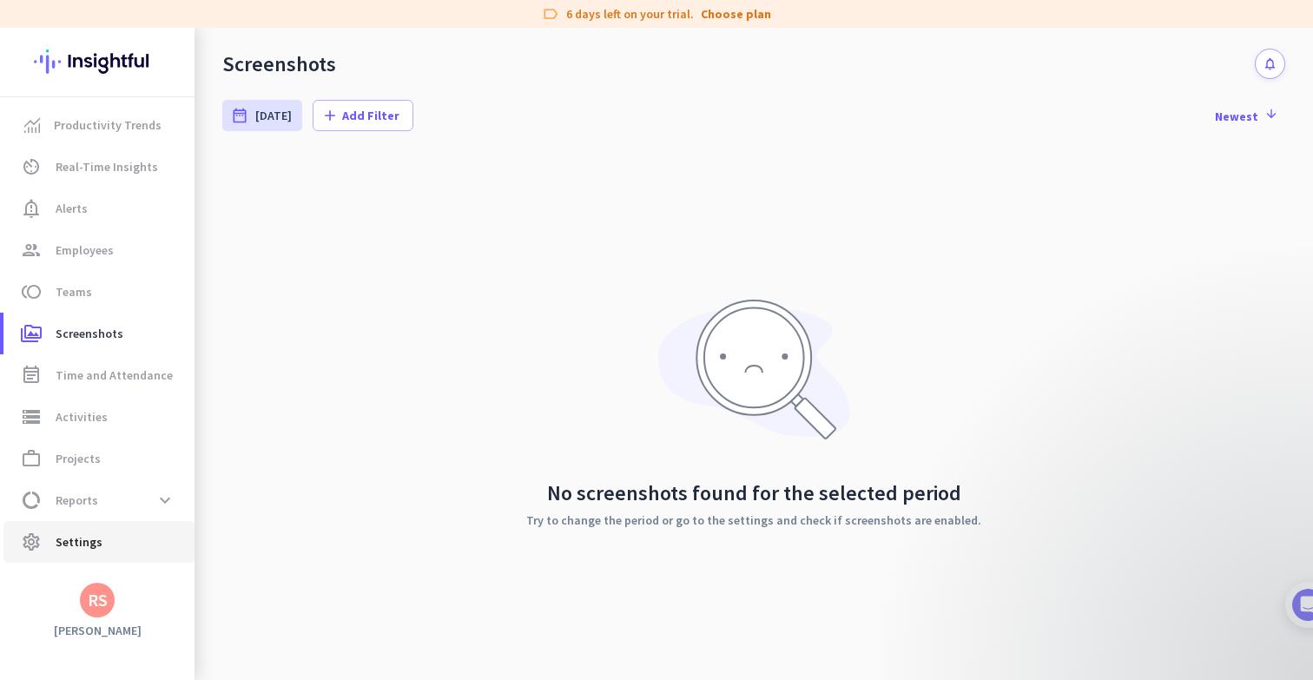
click at [91, 539] on span "Settings" at bounding box center [79, 541] width 47 height 21
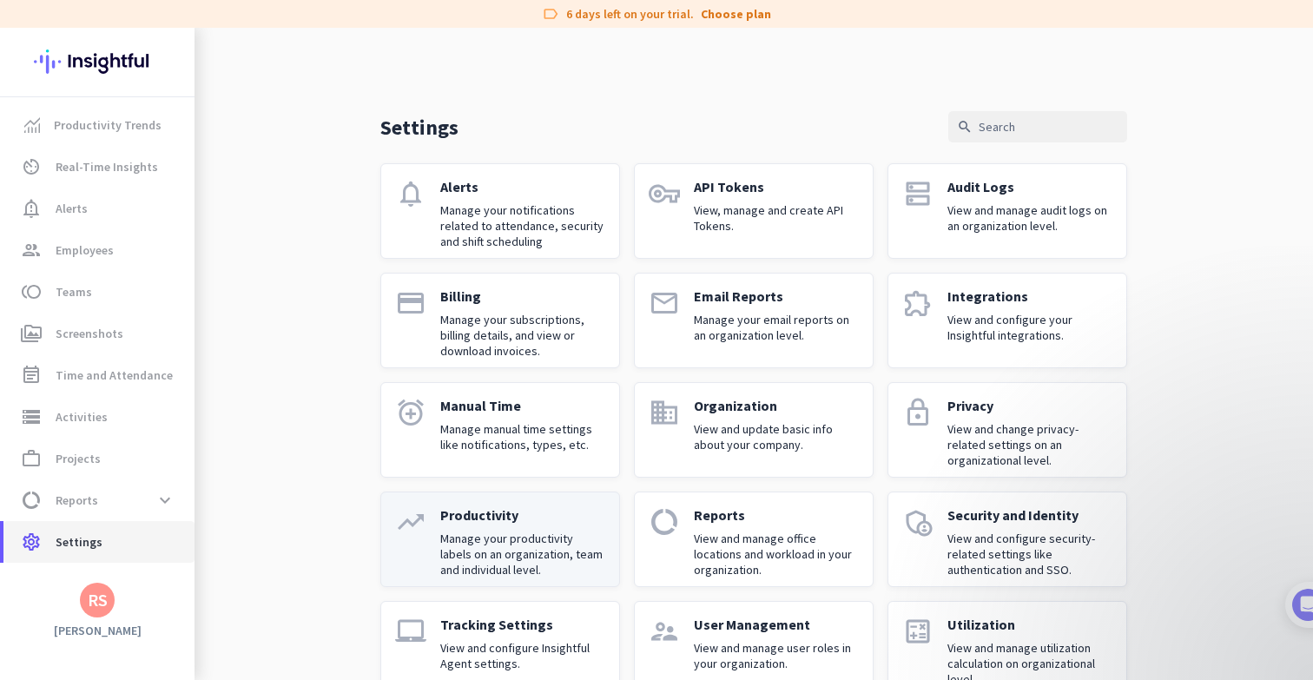
scroll to position [44, 0]
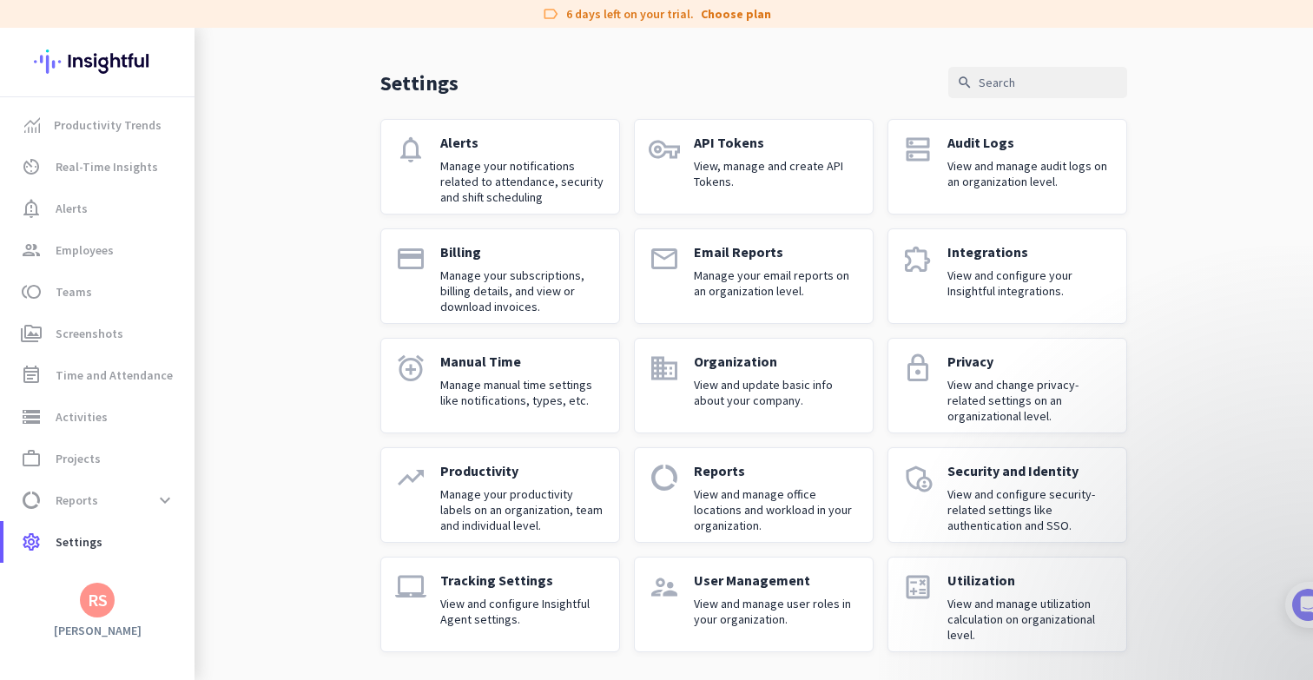
click at [479, 590] on div "Tracking Settings View and configure Insightful Agent settings." at bounding box center [522, 604] width 165 height 66
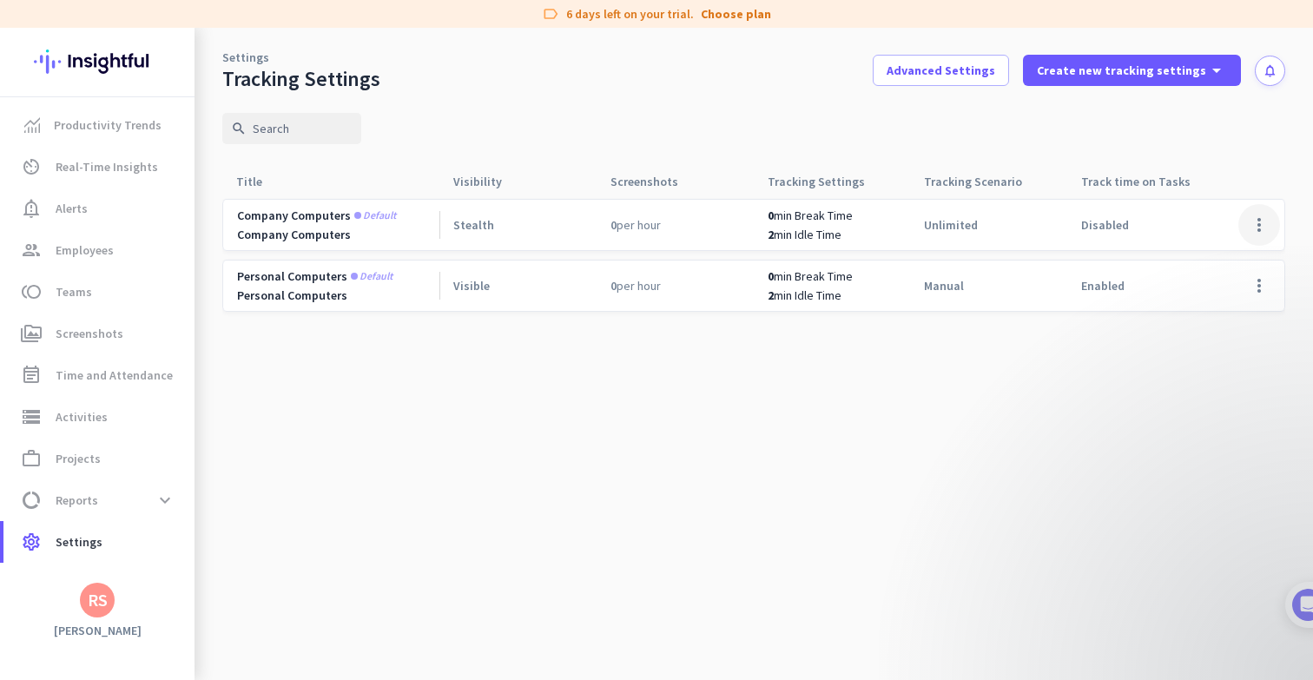
click at [1263, 234] on span at bounding box center [1259, 225] width 42 height 42
click at [1245, 260] on span "Edit" at bounding box center [1224, 261] width 83 height 17
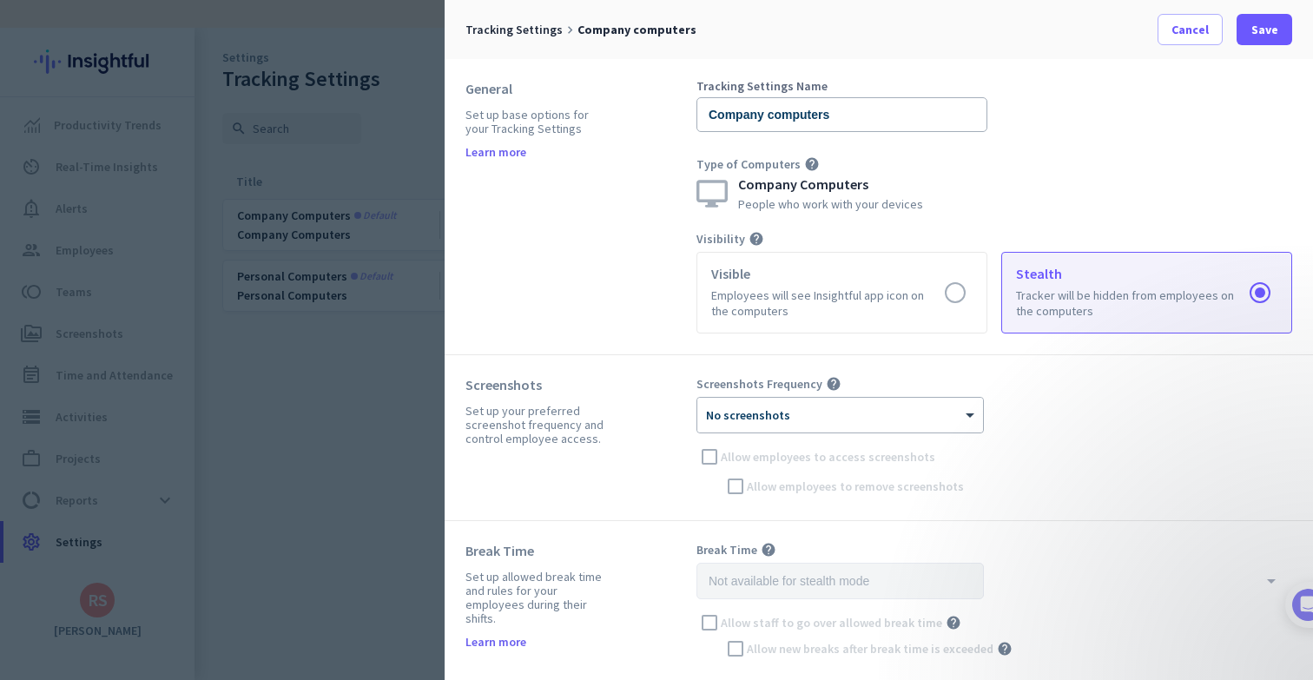
click at [1110, 414] on div "Screenshots Frequency help × No screenshots Allow employees to access screensho…" at bounding box center [994, 437] width 596 height 123
click at [1180, 26] on span "Cancel" at bounding box center [1189, 29] width 37 height 17
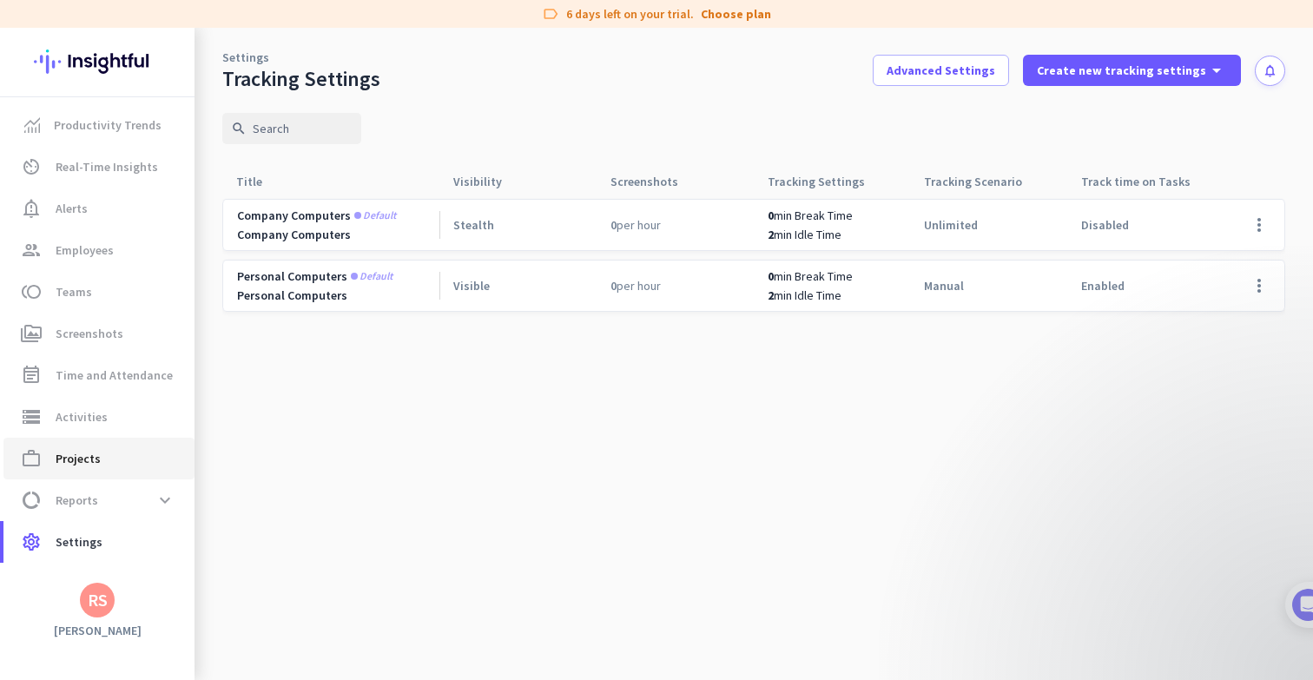
click at [114, 465] on span "work_outline Projects" at bounding box center [98, 458] width 163 height 21
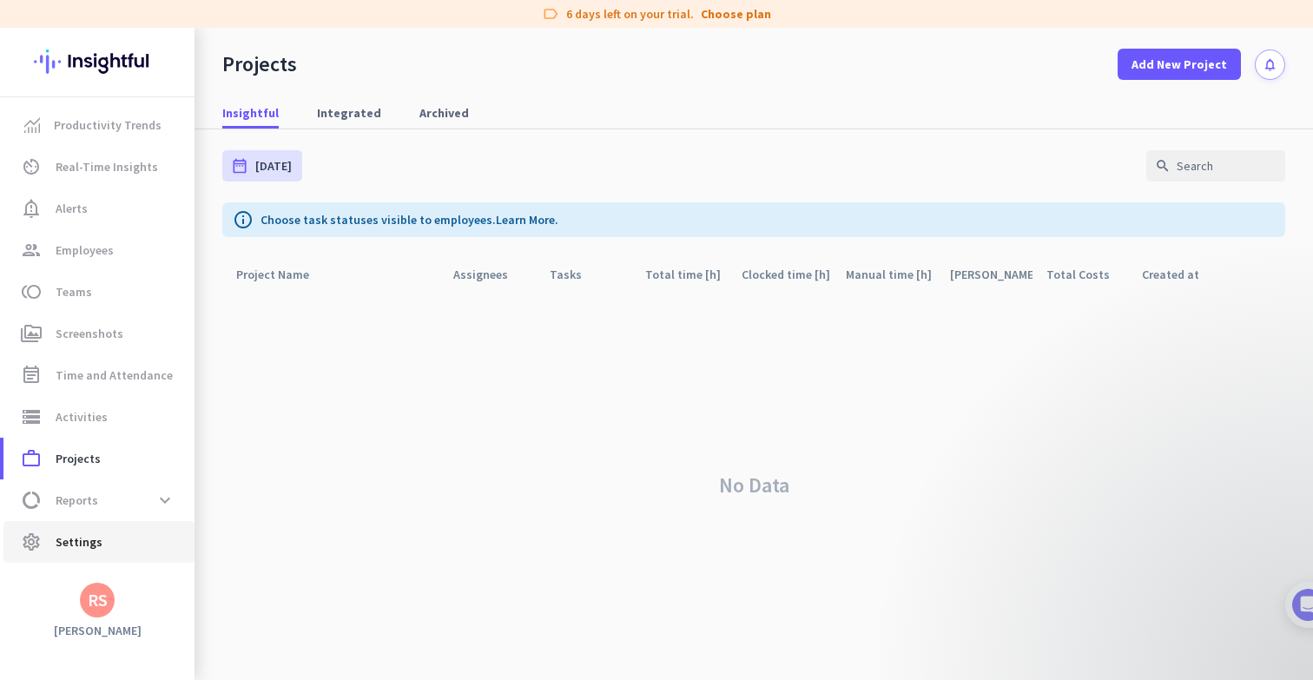
click at [97, 544] on span "Settings" at bounding box center [79, 541] width 47 height 21
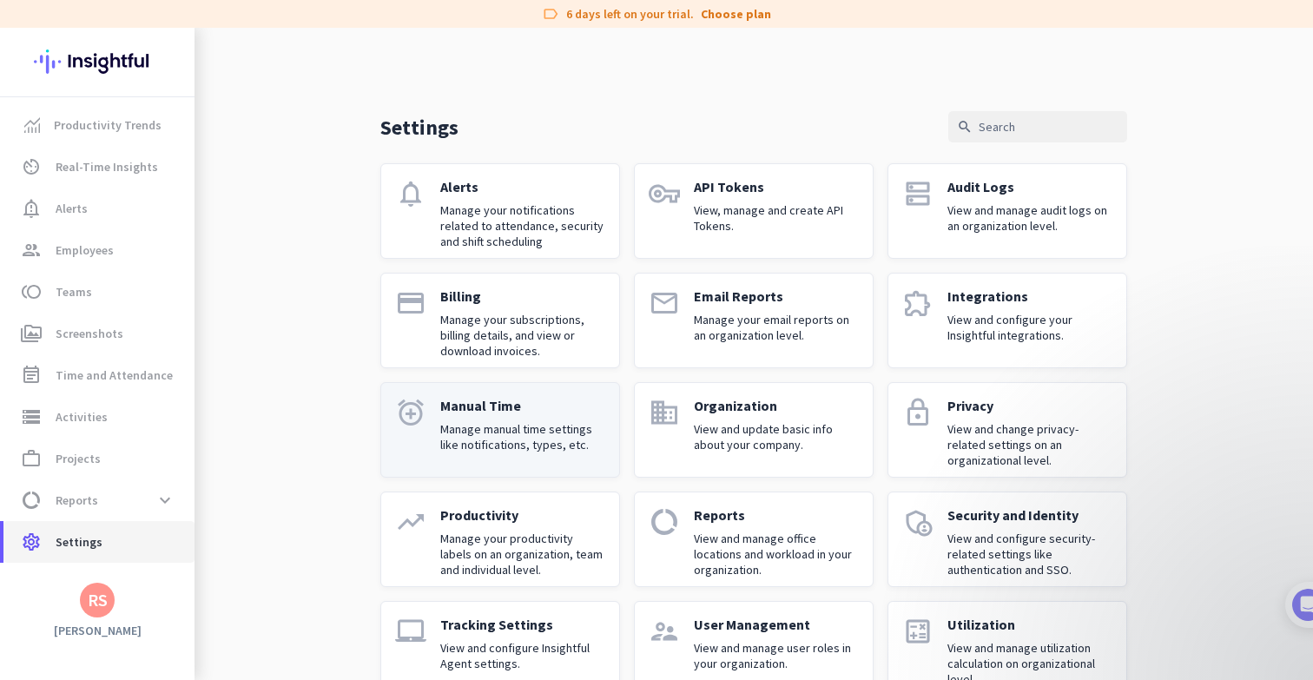
scroll to position [44, 0]
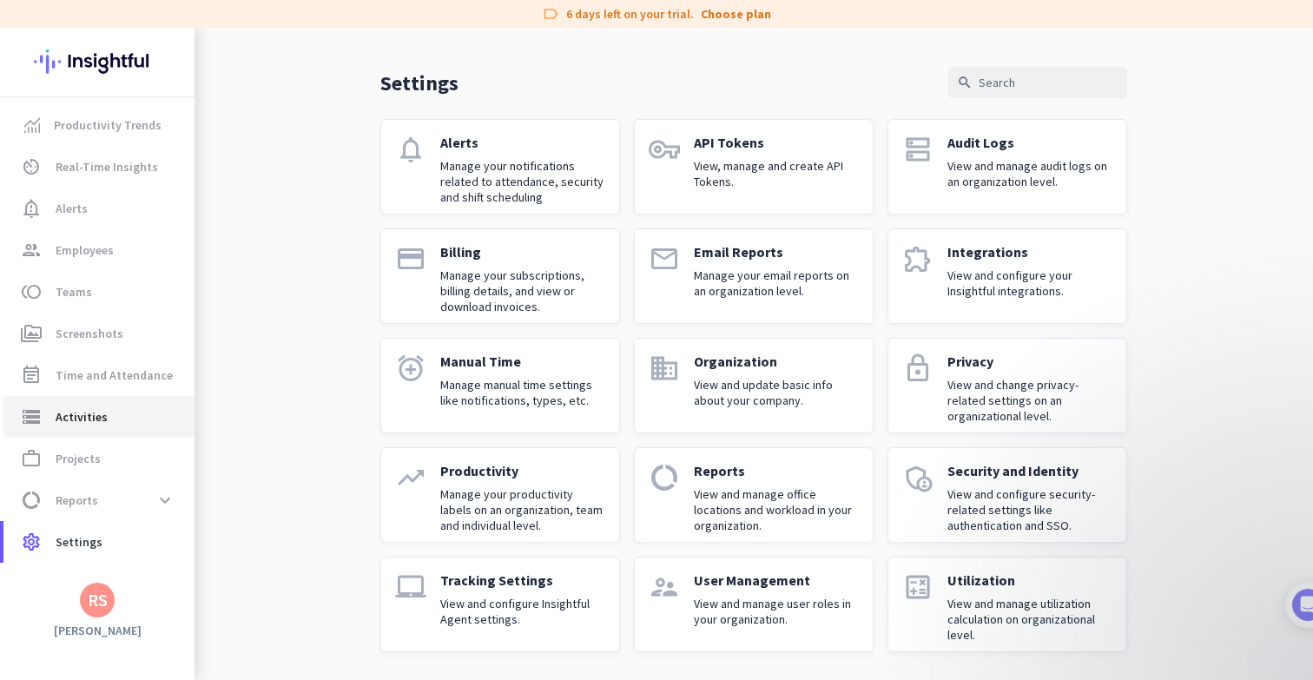
click at [76, 419] on span "Activities" at bounding box center [82, 416] width 52 height 21
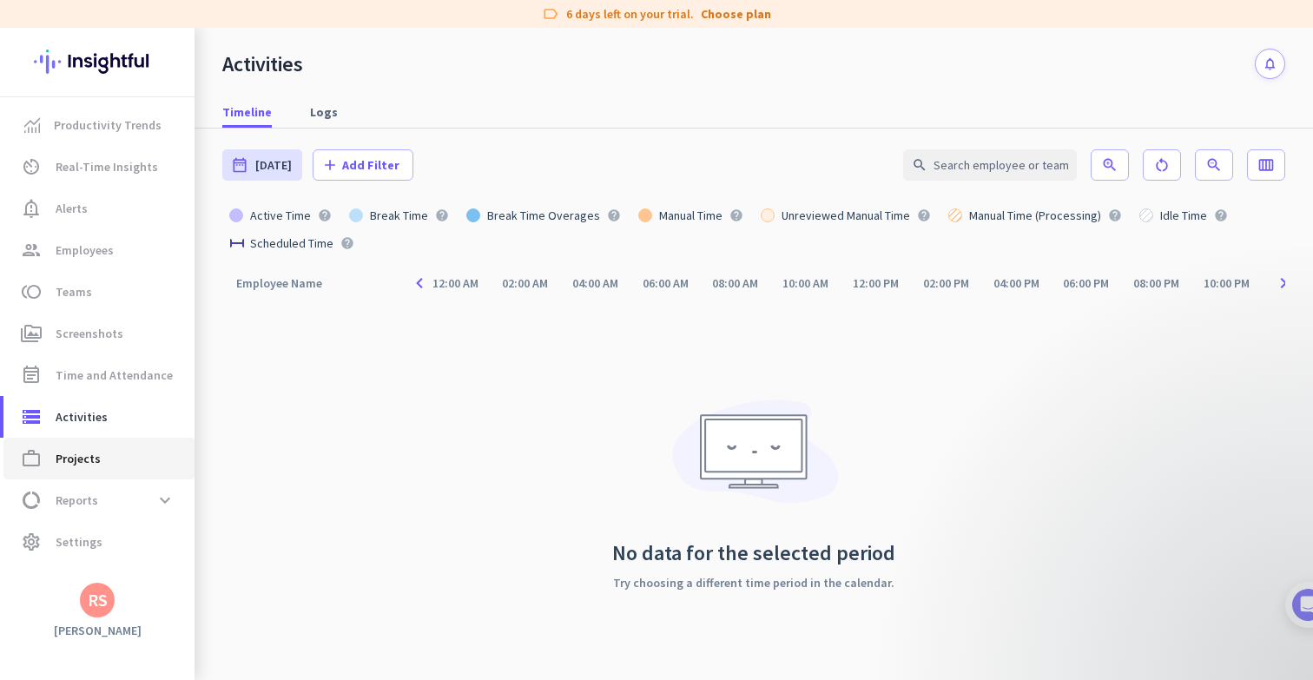
click at [82, 459] on span "Projects" at bounding box center [78, 458] width 45 height 21
type input "[DATE] - [DATE]"
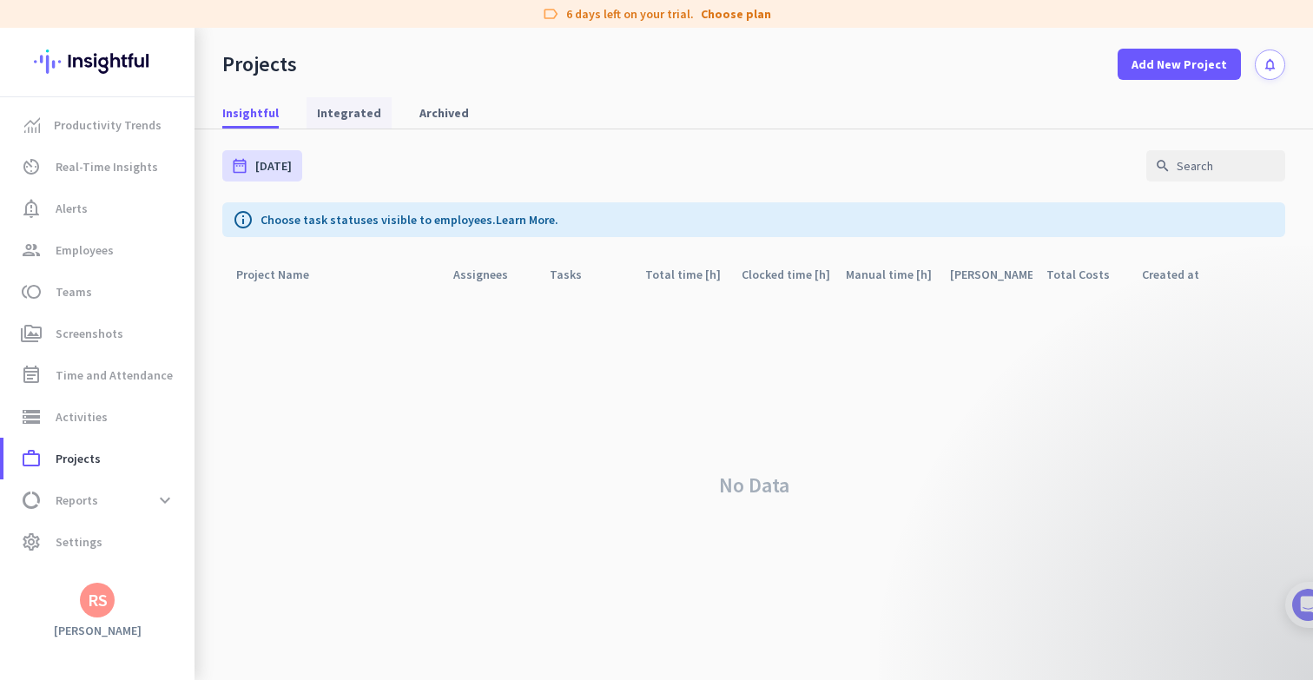
click at [343, 107] on span "Integrated" at bounding box center [349, 112] width 64 height 17
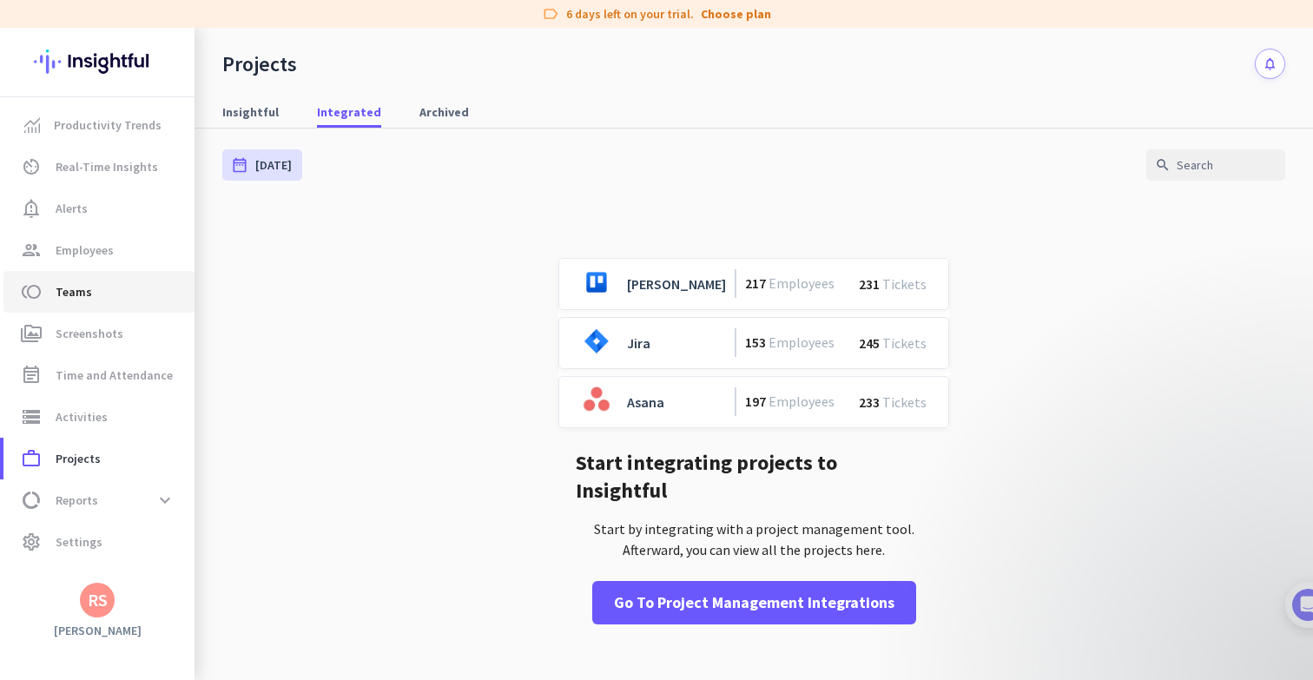
click at [80, 291] on span "Teams" at bounding box center [74, 291] width 36 height 21
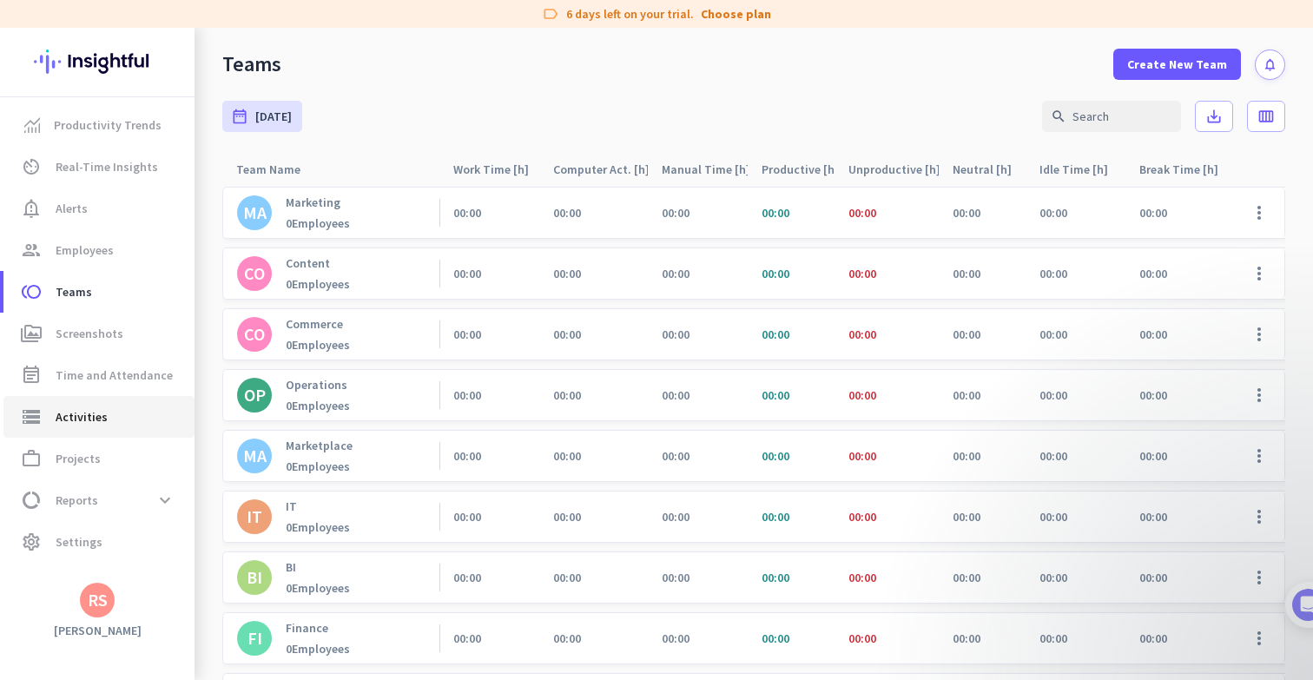
click at [98, 410] on span "Activities" at bounding box center [82, 416] width 52 height 21
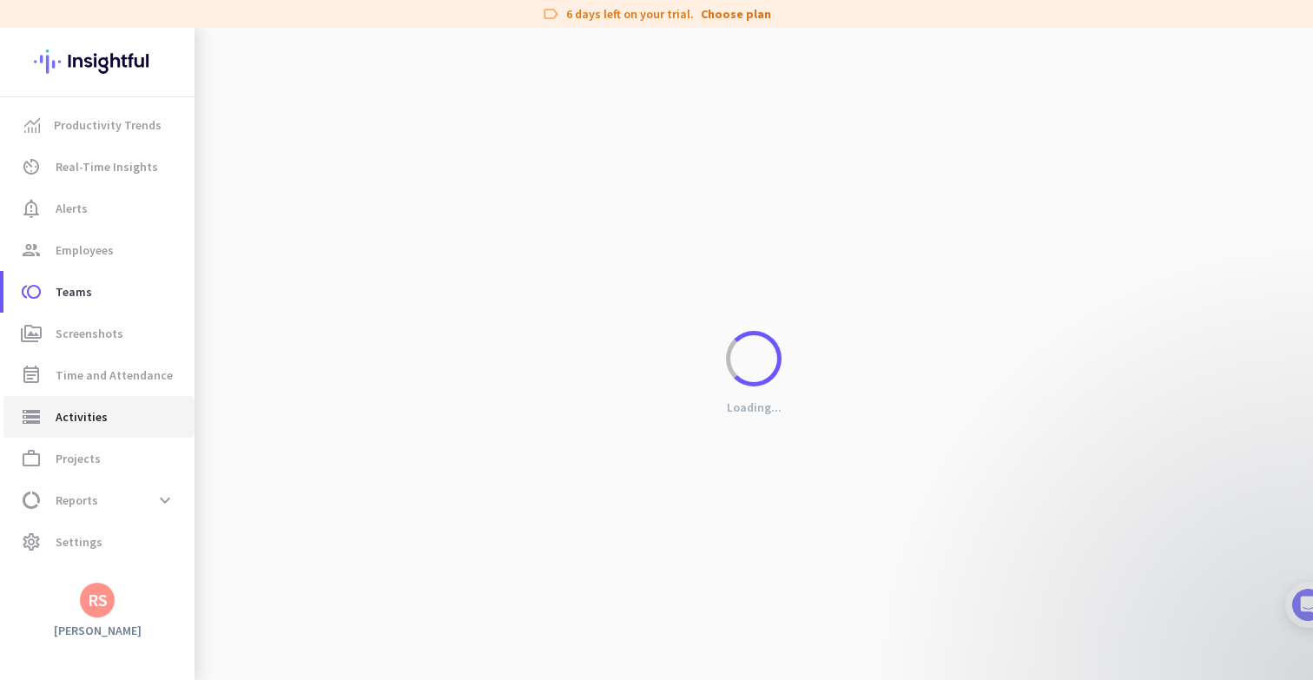
type input "[DATE]"
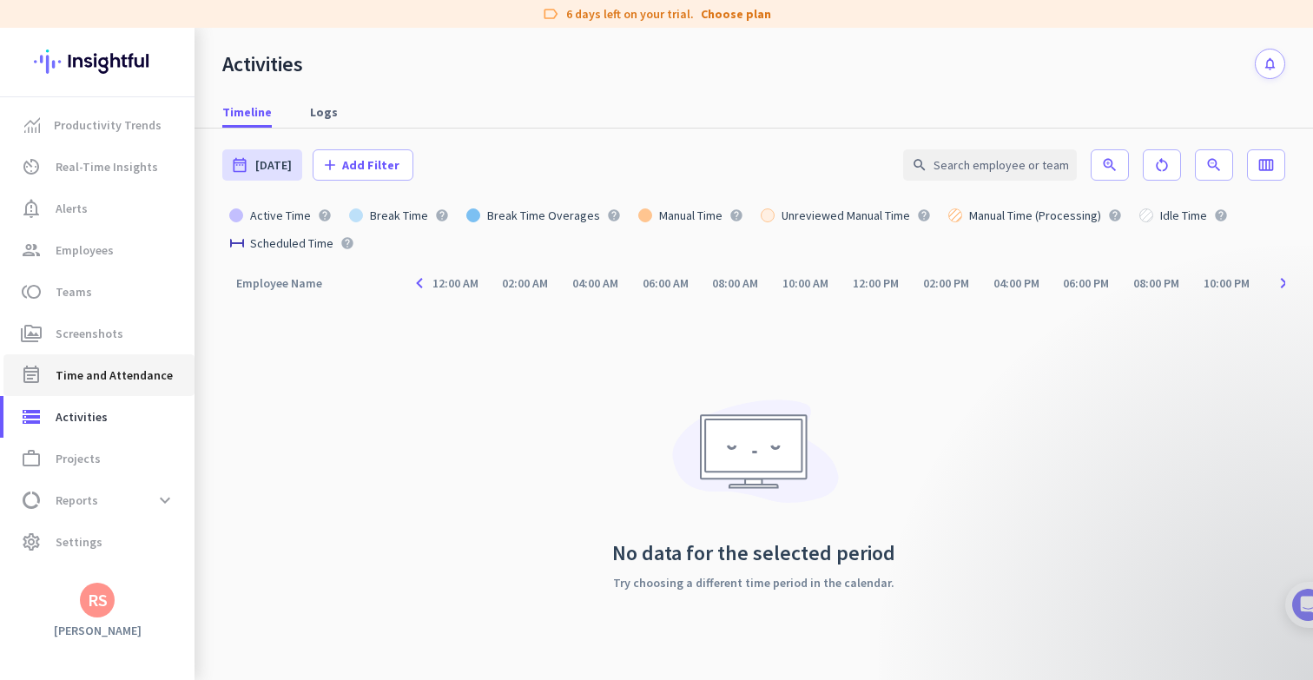
click at [129, 383] on span "Time and Attendance" at bounding box center [114, 375] width 117 height 21
type input "[DATE] - [DATE]"
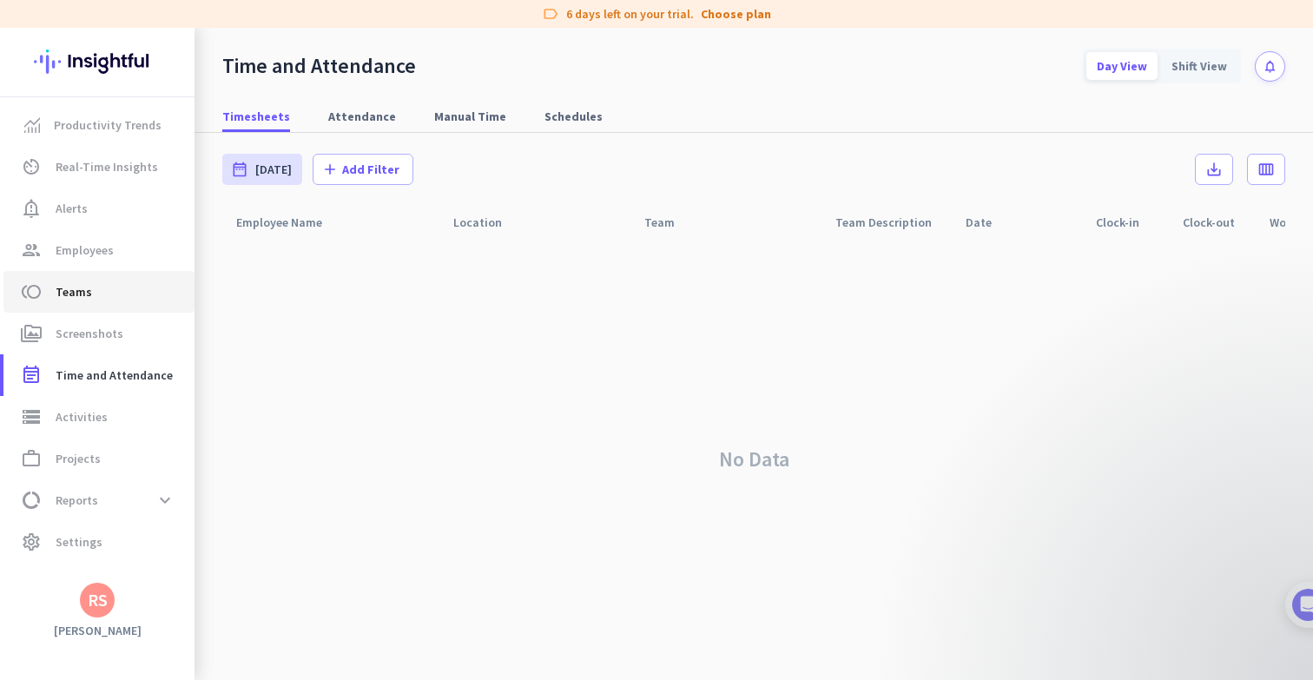
click at [102, 299] on span "toll Teams" at bounding box center [98, 291] width 163 height 21
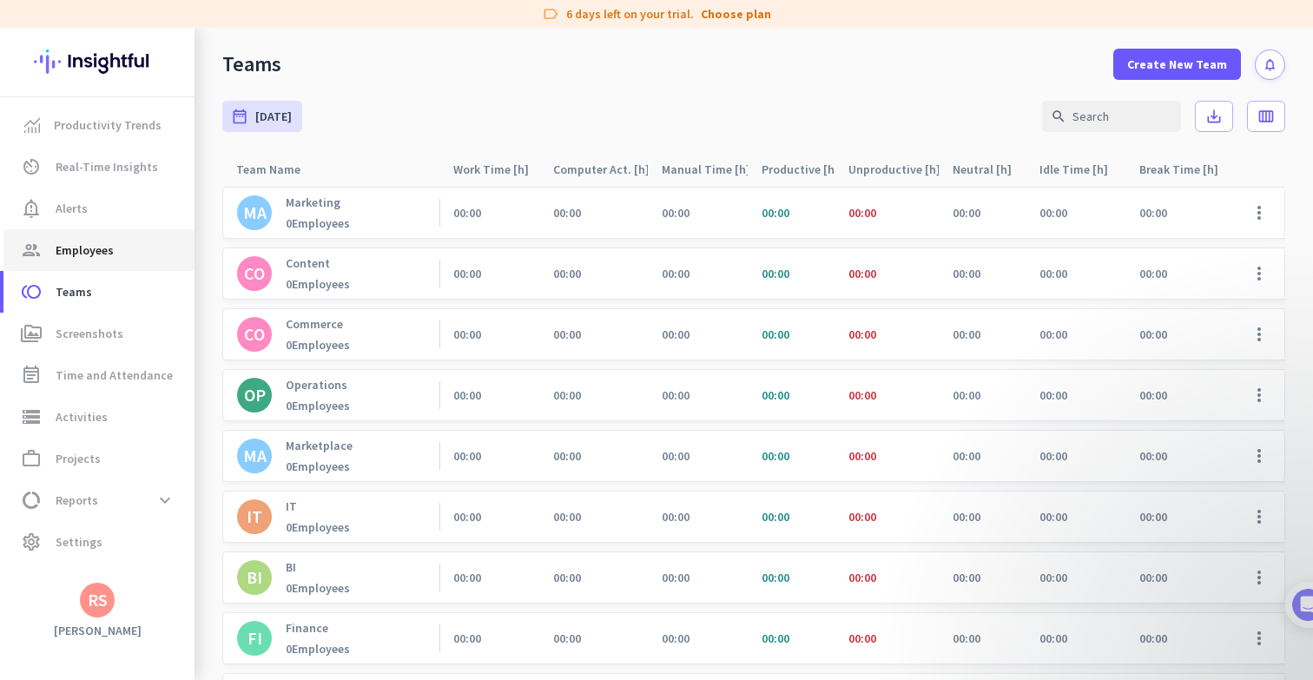
click at [112, 265] on link "group Employees" at bounding box center [98, 250] width 191 height 42
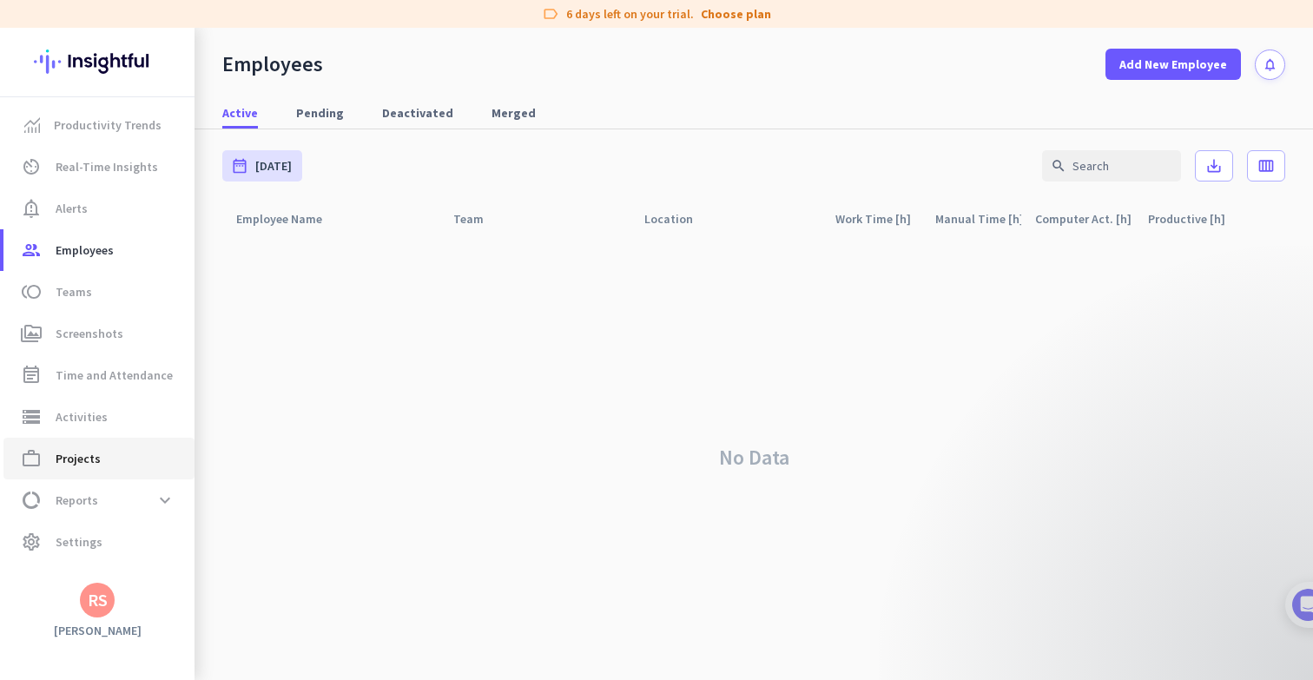
click at [104, 458] on span "work_outline Projects" at bounding box center [98, 458] width 163 height 21
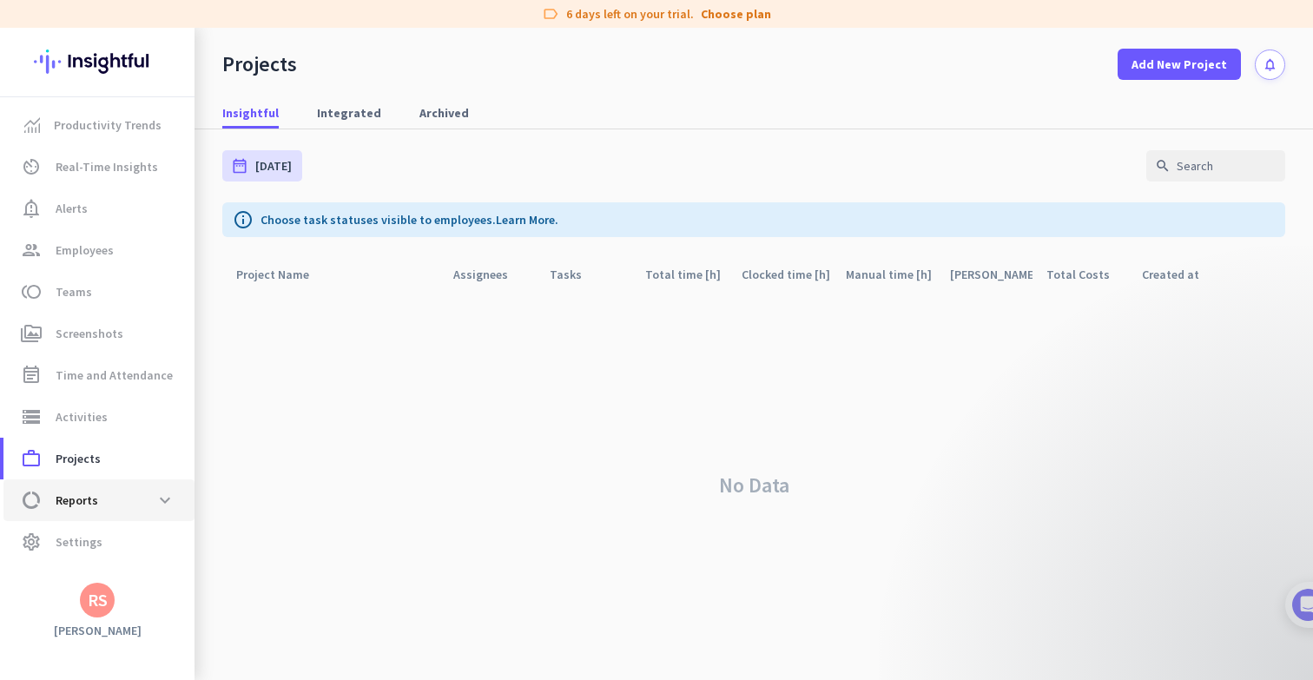
click at [102, 498] on span "data_usage Reports expand_more" at bounding box center [98, 500] width 163 height 31
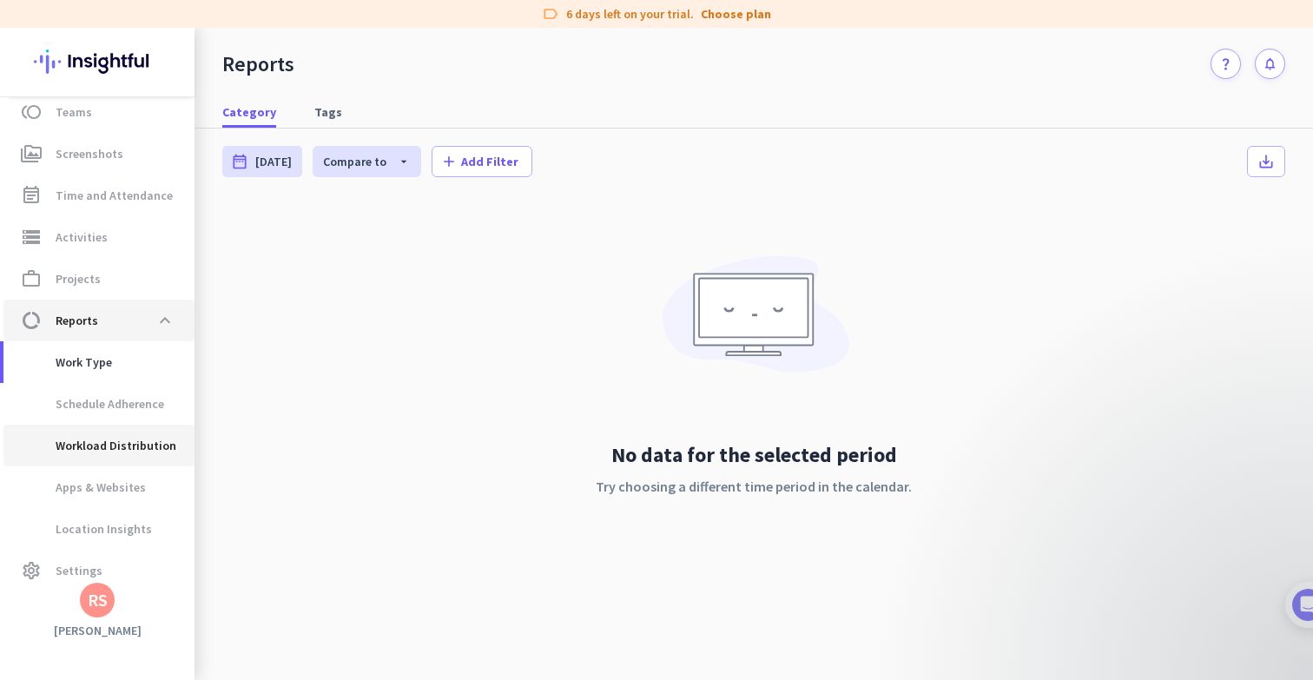
scroll to position [195, 0]
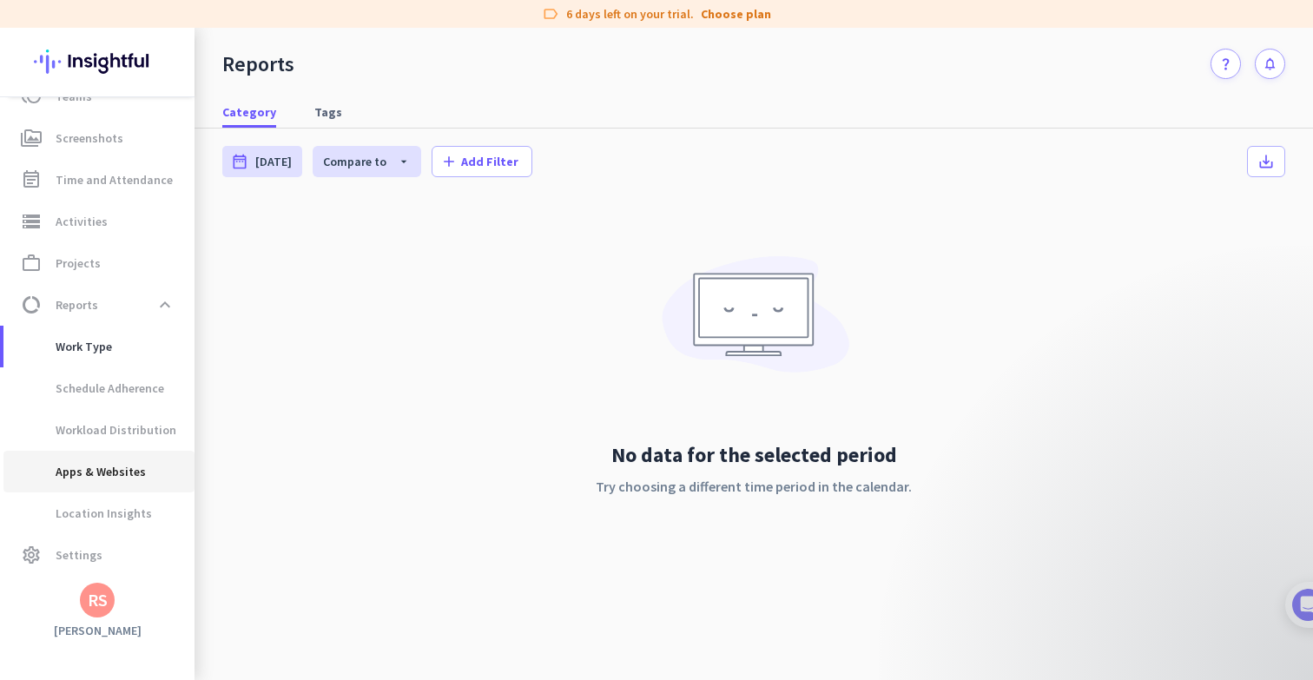
click at [136, 474] on span "Apps & Websites" at bounding box center [81, 472] width 129 height 42
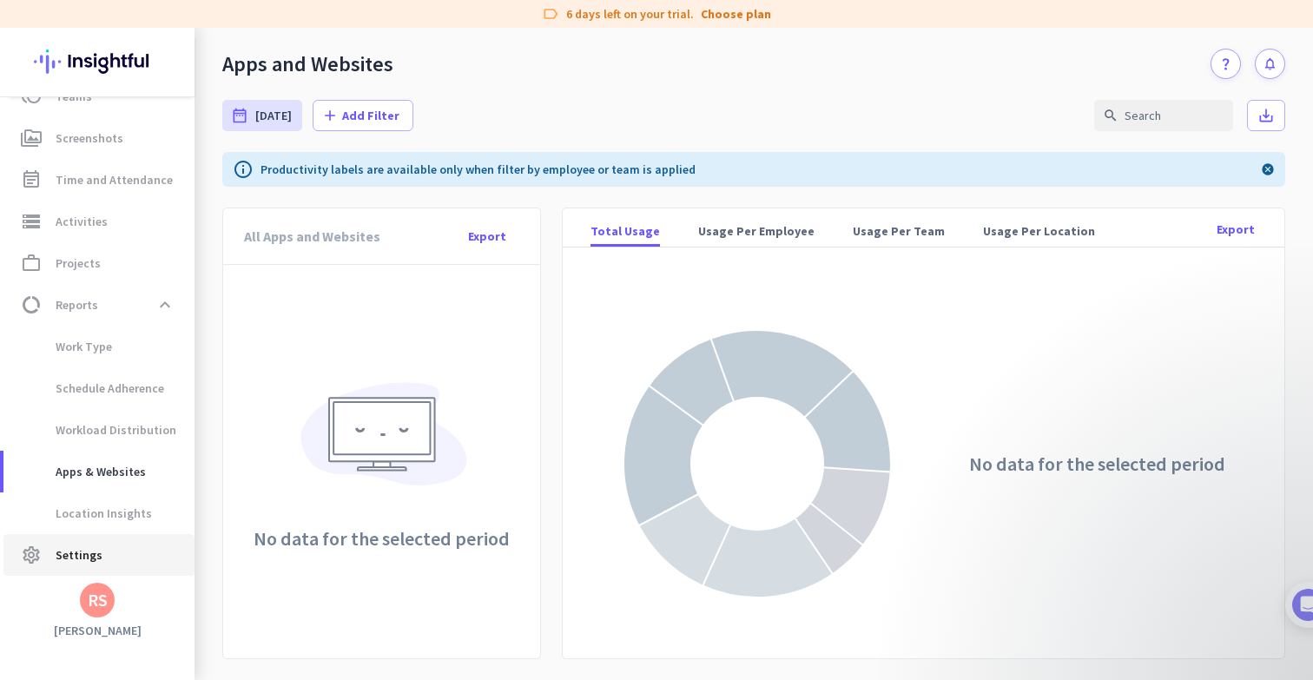
click at [98, 548] on span "settings Settings" at bounding box center [98, 554] width 163 height 21
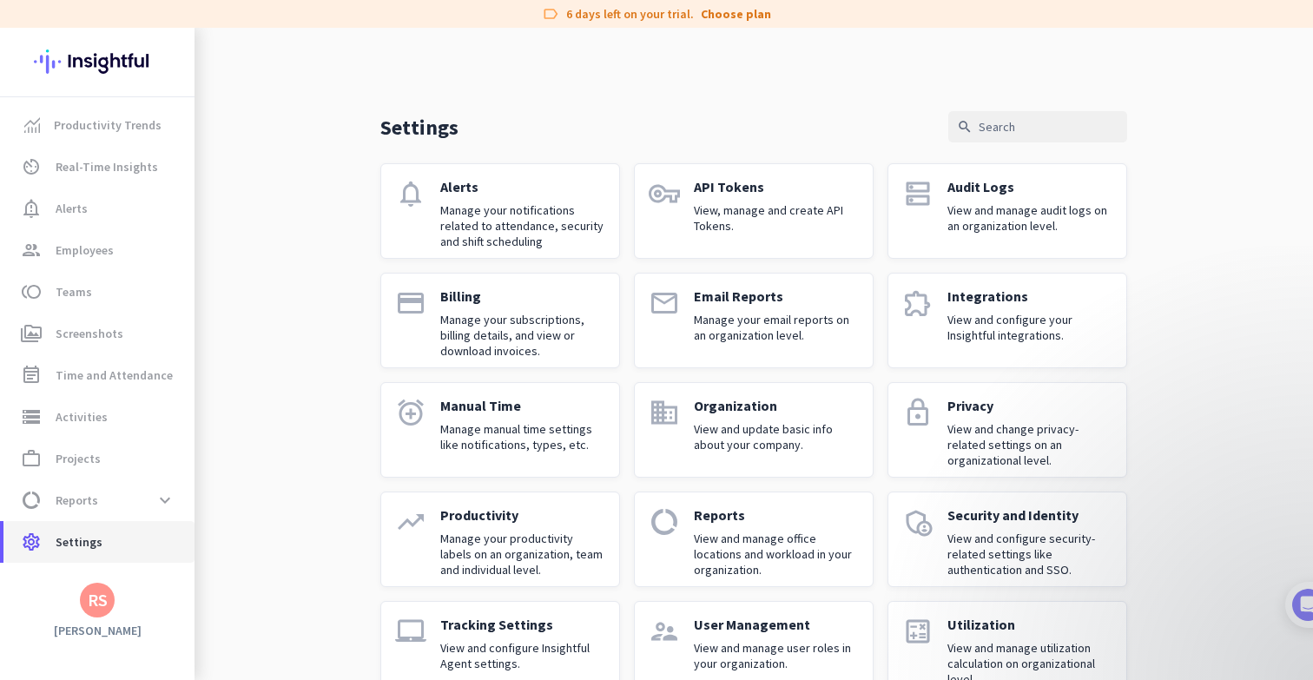
scroll to position [44, 0]
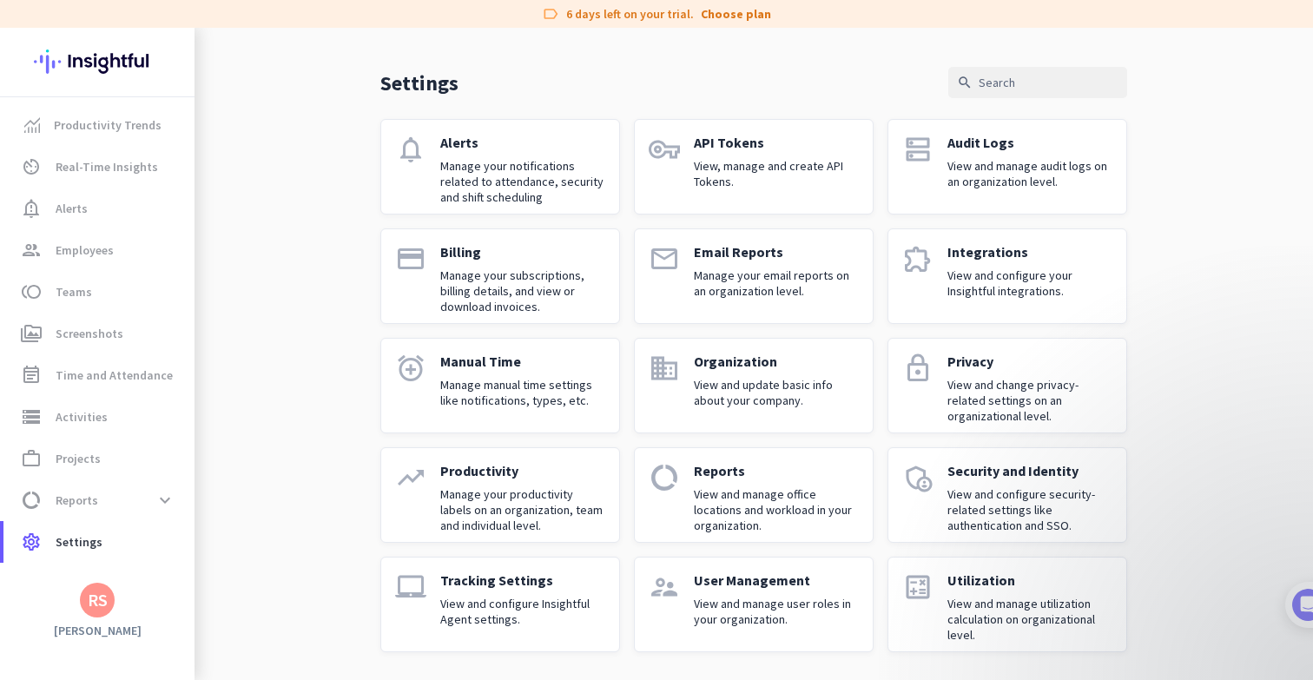
click at [972, 274] on p "View and configure your Insightful integrations." at bounding box center [1029, 282] width 165 height 31
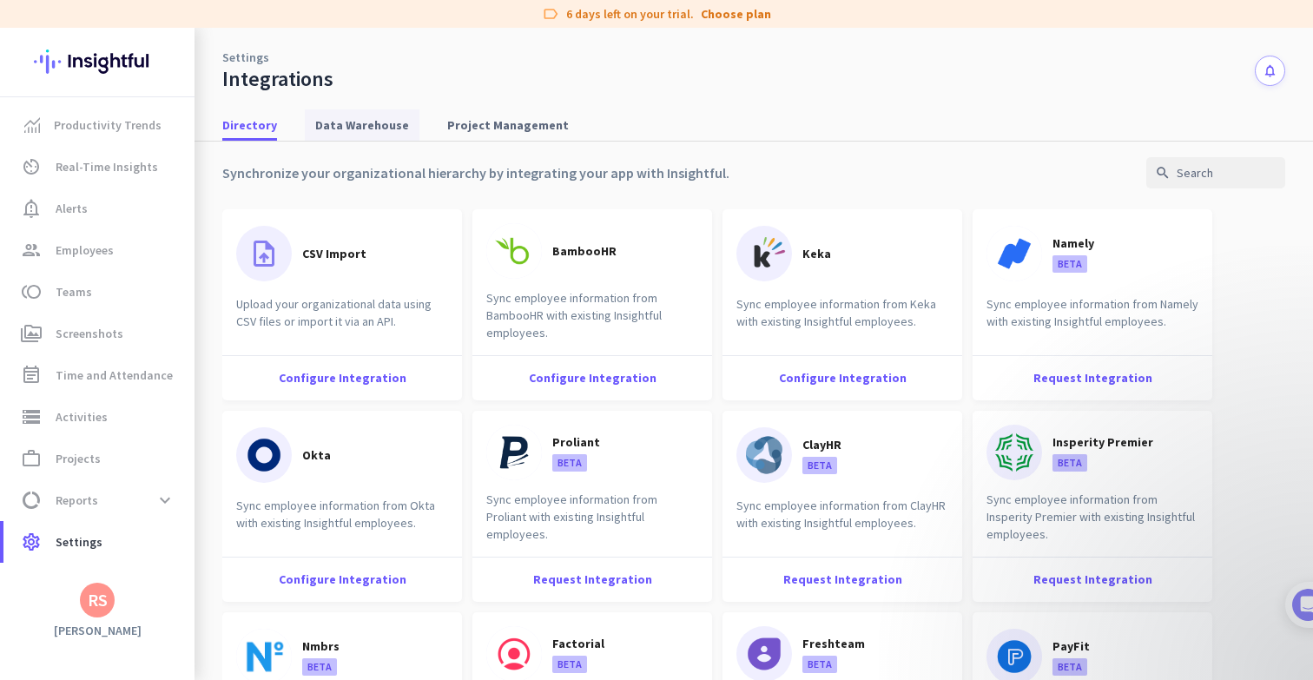
click at [369, 121] on span "Data Warehouse" at bounding box center [362, 124] width 94 height 17
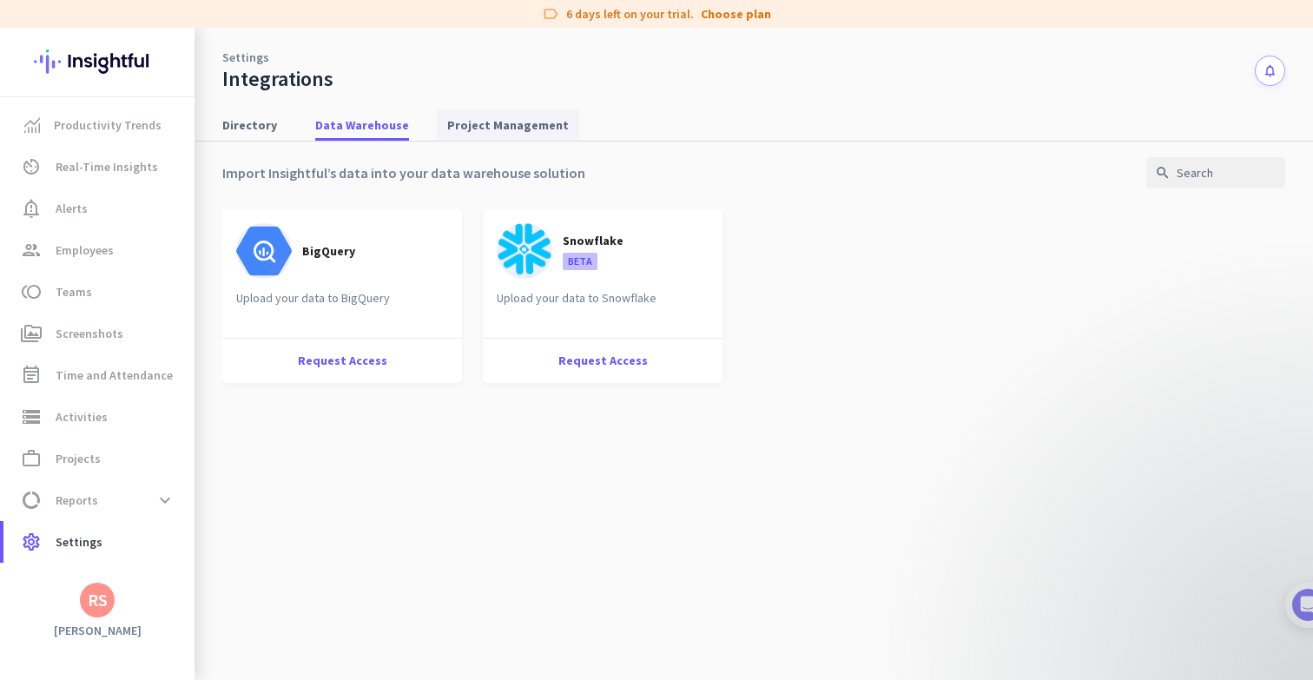
click at [474, 126] on span "Project Management" at bounding box center [508, 124] width 122 height 17
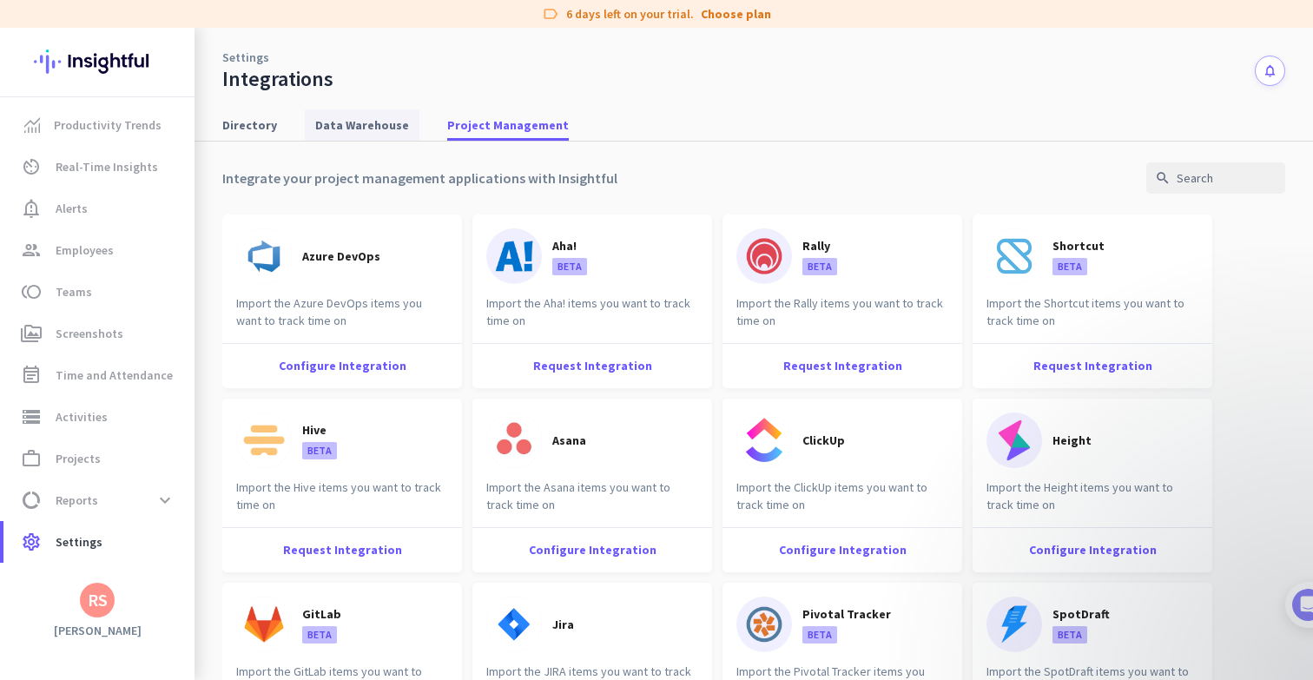
click at [364, 131] on span "Data Warehouse" at bounding box center [362, 124] width 94 height 17
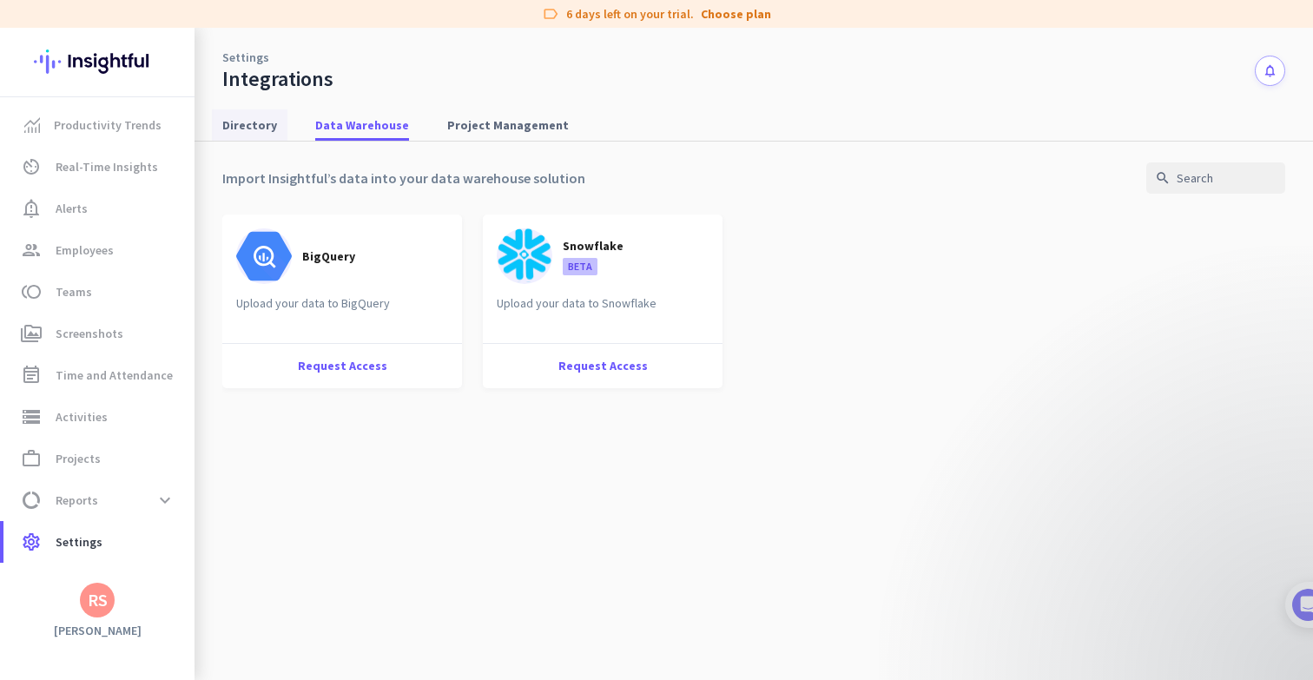
click at [239, 138] on span "Directory" at bounding box center [249, 124] width 55 height 31
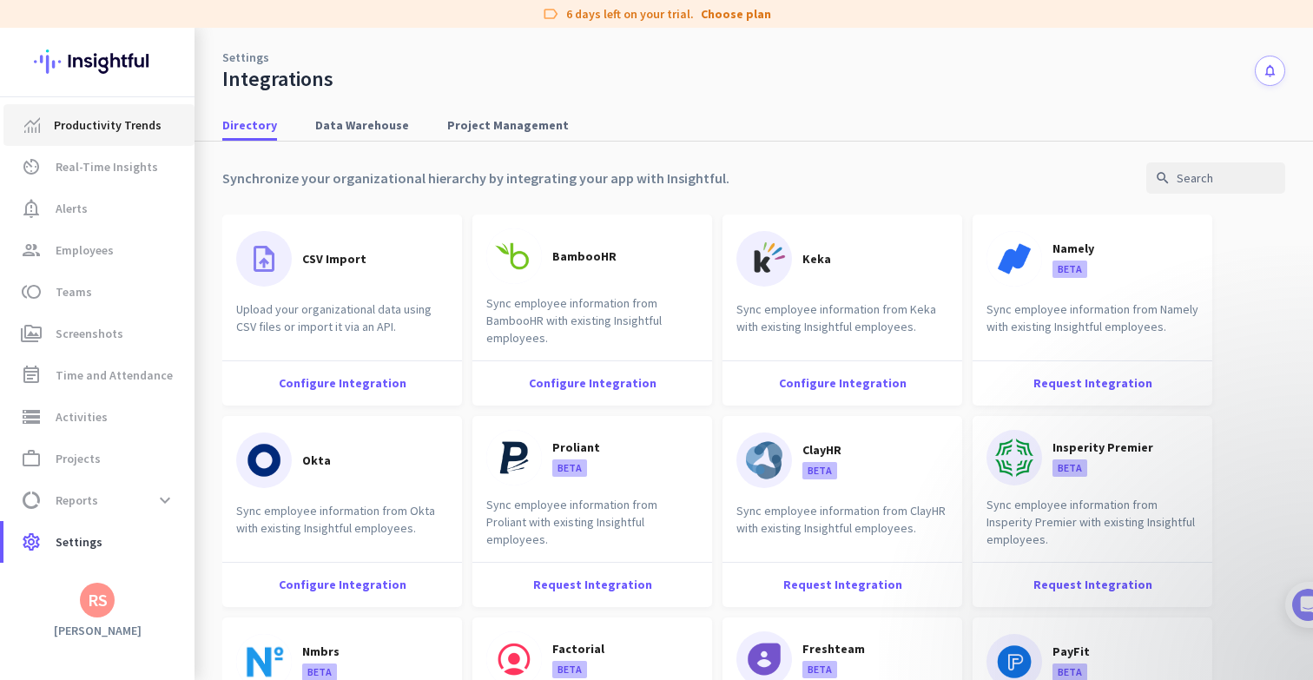
click at [142, 129] on span "Productivity Trends" at bounding box center [108, 125] width 108 height 21
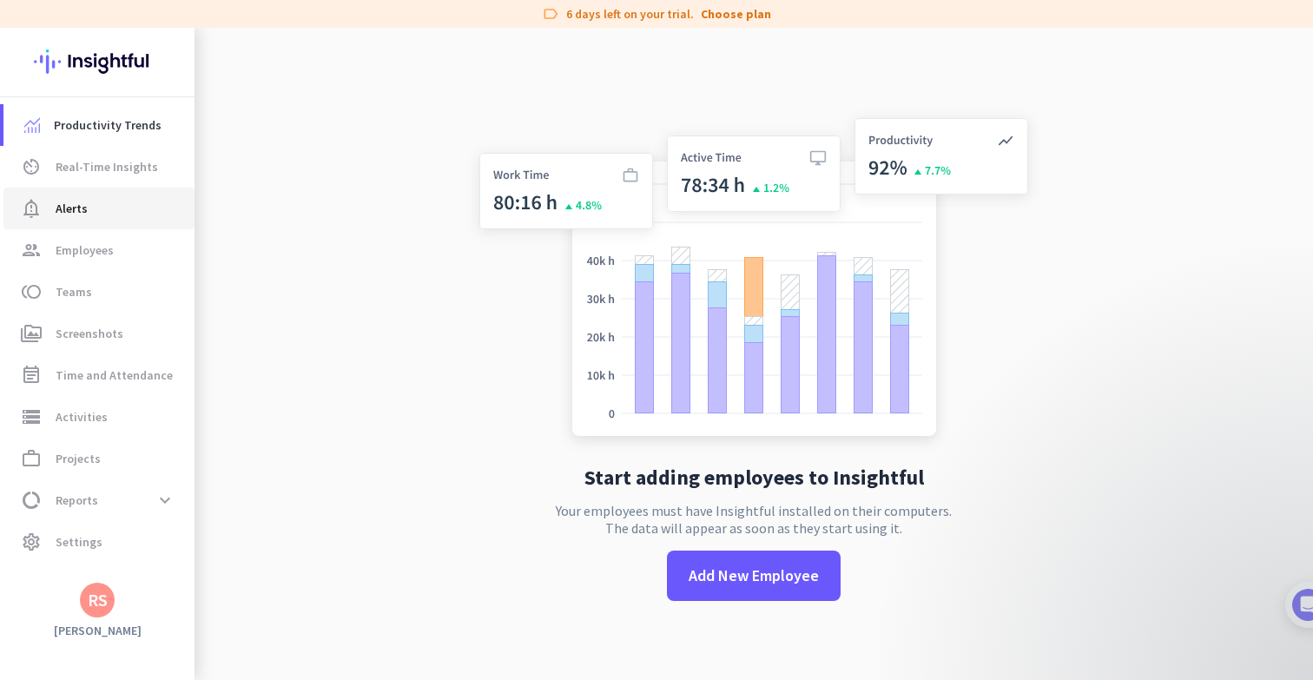
click at [80, 217] on span "Alerts" at bounding box center [72, 208] width 32 height 21
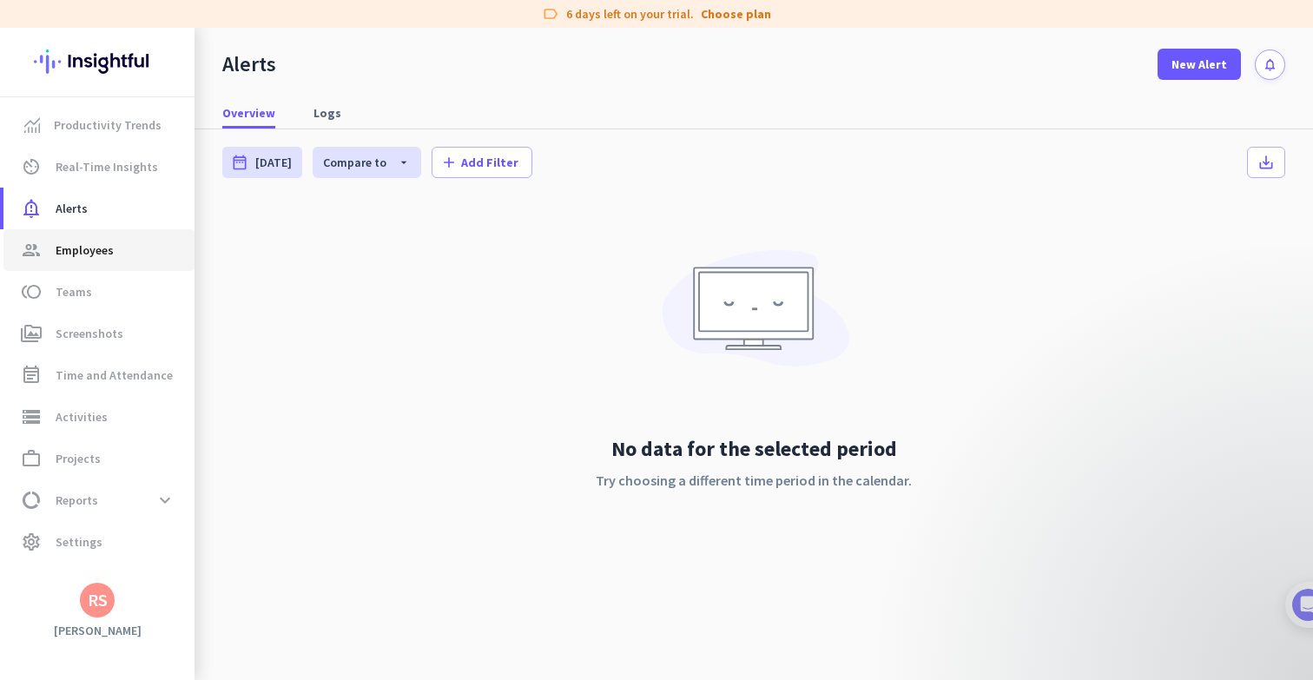
click at [80, 248] on span "Employees" at bounding box center [85, 250] width 58 height 21
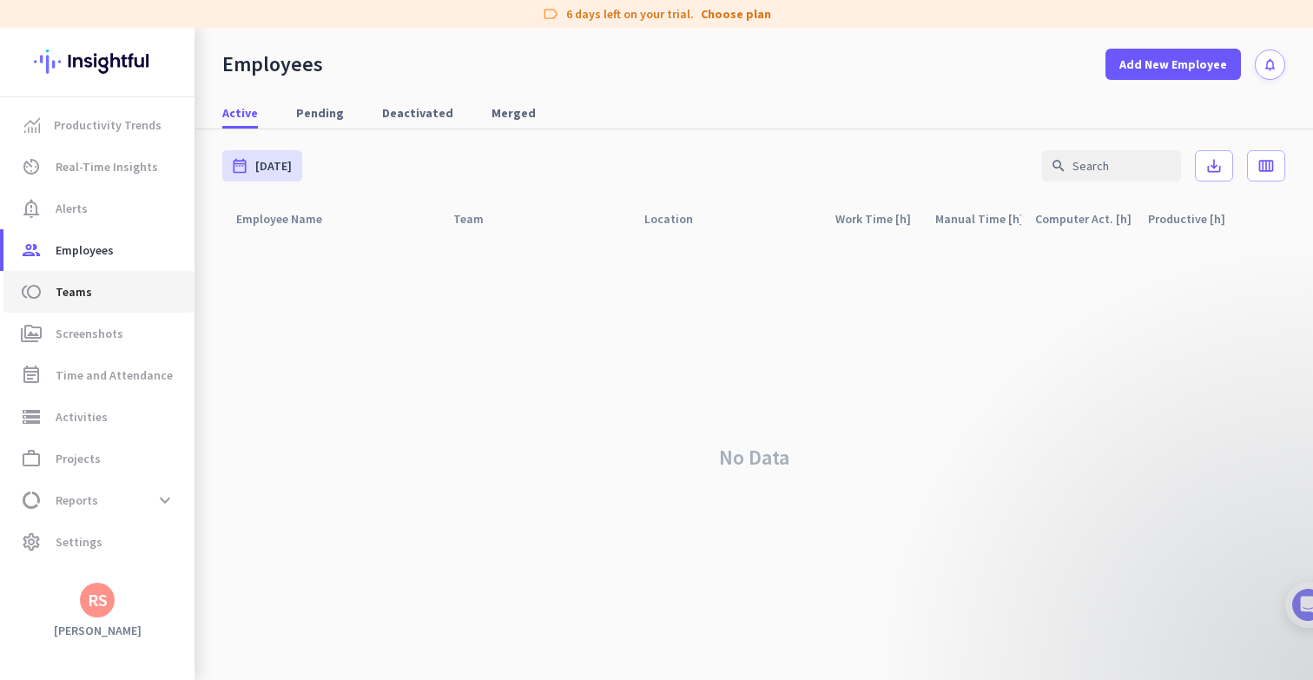
click at [81, 293] on span "Teams" at bounding box center [74, 291] width 36 height 21
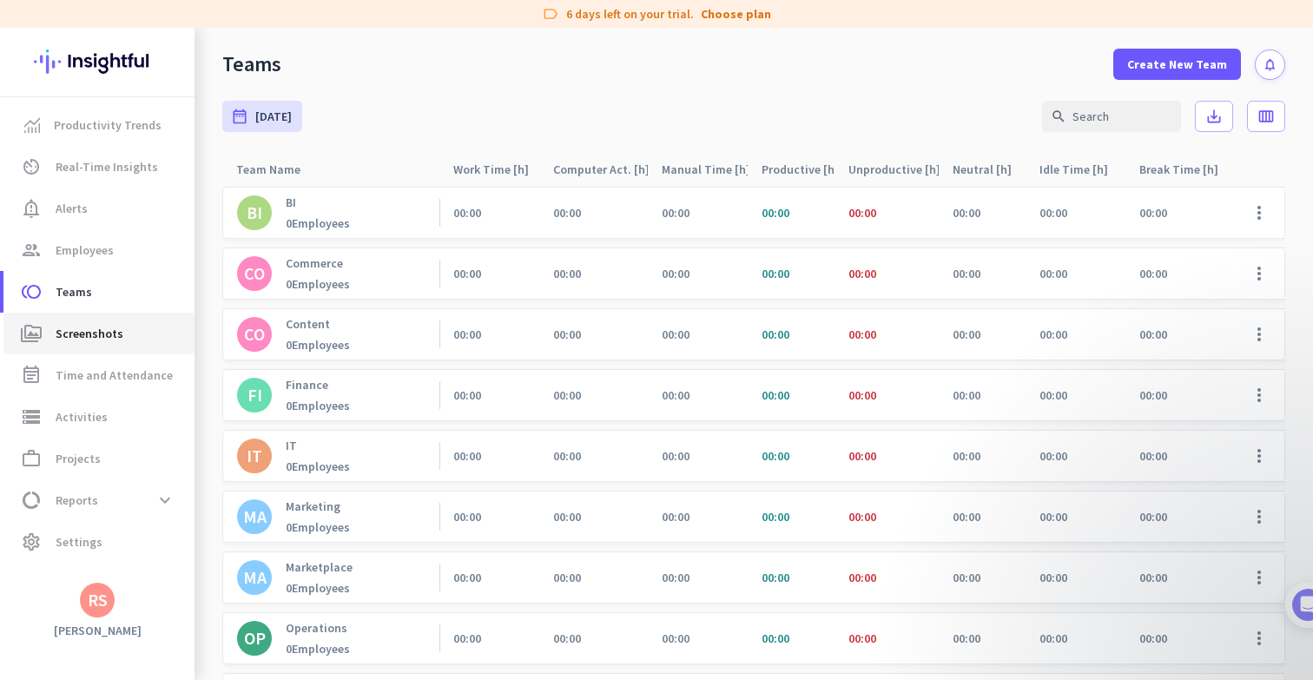
click at [102, 344] on link "perm_media Screenshots" at bounding box center [98, 334] width 191 height 42
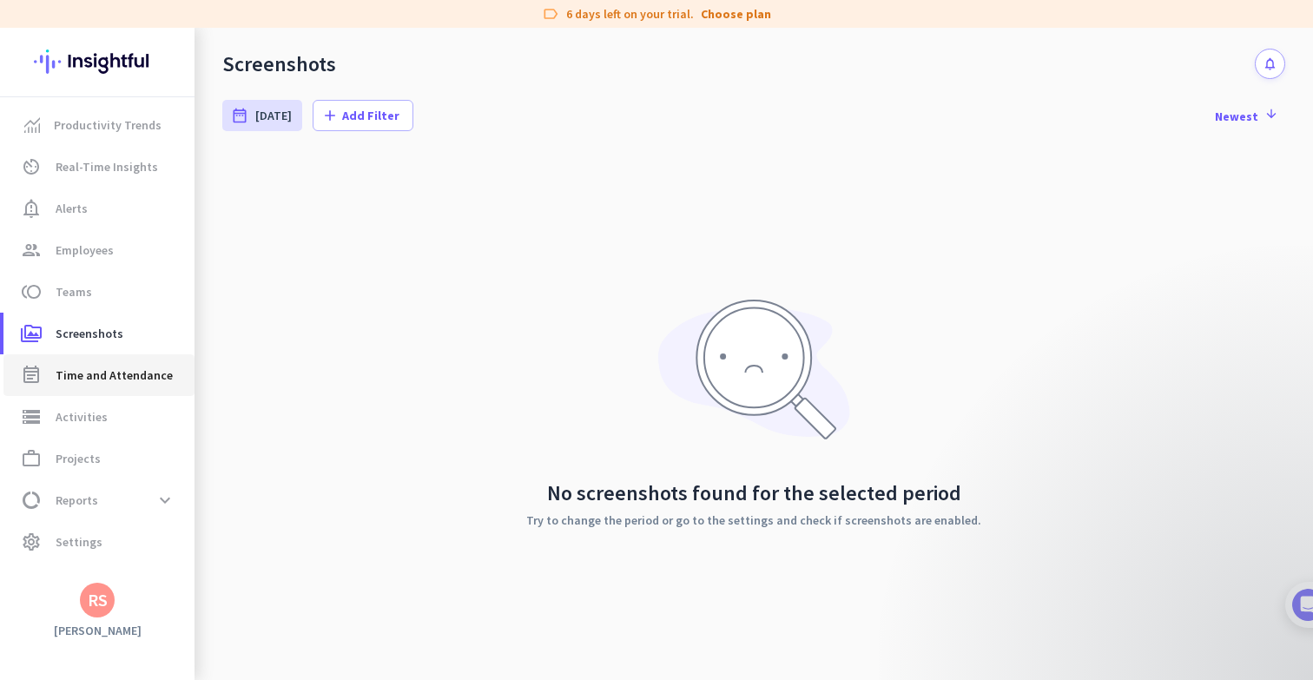
click at [96, 361] on link "event_note Time and Attendance" at bounding box center [98, 375] width 191 height 42
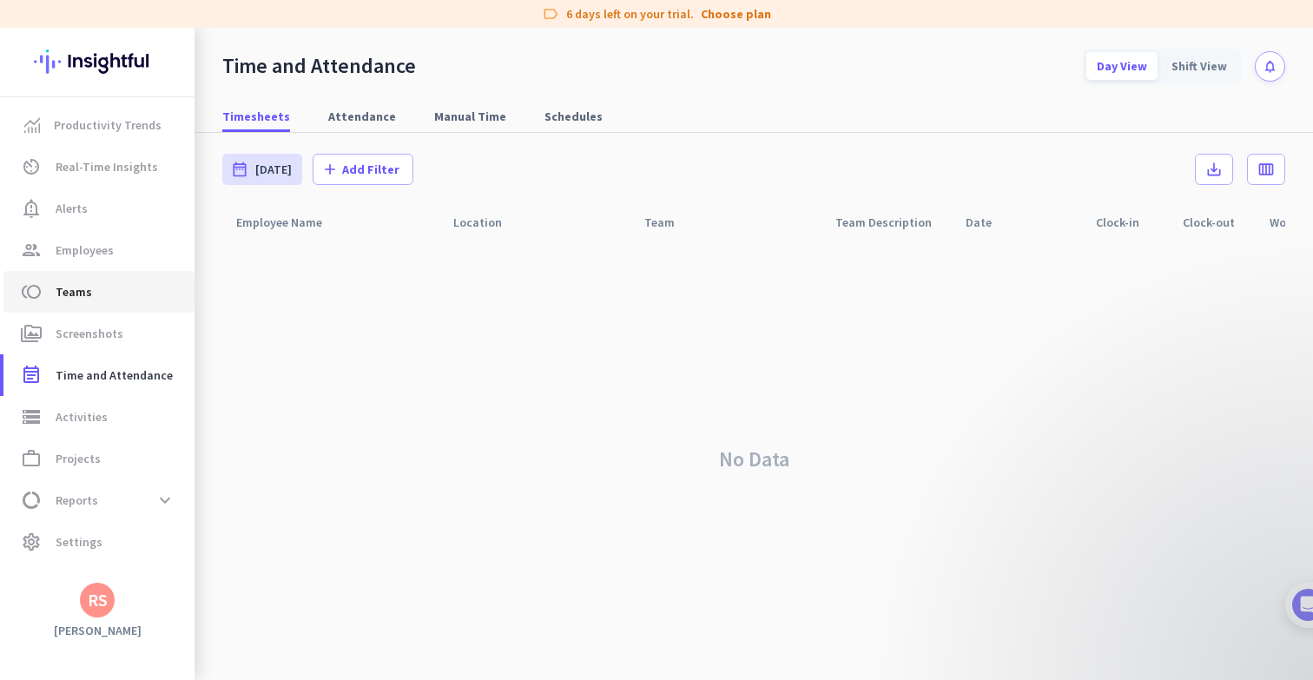
click at [113, 293] on span "toll Teams" at bounding box center [98, 291] width 163 height 21
